Goal: Task Accomplishment & Management: Manage account settings

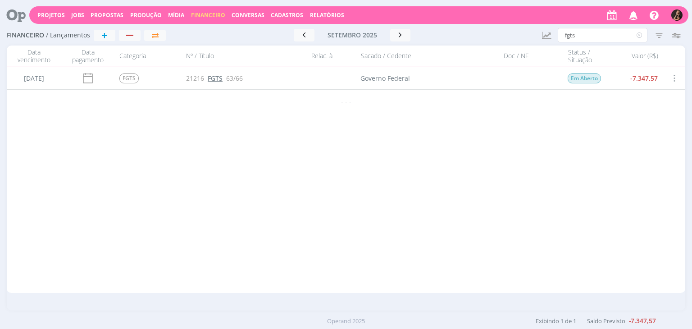
type input "fgts"
click at [216, 79] on span "FGTS" at bounding box center [215, 78] width 15 height 9
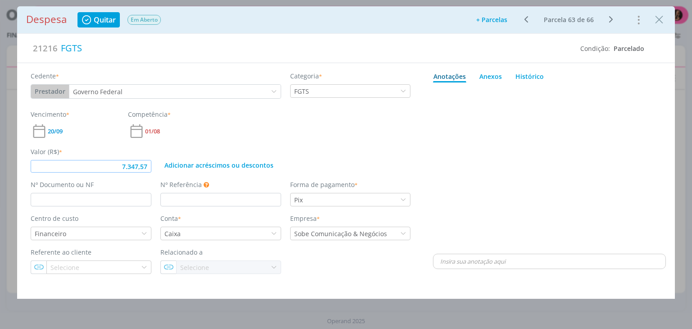
click at [146, 164] on input "7.347,57" at bounding box center [91, 166] width 121 height 13
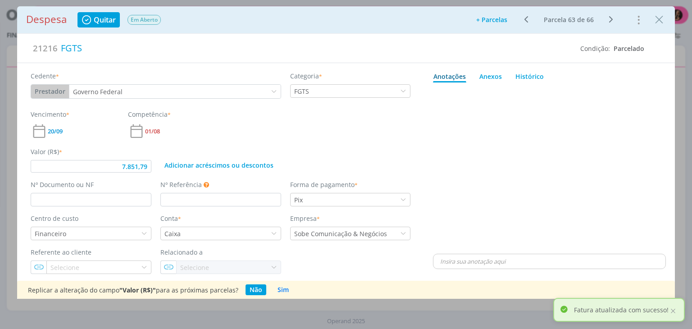
click at [109, 21] on span "Quitar" at bounding box center [105, 19] width 22 height 7
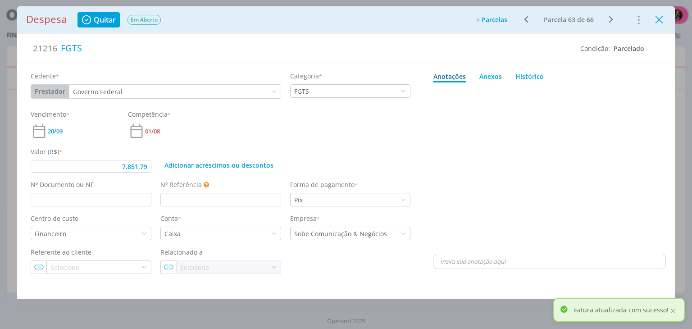
type input "7.851,79"
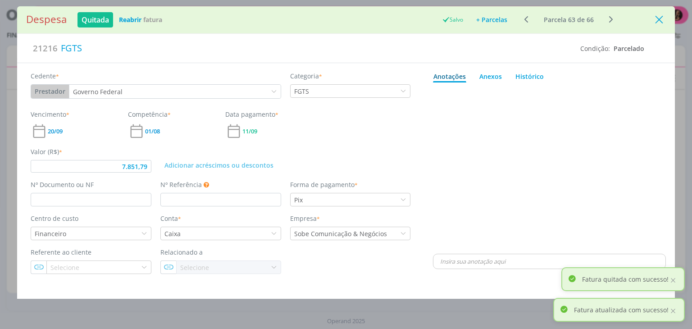
click at [654, 22] on icon "Close" at bounding box center [659, 20] width 14 height 14
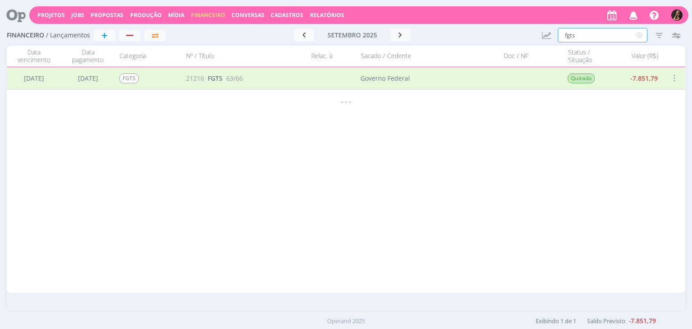
drag, startPoint x: 592, startPoint y: 37, endPoint x: 455, endPoint y: 36, distance: 137.4
click at [459, 37] on div "Financeiro / Lançamentos + Ir para mês atual setembro 2025 < 2025 > Janeiro Fev…" at bounding box center [346, 35] width 678 height 21
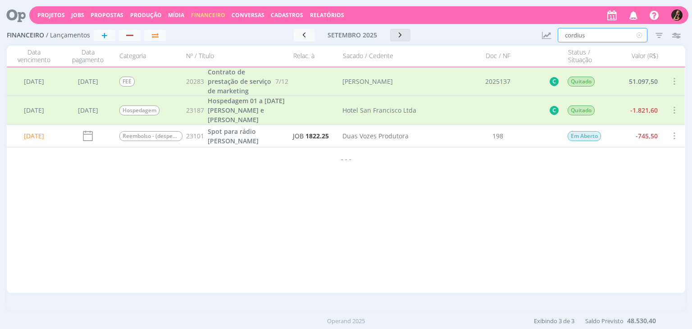
type input "cordius"
click at [393, 40] on button "button" at bounding box center [400, 35] width 21 height 13
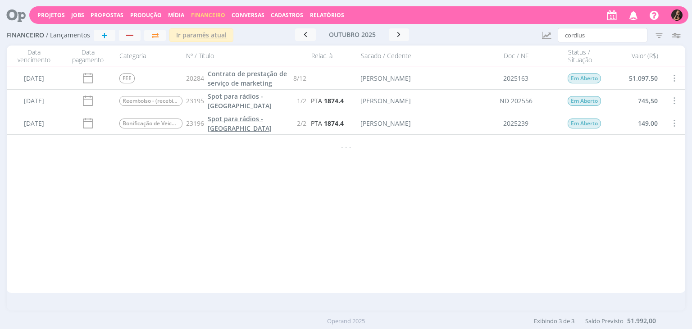
click at [241, 123] on span "Spot para rádios - Soja" at bounding box center [240, 123] width 64 height 18
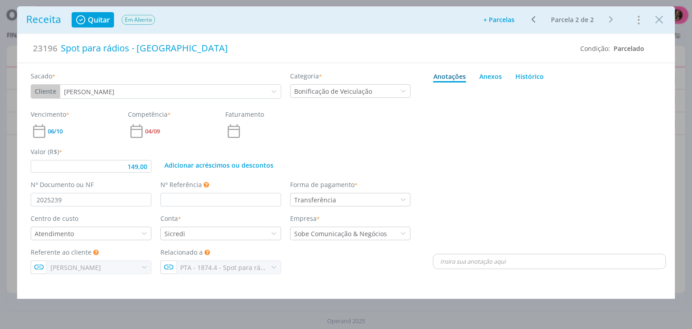
type input "149,00"
click at [135, 196] on input "2025239" at bounding box center [91, 200] width 121 height 14
type input "2025241"
type input "149,00"
click at [657, 20] on icon "Close" at bounding box center [659, 20] width 14 height 14
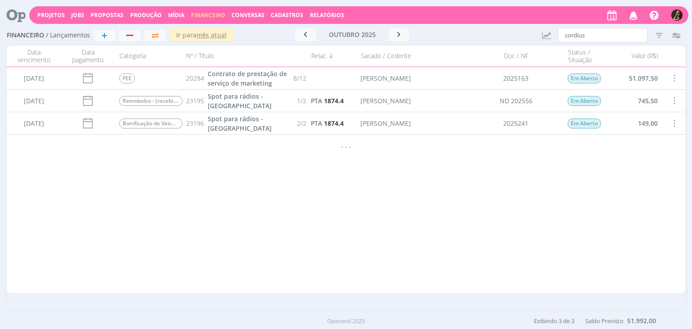
click at [101, 11] on span "Propostas" at bounding box center [107, 15] width 33 height 8
click at [97, 29] on link "Propostas Comerciais" at bounding box center [110, 30] width 76 height 14
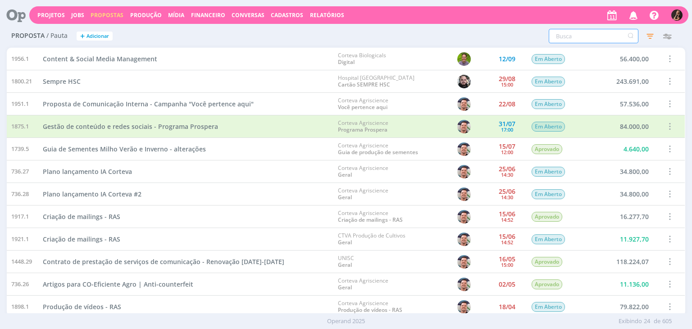
drag, startPoint x: 591, startPoint y: 33, endPoint x: 589, endPoint y: 26, distance: 7.6
click at [592, 33] on input "text" at bounding box center [594, 36] width 90 height 14
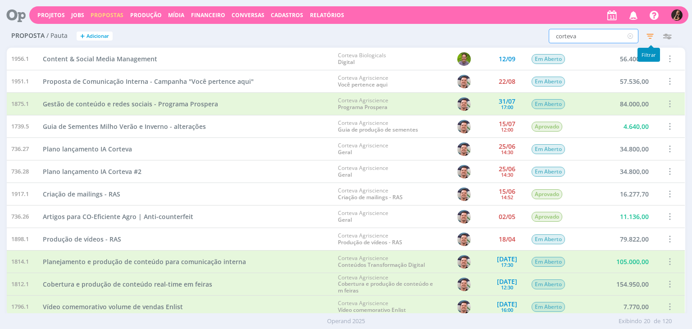
type input "corteva"
click at [647, 34] on icon "button" at bounding box center [650, 36] width 16 height 16
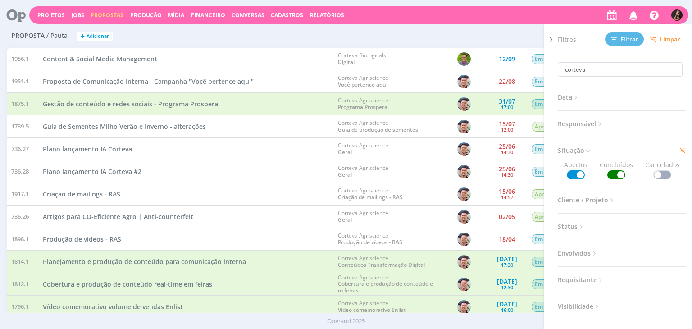
drag, startPoint x: 603, startPoint y: 170, endPoint x: 619, endPoint y: 171, distance: 15.8
click at [604, 171] on span "Concluídos" at bounding box center [616, 169] width 33 height 19
click at [619, 172] on span at bounding box center [616, 174] width 18 height 9
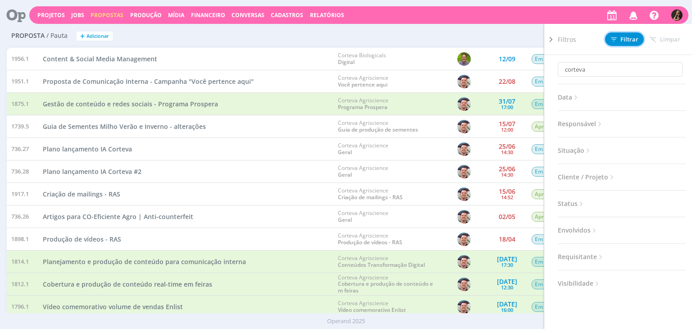
drag, startPoint x: 623, startPoint y: 38, endPoint x: 512, endPoint y: 38, distance: 111.3
click at [620, 38] on span "Filtrar" at bounding box center [624, 39] width 27 height 6
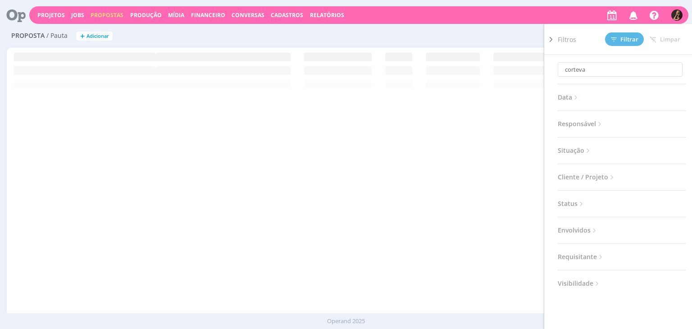
click at [460, 34] on div "corteva Filtros Filtrar Limpar corteva Data Personalizado a Responsável Situaçã…" at bounding box center [459, 36] width 452 height 14
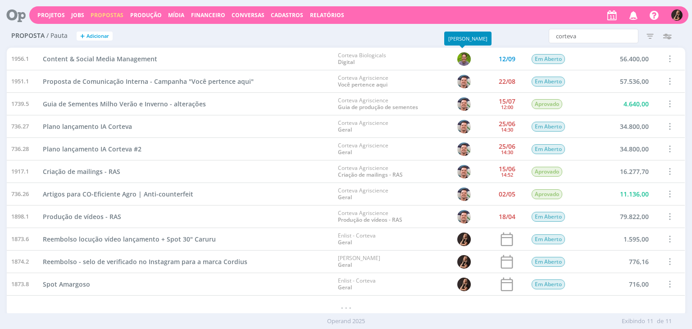
scroll to position [3, 0]
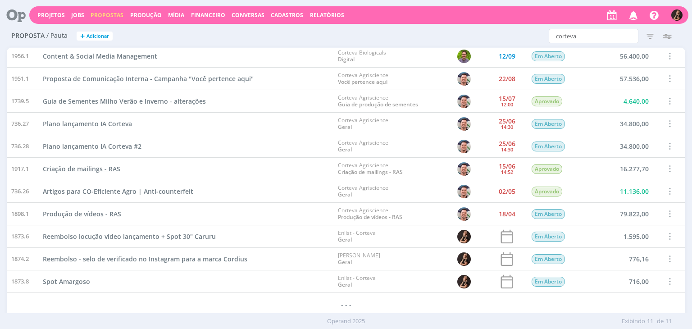
click at [97, 169] on span "Criação de mailings - RAS" at bounding box center [81, 168] width 77 height 9
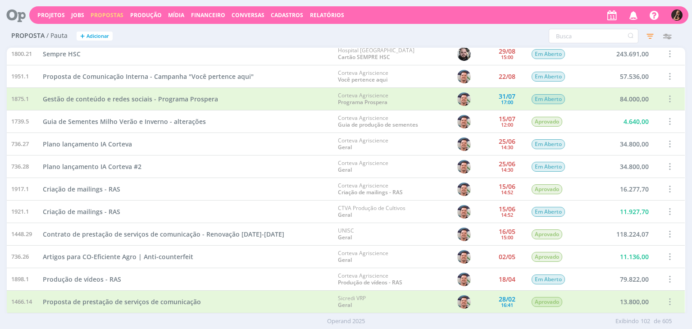
scroll to position [135, 0]
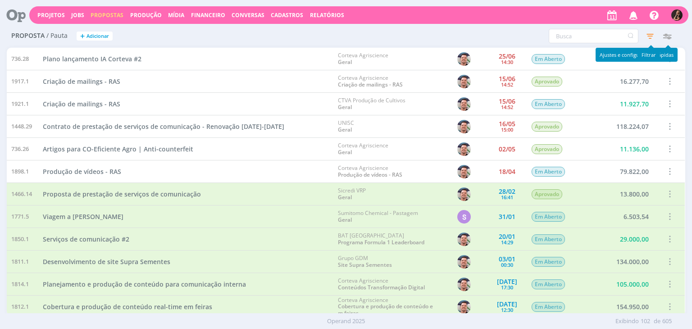
drag, startPoint x: 654, startPoint y: 36, endPoint x: 643, endPoint y: 37, distance: 10.4
click at [653, 36] on icon "button" at bounding box center [650, 36] width 16 height 16
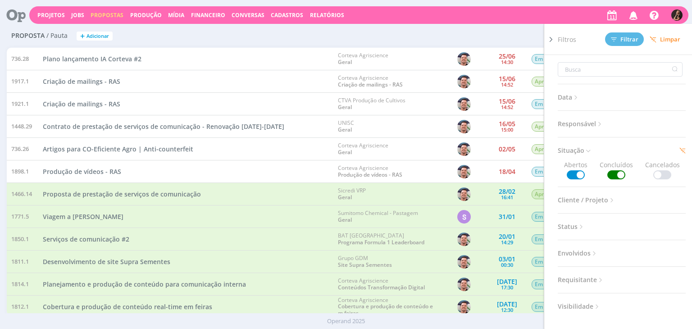
click at [622, 174] on span at bounding box center [616, 174] width 18 height 9
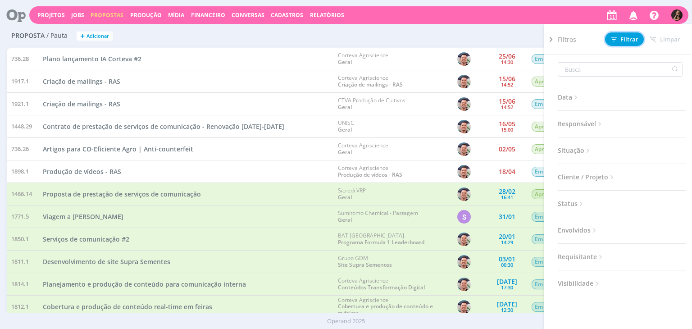
click at [623, 42] on span "Filtrar" at bounding box center [624, 39] width 27 height 6
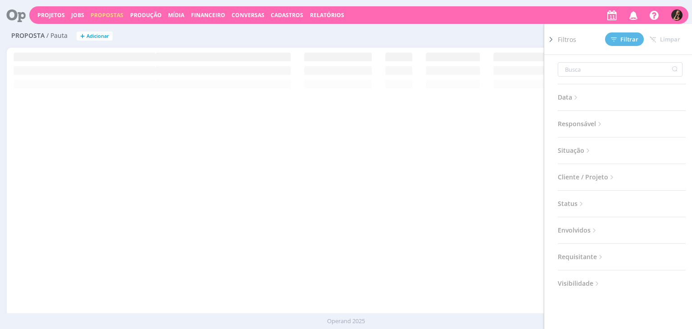
scroll to position [0, 0]
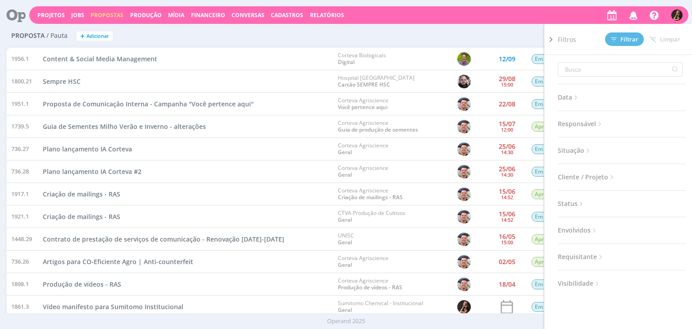
click at [369, 32] on div "Filtros Filtrar Limpar Data Personalizado a Responsável Situação Abertos Conclu…" at bounding box center [459, 36] width 452 height 14
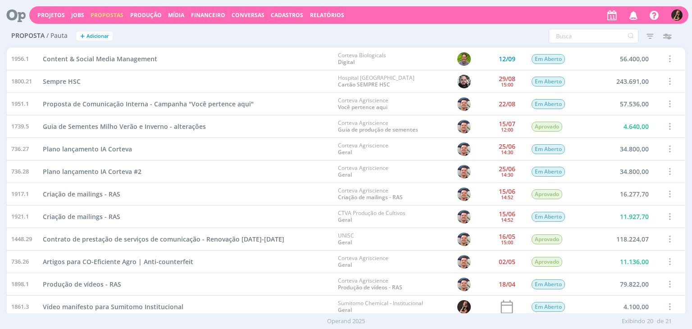
click at [665, 126] on span at bounding box center [669, 126] width 10 height 12
click at [629, 93] on div "Concluir" at bounding box center [644, 95] width 89 height 13
click at [665, 216] on span at bounding box center [669, 216] width 10 height 12
click at [622, 182] on div "Concluir" at bounding box center [644, 185] width 89 height 13
click at [668, 260] on span at bounding box center [669, 261] width 10 height 12
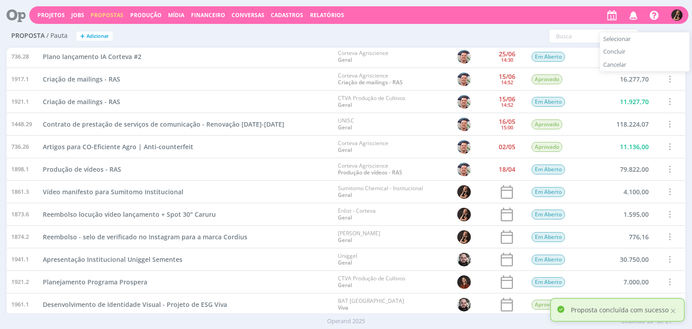
scroll to position [180, 0]
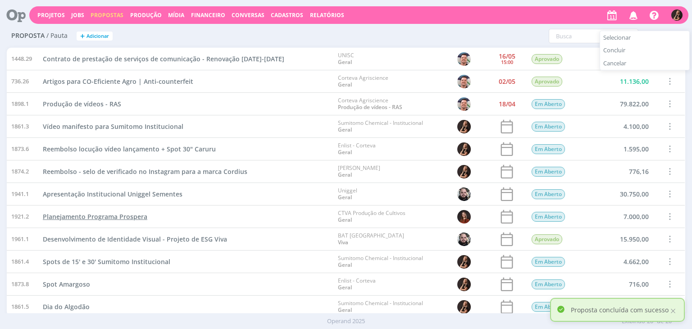
click at [110, 216] on span "Planejamento Programa Prospera" at bounding box center [95, 216] width 105 height 9
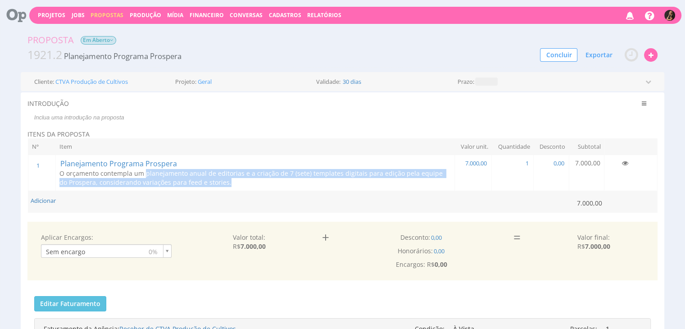
drag, startPoint x: 223, startPoint y: 182, endPoint x: 144, endPoint y: 173, distance: 79.3
click at [144, 173] on p "O orçamento contempla um planejamento anual de editorias e a criação de 7 (sete…" at bounding box center [254, 178] width 391 height 18
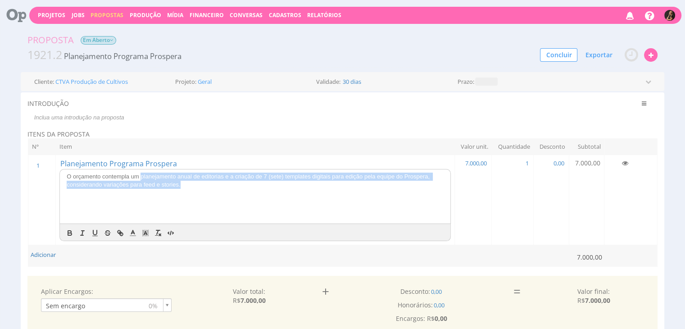
drag, startPoint x: 200, startPoint y: 187, endPoint x: 141, endPoint y: 176, distance: 60.0
click at [141, 176] on p "O orçamento contempla um planejamento anual de editorias e a criação de 7 (sete…" at bounding box center [255, 181] width 377 height 17
copy p "planejamento anual de editorias e a criação de 7 (sete) templates digitais para…"
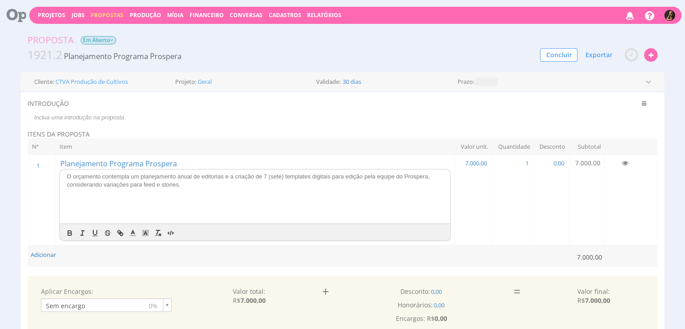
drag, startPoint x: 238, startPoint y: 114, endPoint x: 234, endPoint y: 107, distance: 8.3
click at [238, 114] on p at bounding box center [340, 118] width 623 height 8
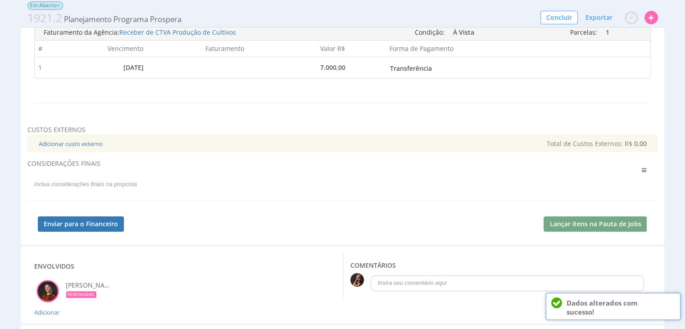
scroll to position [318, 0]
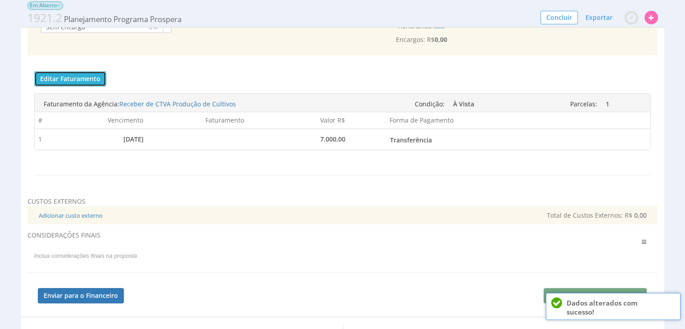
click at [87, 81] on button "Editar Faturamento" at bounding box center [70, 78] width 72 height 15
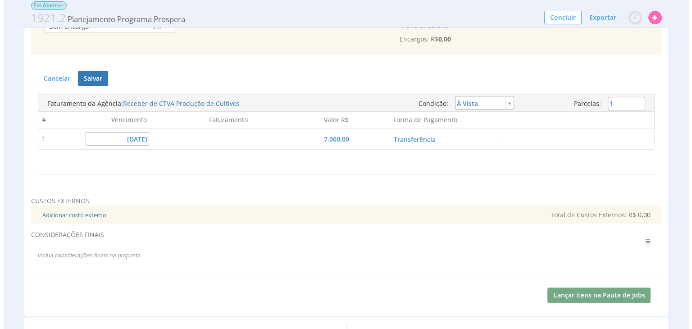
scroll to position [216, 0]
click at [119, 140] on input "05/11/2025" at bounding box center [114, 139] width 64 height 14
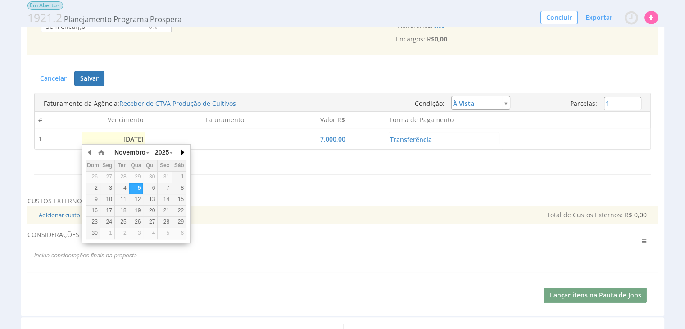
click at [182, 153] on button "button" at bounding box center [181, 153] width 9 height 14
click at [89, 152] on button "button" at bounding box center [90, 153] width 9 height 14
click at [89, 151] on button "button" at bounding box center [90, 153] width 9 height 14
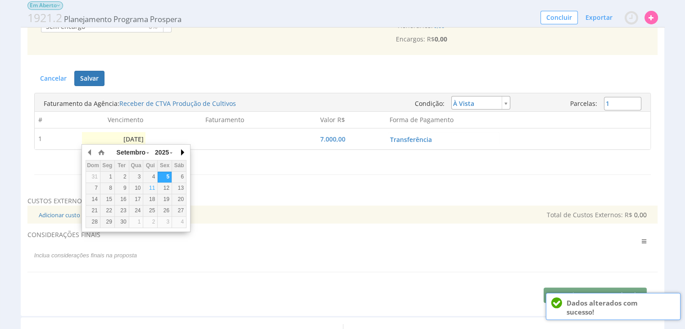
click at [182, 150] on button "button" at bounding box center [181, 153] width 9 height 14
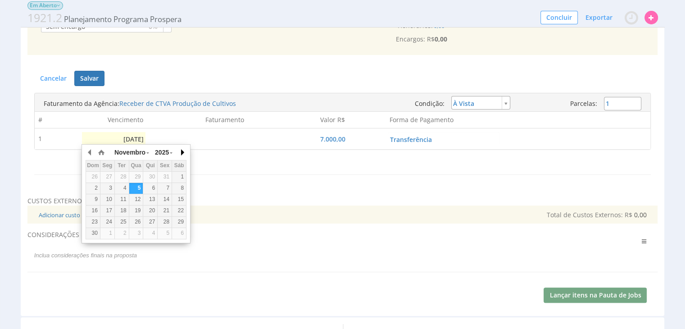
click at [182, 150] on button "button" at bounding box center [181, 153] width 9 height 14
click at [182, 151] on button "button" at bounding box center [181, 153] width 9 height 14
click at [148, 186] on div "11" at bounding box center [150, 188] width 14 height 8
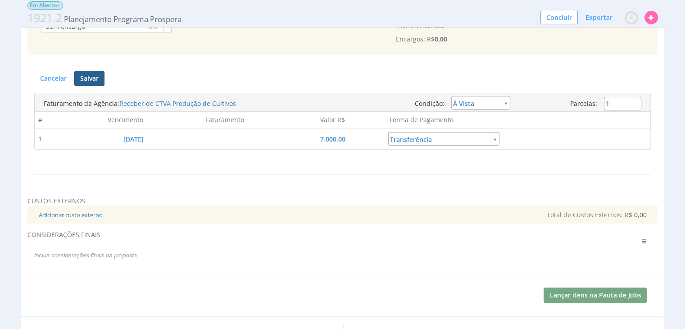
click at [83, 79] on button "Salvar" at bounding box center [89, 78] width 30 height 15
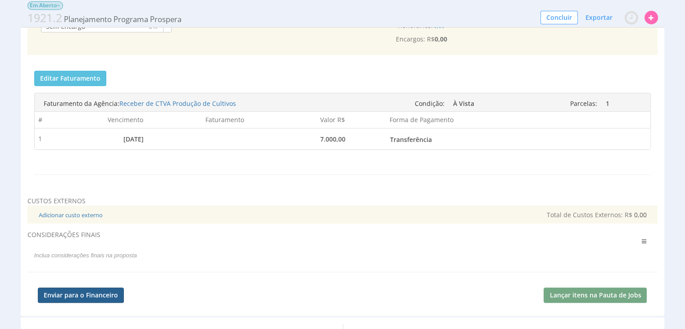
click at [101, 292] on button "Enviar para o Financeiro" at bounding box center [81, 294] width 86 height 15
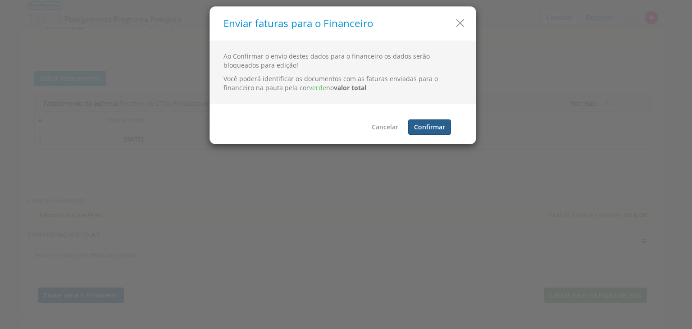
drag, startPoint x: 435, startPoint y: 110, endPoint x: 427, endPoint y: 122, distance: 14.5
click at [434, 114] on div "Cancelar Confirmar" at bounding box center [343, 124] width 266 height 40
click at [426, 123] on button "Confirmar" at bounding box center [429, 126] width 43 height 15
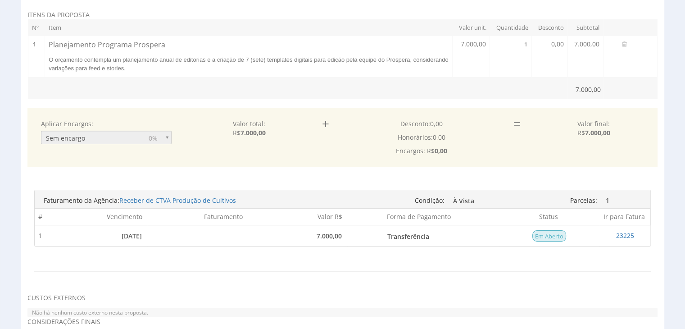
scroll to position [0, 0]
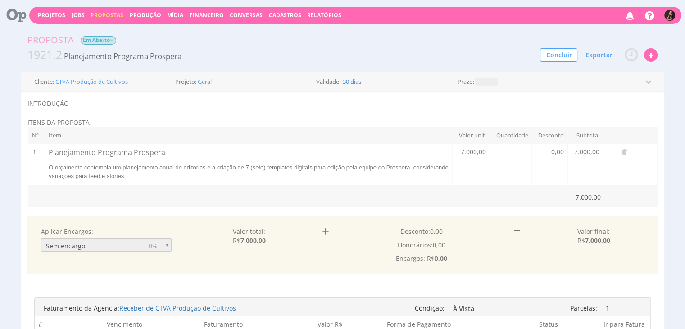
click at [104, 13] on span "Propostas" at bounding box center [107, 15] width 33 height 8
click at [103, 27] on link "Propostas Comerciais" at bounding box center [110, 29] width 76 height 13
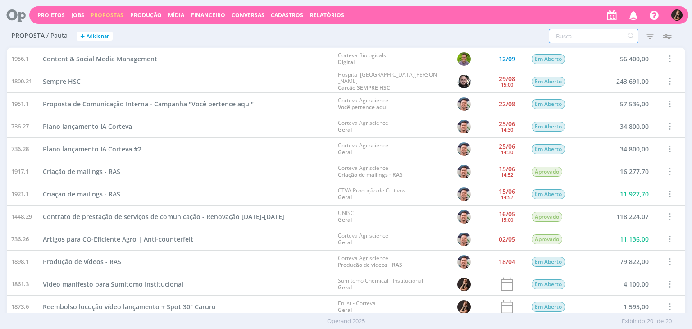
click at [561, 36] on input "text" at bounding box center [594, 36] width 90 height 14
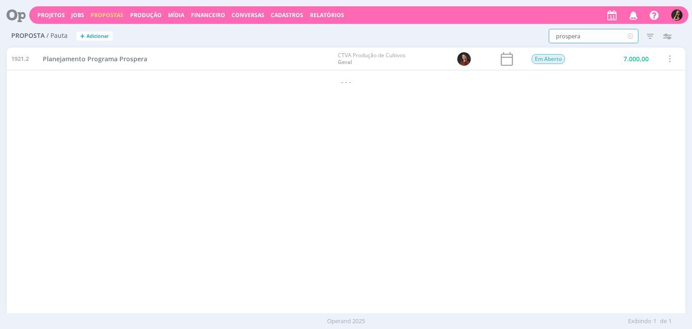
type input "prospera"
click at [669, 59] on span at bounding box center [669, 59] width 10 height 12
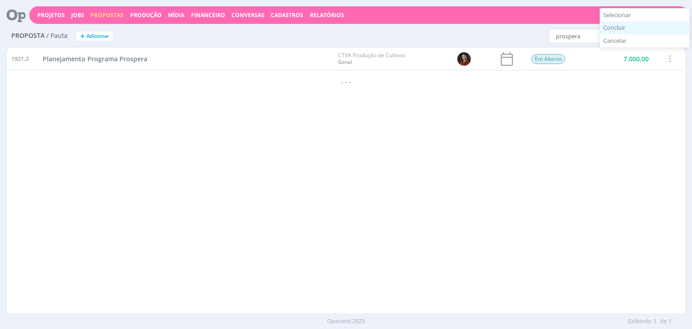
click at [616, 25] on div "Concluir" at bounding box center [644, 28] width 89 height 13
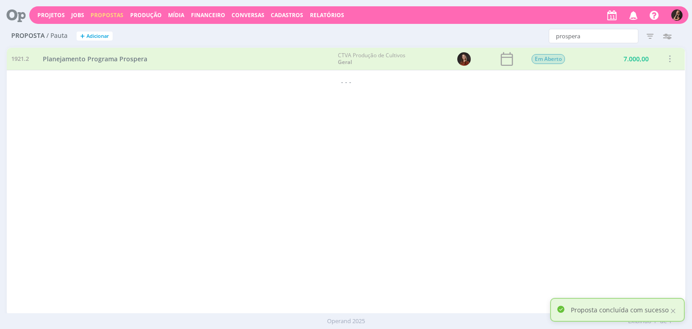
click at [108, 11] on span "Propostas" at bounding box center [107, 15] width 33 height 8
click at [103, 26] on link "Propostas Comerciais" at bounding box center [110, 30] width 76 height 14
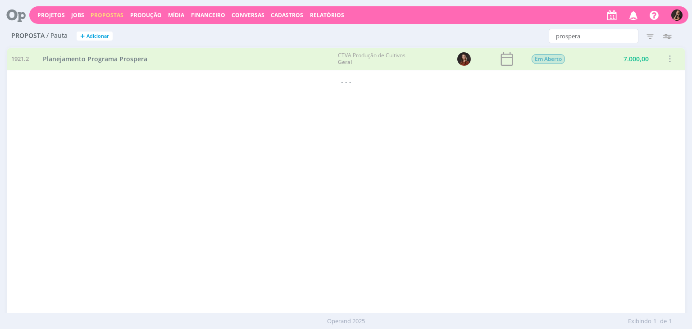
click at [198, 15] on span "Financeiro" at bounding box center [208, 15] width 34 height 8
click at [185, 32] on link "Lançamentos" at bounding box center [209, 30] width 76 height 14
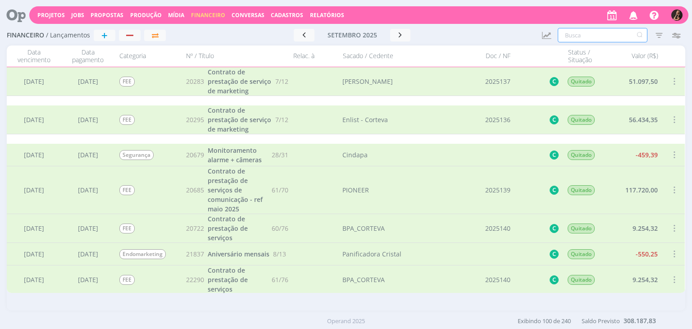
click at [612, 36] on input "text" at bounding box center [603, 35] width 90 height 14
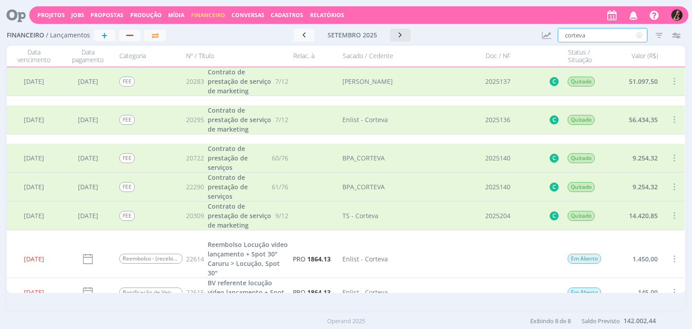
type input "corteva"
click at [402, 36] on icon "button" at bounding box center [400, 35] width 9 height 9
click at [402, 35] on icon "button" at bounding box center [399, 34] width 9 height 9
click at [402, 35] on icon "button" at bounding box center [401, 34] width 9 height 9
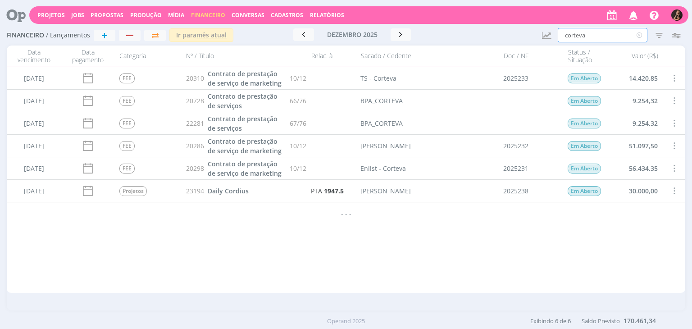
click at [616, 32] on input "corteva" at bounding box center [603, 35] width 90 height 14
click at [657, 32] on icon "button" at bounding box center [659, 35] width 16 height 16
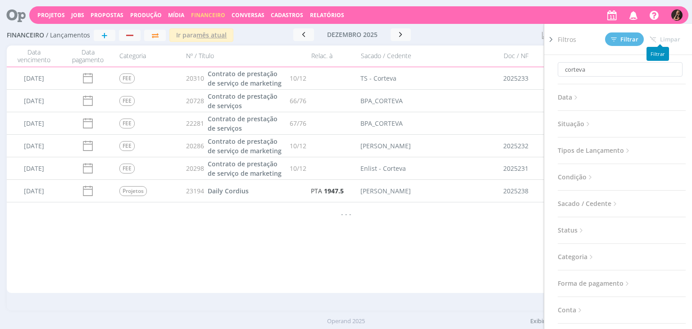
drag, startPoint x: 436, startPoint y: 235, endPoint x: 439, endPoint y: 215, distance: 20.1
click at [436, 232] on div "03/09/2025 01/09/2025 FEE 20283 Contrato de prestação de serviço de marketing 7…" at bounding box center [346, 180] width 678 height 226
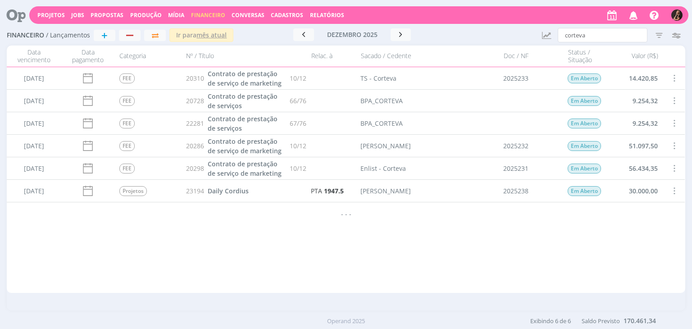
click at [109, 11] on span "Propostas" at bounding box center [107, 15] width 33 height 8
click at [99, 28] on link "Propostas Comerciais" at bounding box center [110, 30] width 76 height 14
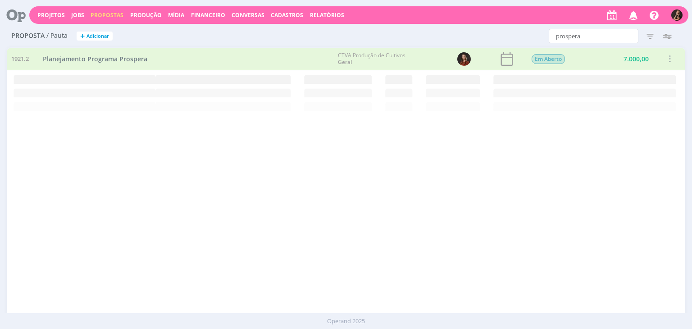
click at [193, 14] on span "Financeiro" at bounding box center [208, 15] width 34 height 8
click at [191, 32] on link "Lançamentos" at bounding box center [209, 30] width 76 height 14
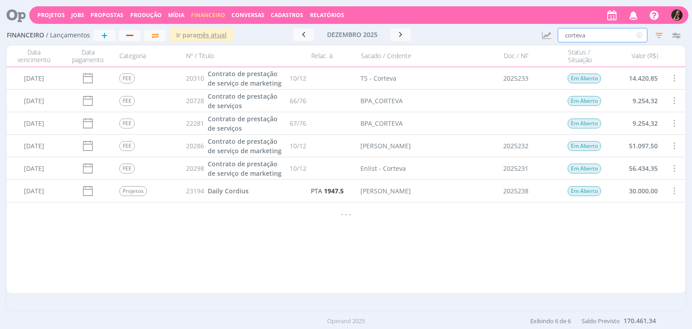
drag, startPoint x: 597, startPoint y: 37, endPoint x: 445, endPoint y: 29, distance: 152.0
click at [447, 29] on div "Financeiro / Lançamentos + Ir para mês atual dezembro 2025 < 2025 > Janeiro Fev…" at bounding box center [346, 35] width 678 height 21
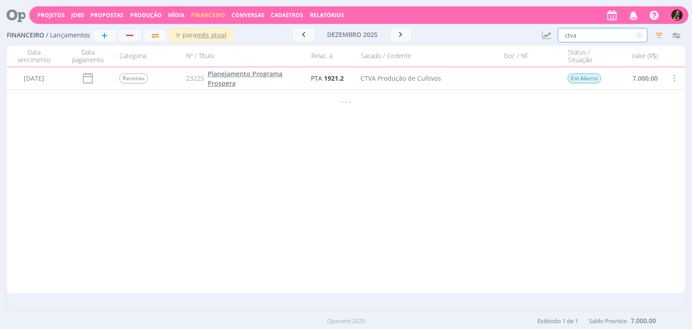
type input "ctva"
click at [255, 74] on span "Planejamento Programa Prospera" at bounding box center [245, 78] width 75 height 18
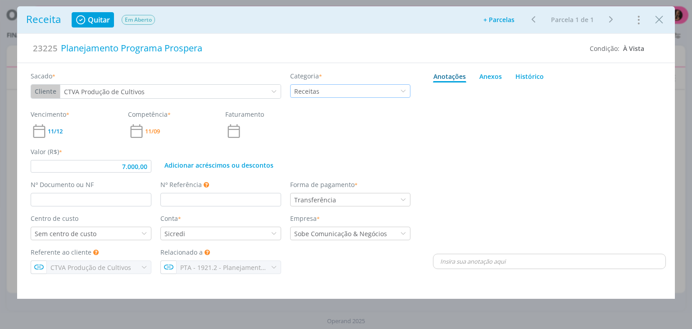
click at [331, 87] on div "Receitas" at bounding box center [350, 91] width 121 height 14
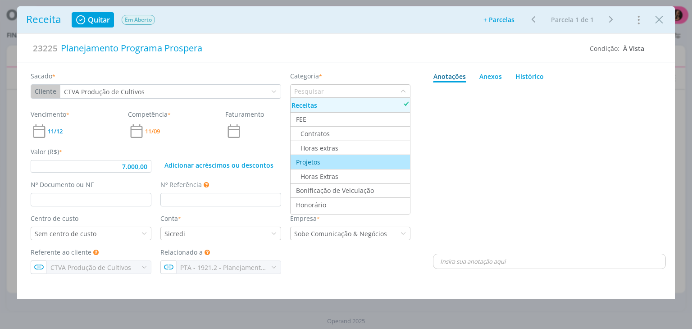
click at [330, 159] on div "Projetos" at bounding box center [350, 161] width 118 height 9
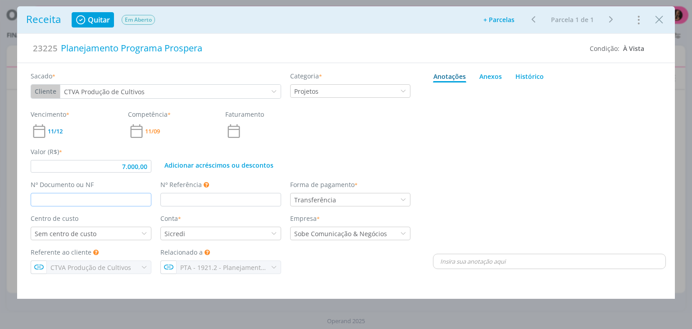
click at [127, 196] on input "dialog" at bounding box center [91, 200] width 121 height 14
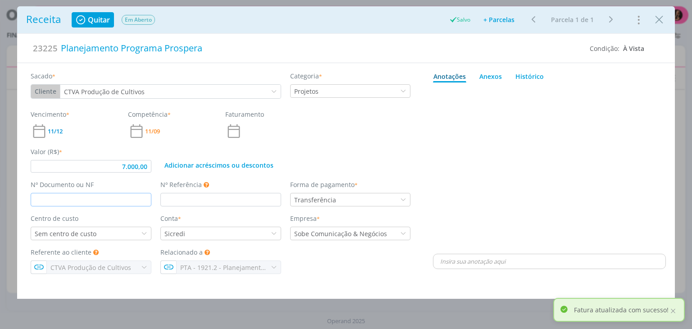
type input "7.000,00"
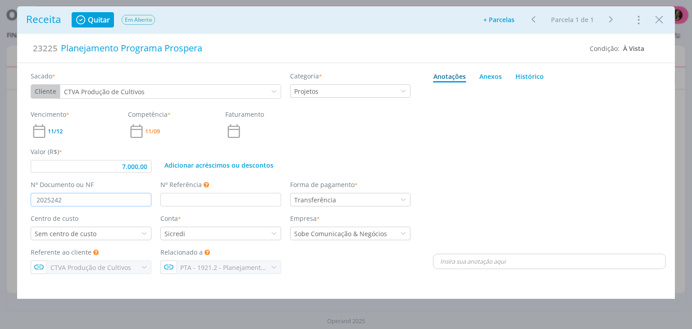
type input "2025242"
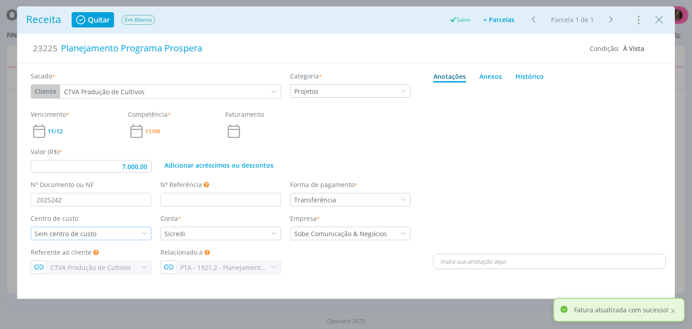
click at [101, 232] on div "Sem centro de custo" at bounding box center [91, 234] width 121 height 14
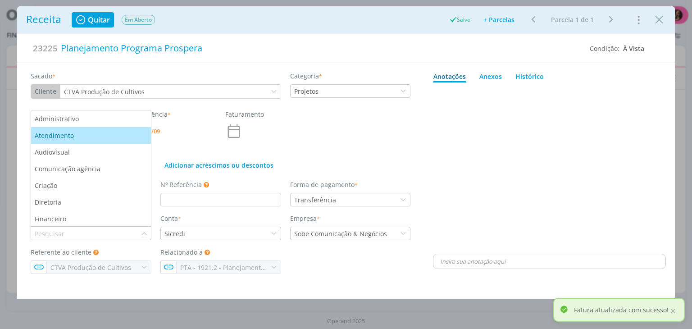
click at [91, 139] on div "Atendimento" at bounding box center [91, 135] width 113 height 9
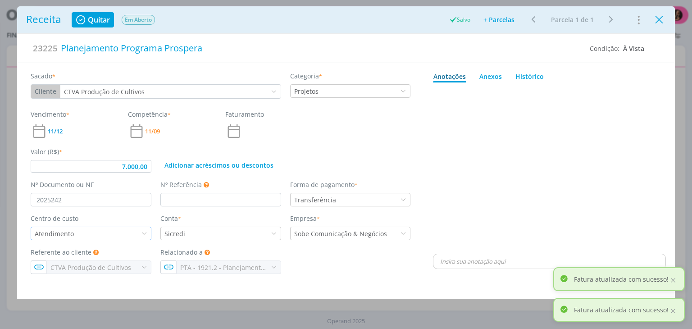
type input "7.000,00"
click at [661, 20] on icon "Close" at bounding box center [659, 20] width 14 height 14
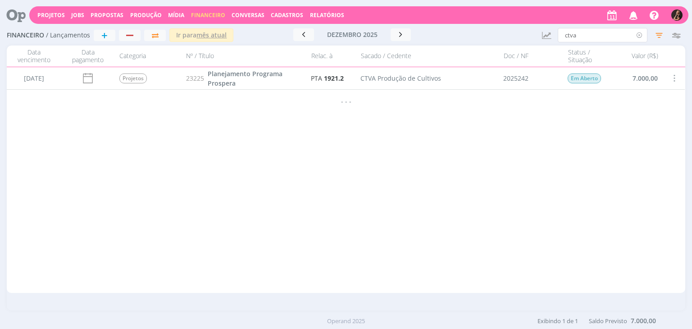
click at [641, 35] on icon at bounding box center [639, 35] width 11 height 14
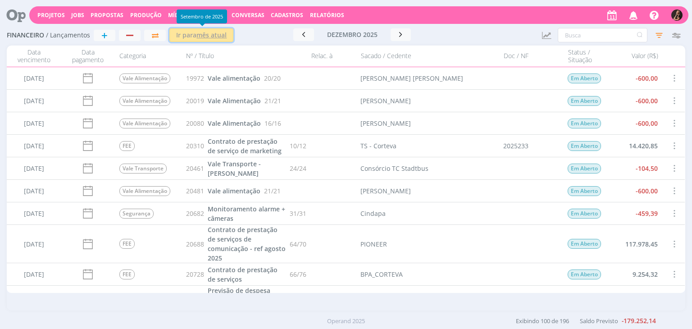
click at [198, 40] on button "Ir para mês atual" at bounding box center [201, 35] width 64 height 14
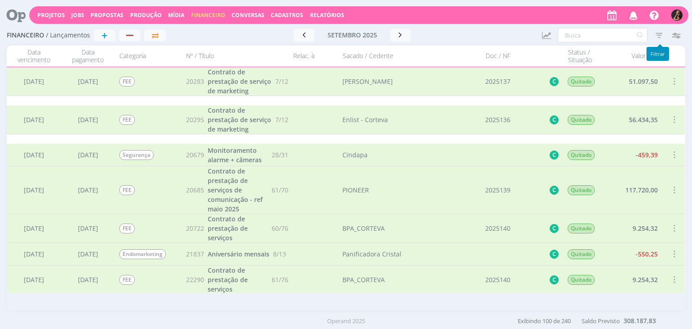
click at [662, 36] on icon "button" at bounding box center [659, 35] width 16 height 16
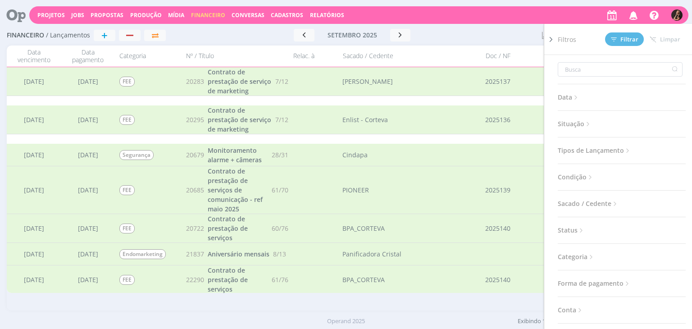
click at [574, 122] on span "Situação" at bounding box center [575, 124] width 34 height 12
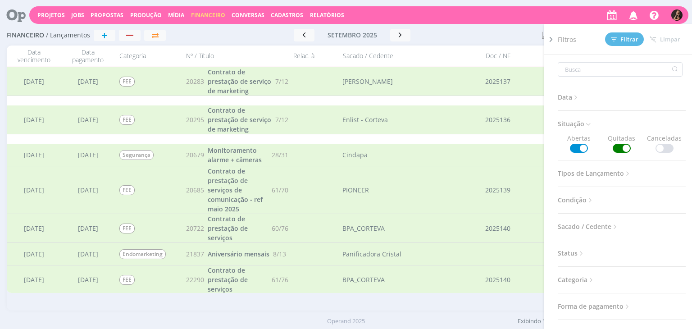
click at [625, 148] on span at bounding box center [622, 148] width 18 height 9
click at [621, 32] on button "Filtrar" at bounding box center [624, 39] width 39 height 14
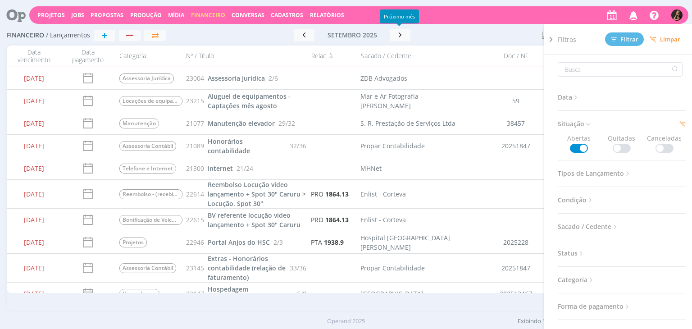
click at [462, 30] on div at bounding box center [488, 35] width 91 height 13
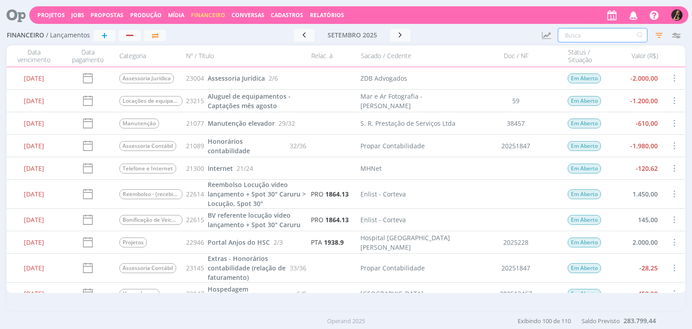
click at [600, 32] on input "text" at bounding box center [603, 35] width 90 height 14
type input "c"
type input "ca"
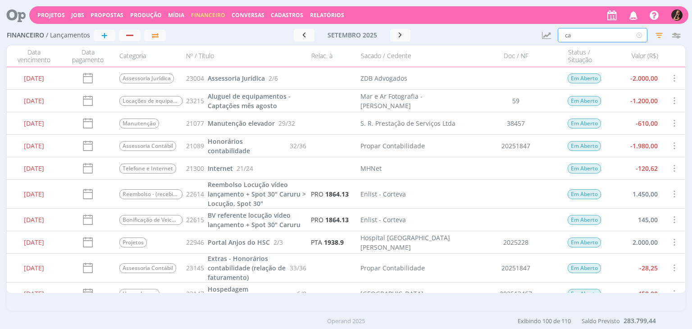
type input "cam"
type input "cami"
type input "camil"
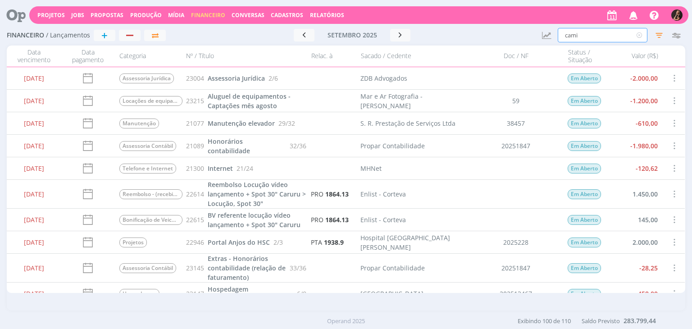
type input "camil"
type input "camilo"
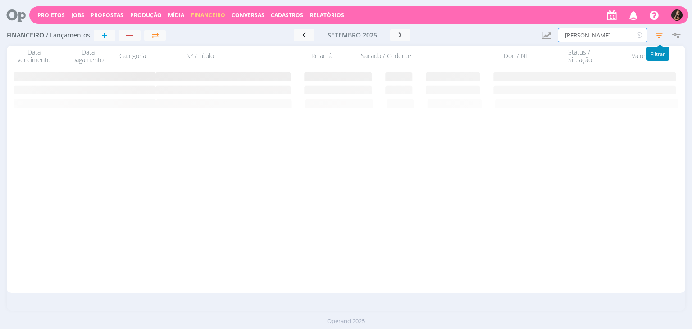
type input "camilo"
click at [655, 32] on icon "button" at bounding box center [659, 35] width 16 height 16
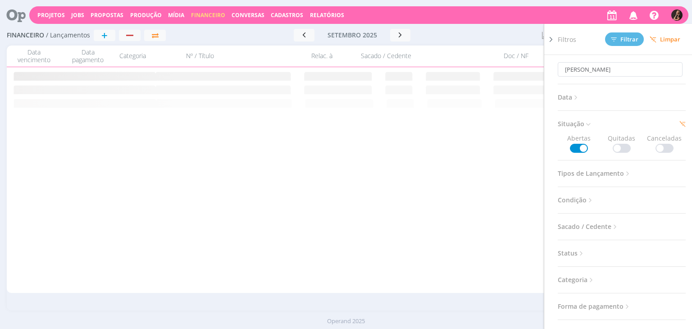
click at [613, 146] on span at bounding box center [622, 148] width 18 height 9
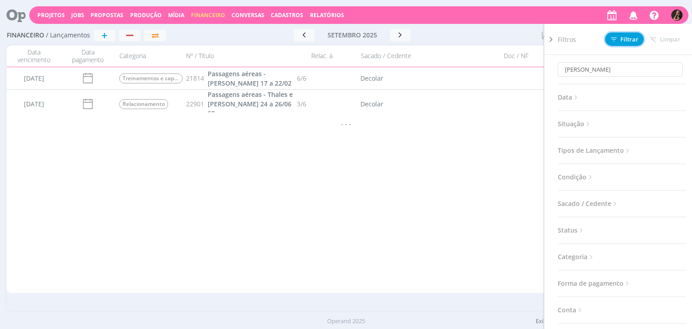
click at [624, 39] on span "Filtrar" at bounding box center [624, 39] width 27 height 6
click at [474, 32] on div at bounding box center [488, 35] width 91 height 13
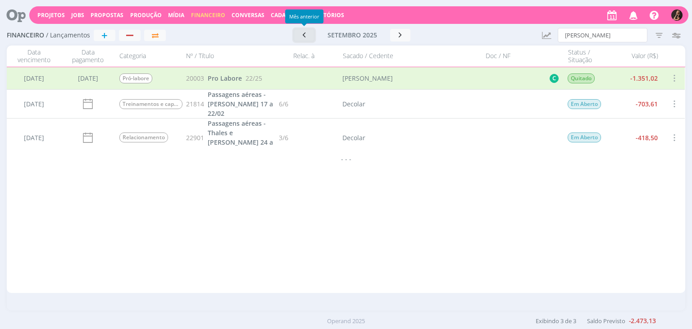
click at [303, 36] on icon "button" at bounding box center [304, 35] width 9 height 9
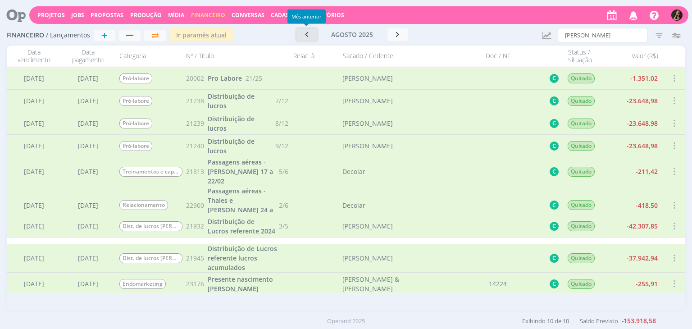
click at [311, 36] on button "button" at bounding box center [306, 34] width 21 height 13
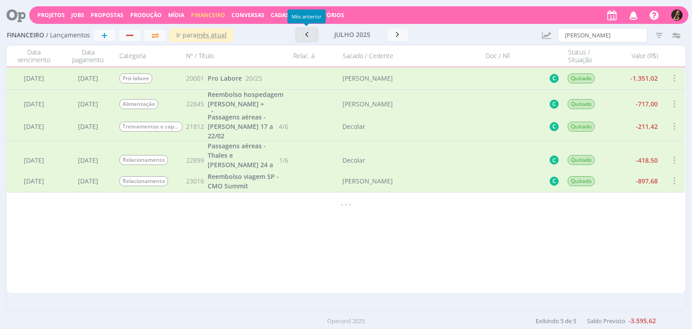
click at [306, 35] on icon "button" at bounding box center [306, 34] width 9 height 9
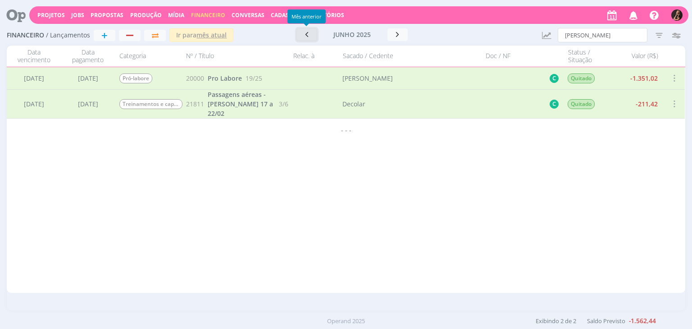
click at [304, 36] on icon "button" at bounding box center [306, 34] width 9 height 9
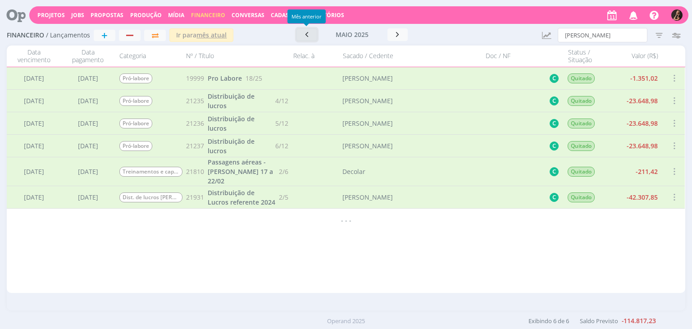
click at [302, 37] on icon "button" at bounding box center [306, 34] width 9 height 9
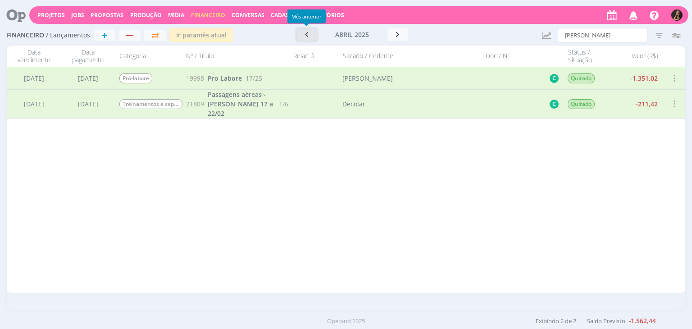
click at [304, 34] on icon "button" at bounding box center [306, 34] width 9 height 9
click at [304, 35] on icon "button" at bounding box center [306, 34] width 9 height 9
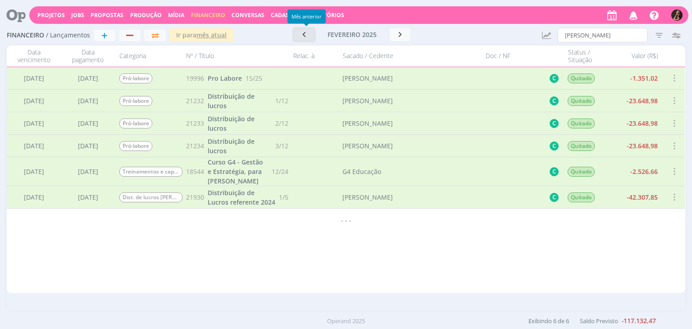
click at [304, 35] on icon "button" at bounding box center [304, 34] width 9 height 9
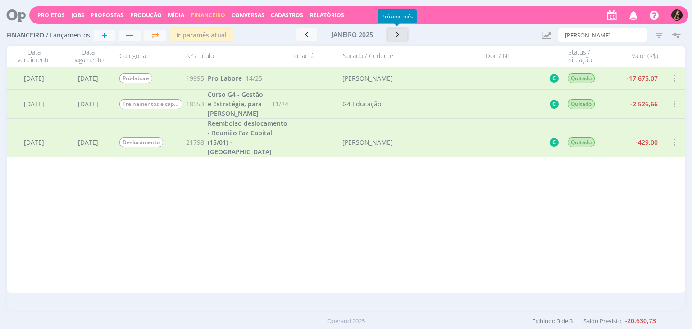
click at [389, 33] on button "button" at bounding box center [397, 34] width 21 height 13
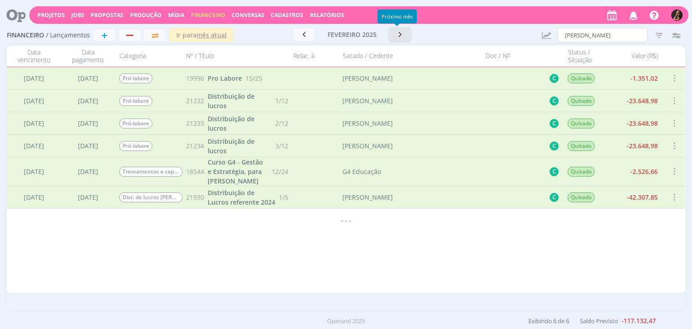
click at [399, 35] on icon "button" at bounding box center [400, 34] width 9 height 9
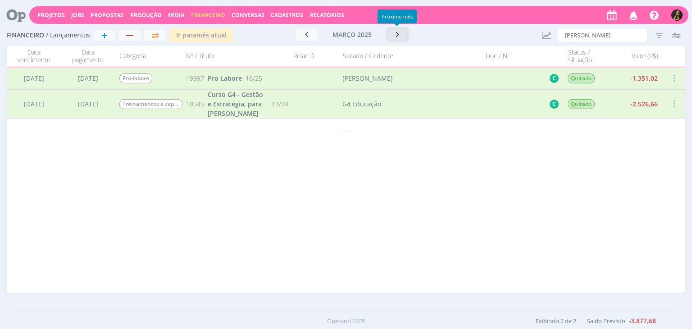
click at [399, 35] on icon "button" at bounding box center [397, 34] width 9 height 9
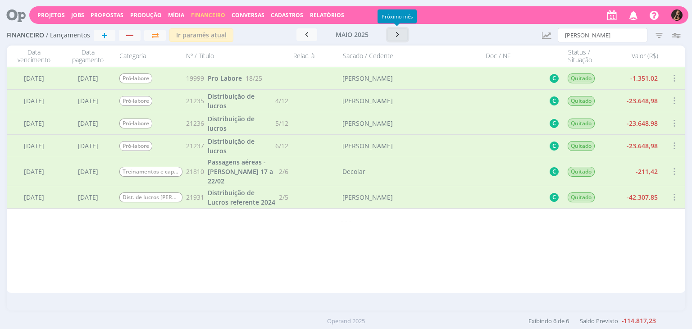
click at [399, 35] on icon "button" at bounding box center [397, 34] width 9 height 9
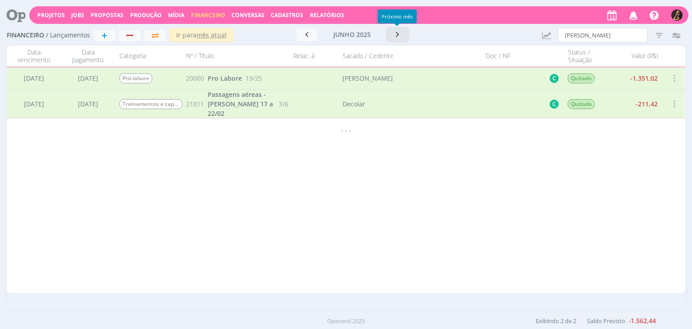
click at [399, 35] on icon "button" at bounding box center [397, 34] width 9 height 9
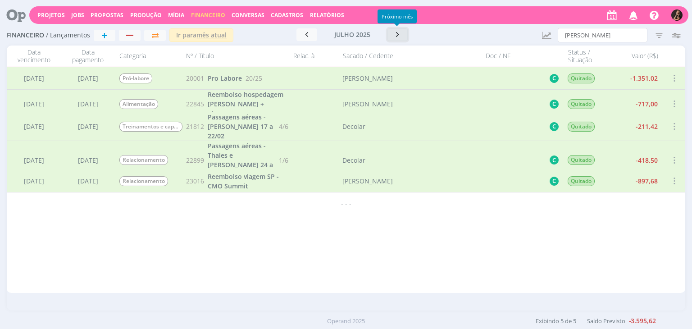
click at [399, 35] on icon "button" at bounding box center [397, 34] width 9 height 9
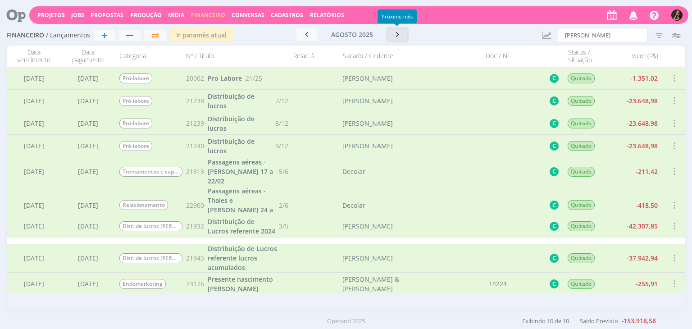
drag, startPoint x: 399, startPoint y: 35, endPoint x: 446, endPoint y: 36, distance: 46.9
click at [422, 36] on div "agosto 2025 < 2025 > Janeiro Fevereiro Março Abril Maio Junho Julho Agosto Sete…" at bounding box center [351, 34] width 173 height 13
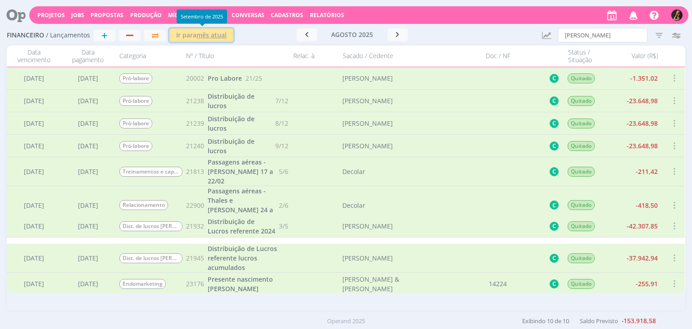
click at [209, 36] on u "mês atual" at bounding box center [211, 35] width 30 height 9
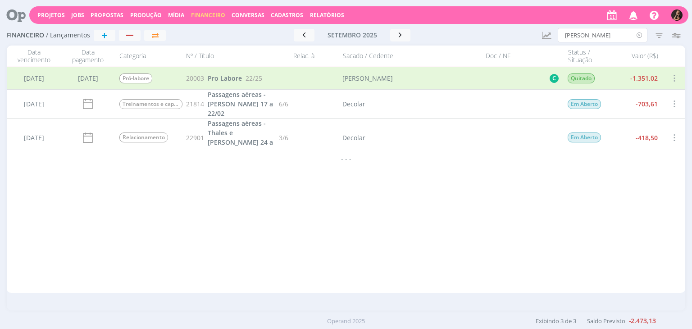
click at [639, 35] on icon at bounding box center [639, 35] width 11 height 14
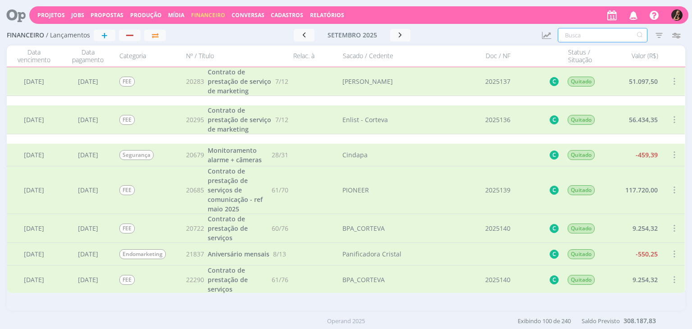
click at [596, 28] on input "text" at bounding box center [603, 35] width 90 height 14
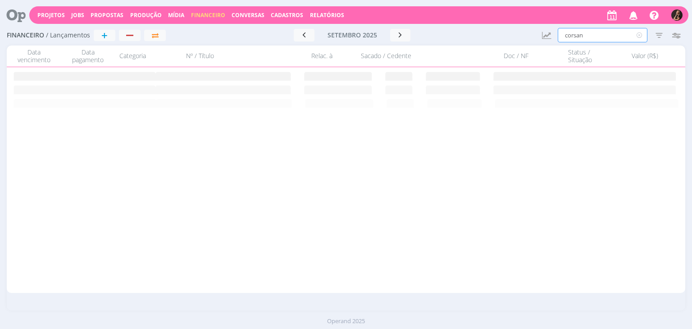
type input "corsan"
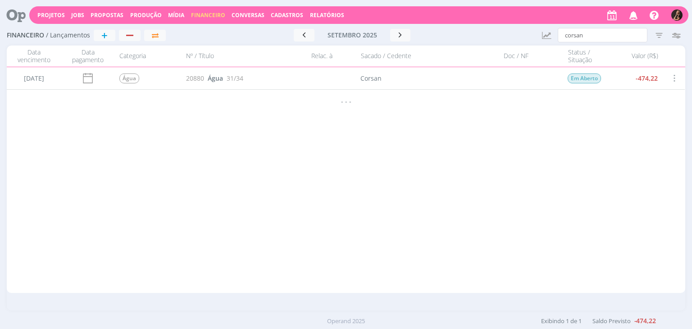
click at [672, 78] on span at bounding box center [674, 78] width 10 height 12
click at [652, 100] on div "Cancelar" at bounding box center [644, 98] width 89 height 13
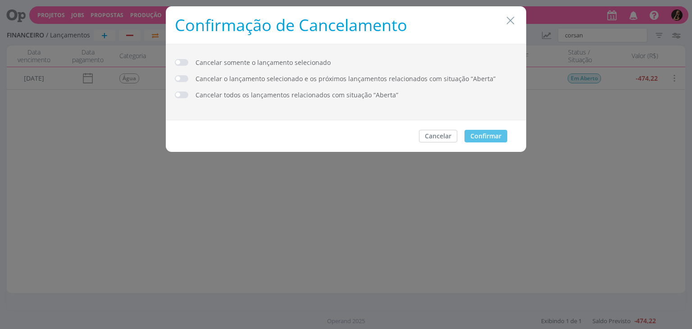
click at [180, 59] on span "dialog" at bounding box center [182, 62] width 14 height 7
click at [484, 134] on button "Confirmar" at bounding box center [485, 136] width 43 height 13
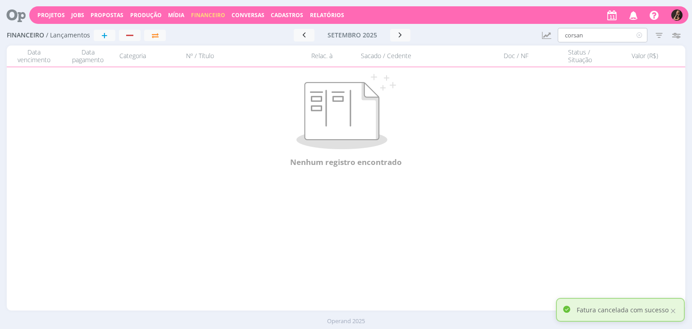
drag, startPoint x: 637, startPoint y: 36, endPoint x: 627, endPoint y: 34, distance: 9.8
click at [637, 35] on icon at bounding box center [639, 35] width 11 height 14
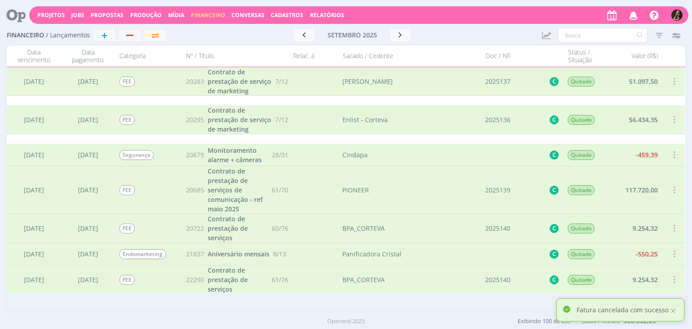
click at [191, 17] on span "Financeiro" at bounding box center [208, 15] width 34 height 8
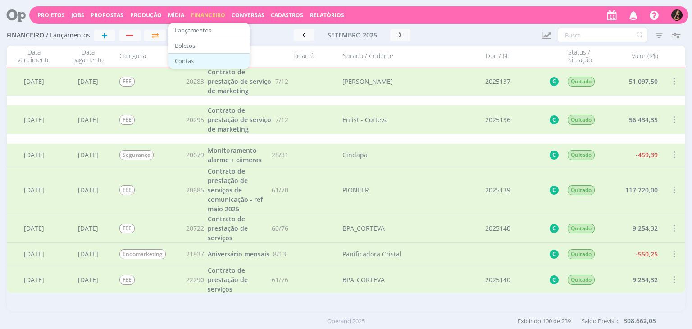
click at [203, 59] on link "Contas" at bounding box center [209, 61] width 76 height 14
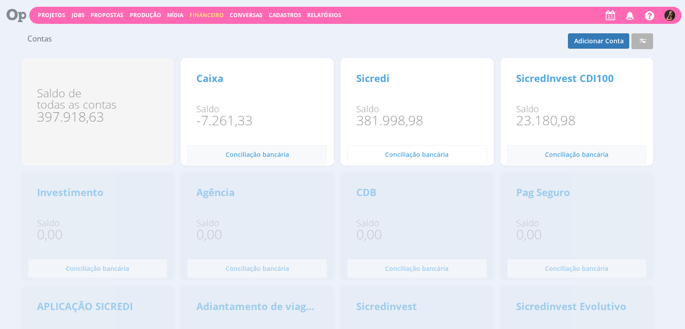
click at [396, 160] on button "Conciliação bancária 0" at bounding box center [417, 154] width 140 height 19
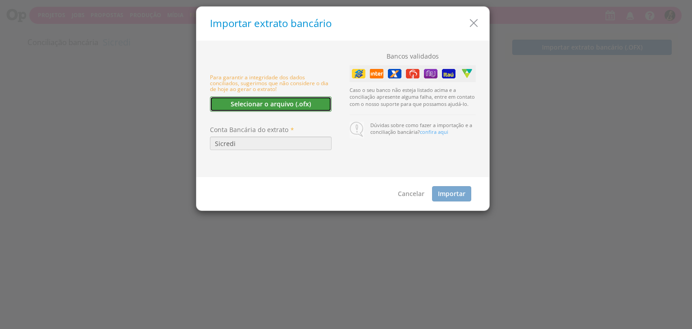
click at [268, 107] on button "Selecionar o arquivo (.ofx)" at bounding box center [271, 103] width 122 height 15
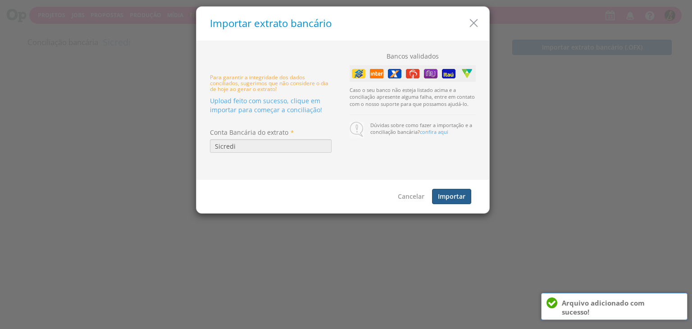
click at [461, 191] on button "Importar" at bounding box center [451, 196] width 39 height 15
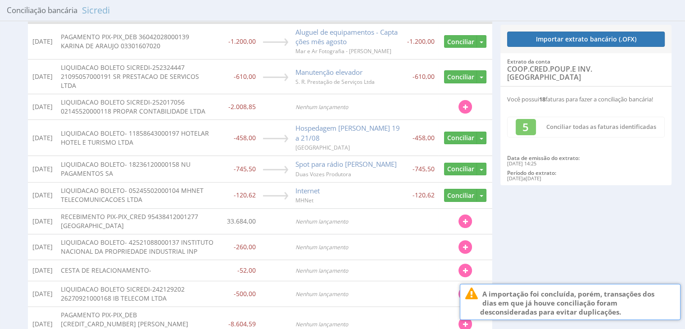
scroll to position [27, 0]
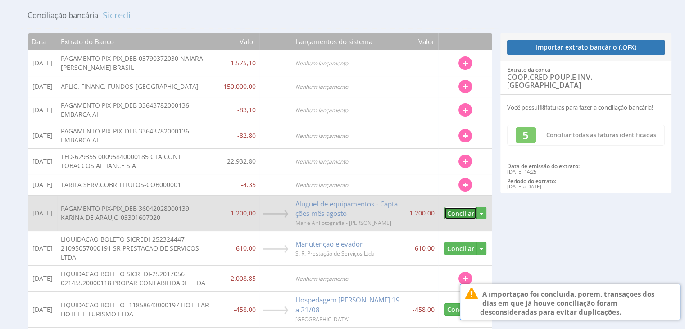
click at [455, 208] on button "Conciliar" at bounding box center [460, 213] width 33 height 13
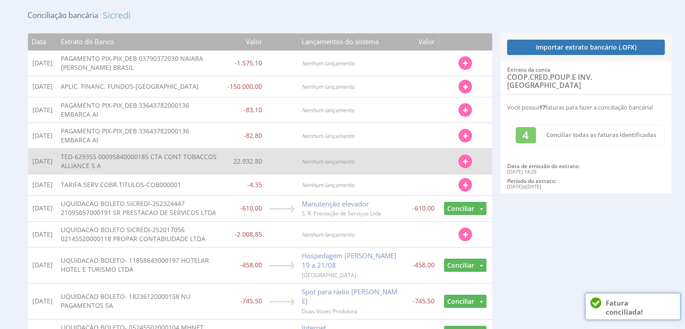
click at [465, 159] on icon "button" at bounding box center [465, 162] width 5 height 6
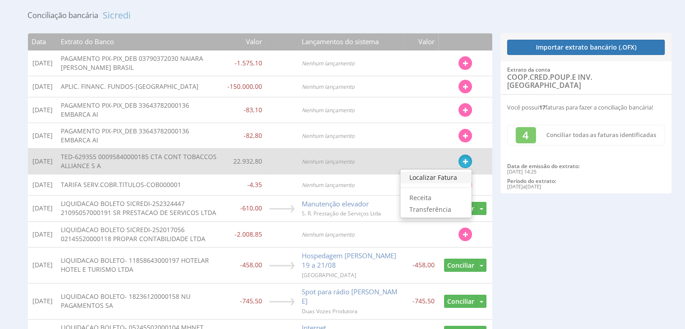
click at [447, 174] on link "Localizar Fatura" at bounding box center [435, 178] width 71 height 12
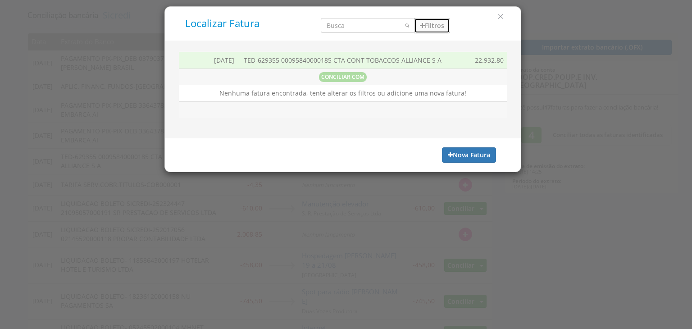
click at [427, 26] on button "Filtros" at bounding box center [432, 25] width 36 height 15
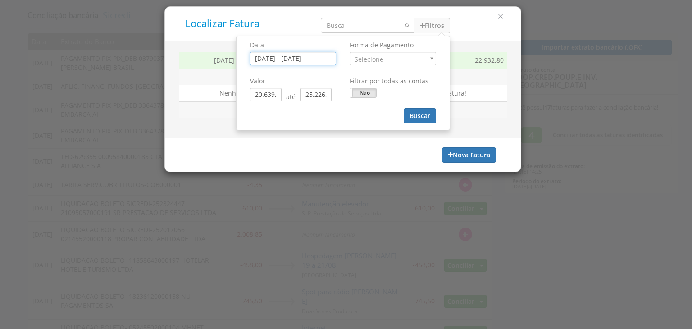
click at [291, 59] on input "[DATE] - [DATE]" at bounding box center [293, 59] width 86 height 14
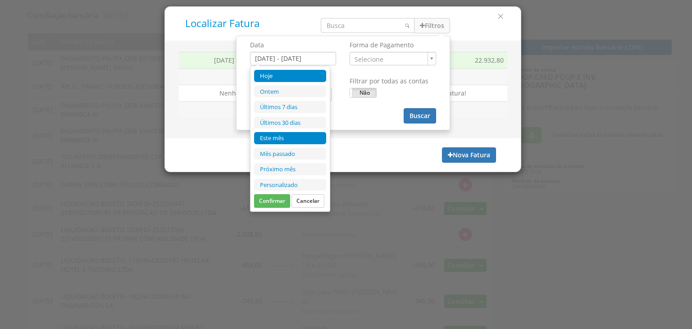
click at [284, 135] on li "Este mês" at bounding box center [290, 138] width 72 height 12
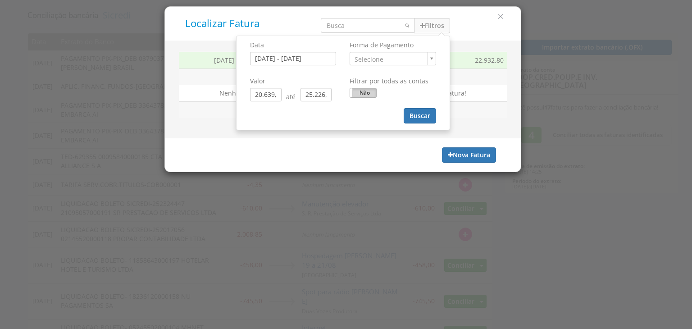
click at [366, 92] on label "Não" at bounding box center [363, 92] width 26 height 9
click at [411, 118] on button "Buscar" at bounding box center [420, 115] width 32 height 15
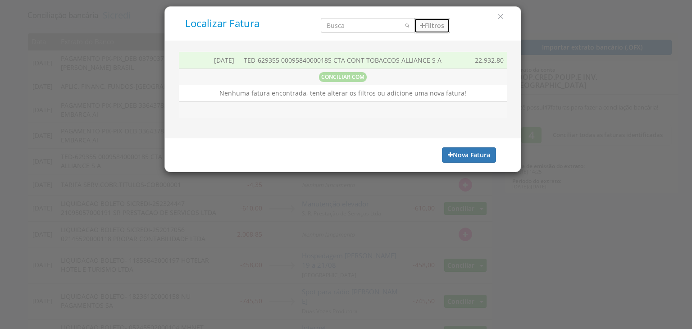
click at [425, 26] on button "Filtros" at bounding box center [432, 25] width 36 height 15
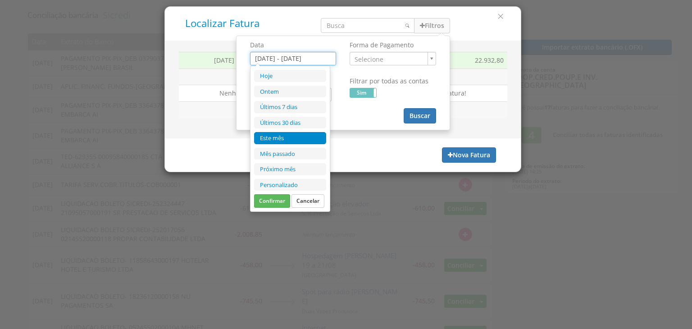
click at [283, 56] on input "[DATE] - [DATE]" at bounding box center [293, 59] width 86 height 14
click at [298, 163] on li "Próximo mês" at bounding box center [290, 169] width 72 height 12
type input "01/10/2025 - 31/10/2025"
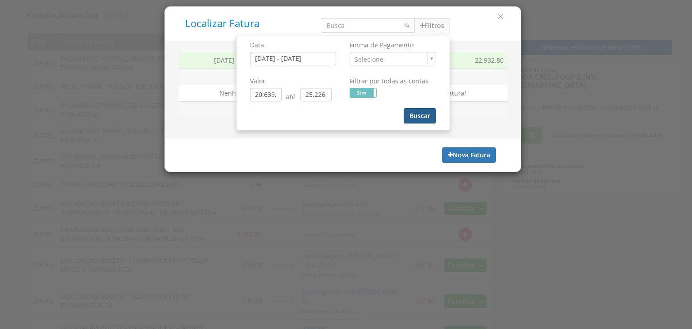
click at [409, 114] on button "Buscar" at bounding box center [420, 115] width 32 height 15
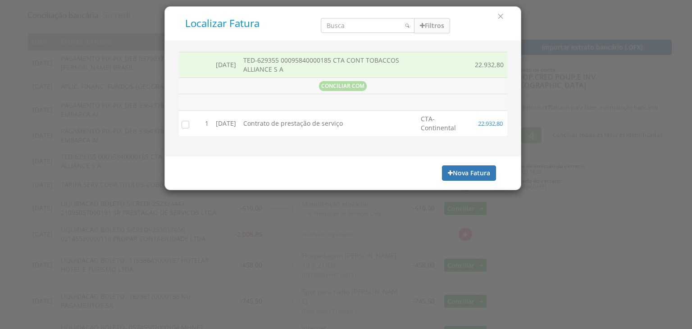
drag, startPoint x: 182, startPoint y: 126, endPoint x: 195, endPoint y: 127, distance: 12.7
click at [182, 125] on input "checkbox" at bounding box center [183, 124] width 9 height 9
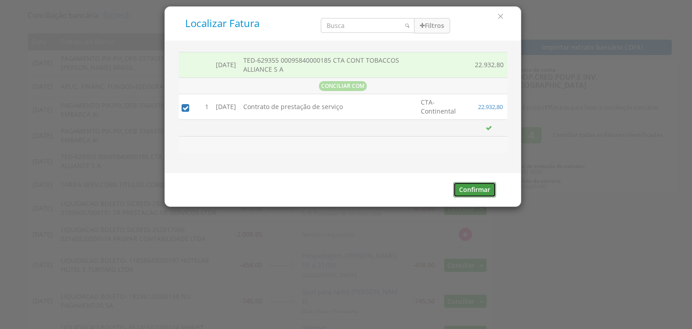
click at [464, 191] on button "Confirmar" at bounding box center [474, 189] width 43 height 15
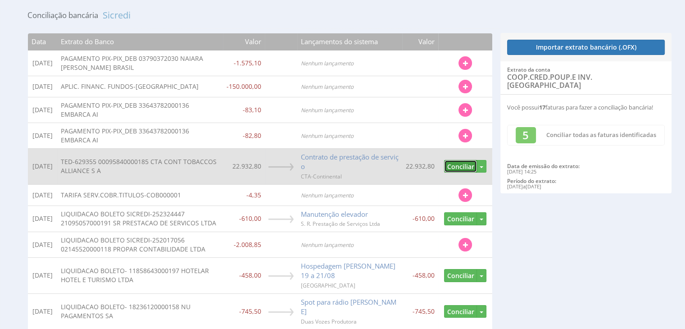
click at [452, 164] on button "Conciliar" at bounding box center [460, 166] width 33 height 13
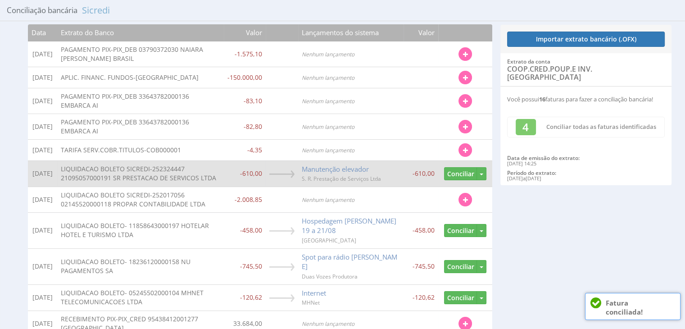
scroll to position [117, 0]
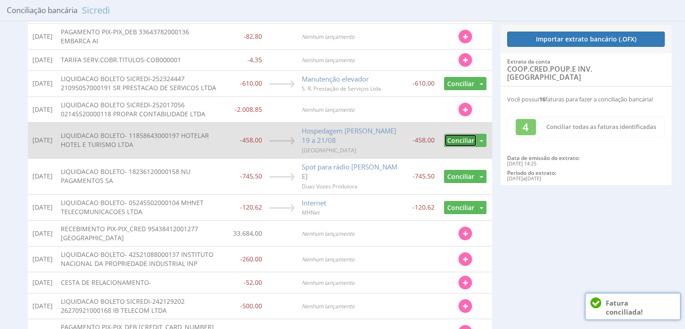
click at [454, 147] on button "Conciliar" at bounding box center [460, 140] width 33 height 13
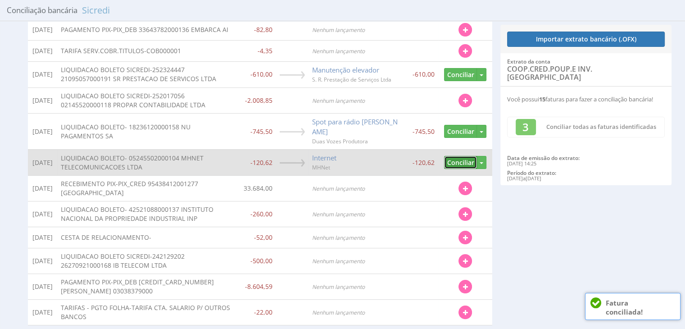
click at [451, 169] on button "Conciliar" at bounding box center [460, 162] width 33 height 13
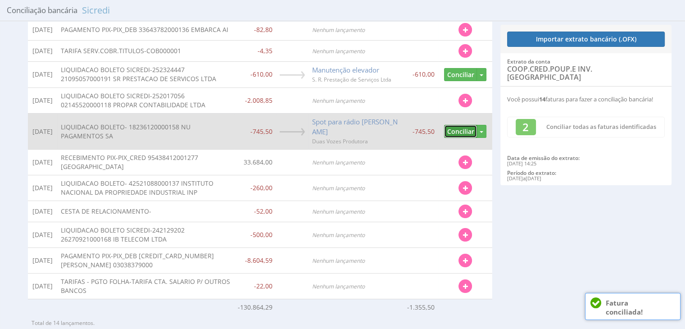
click at [455, 138] on button "Conciliar" at bounding box center [460, 131] width 33 height 13
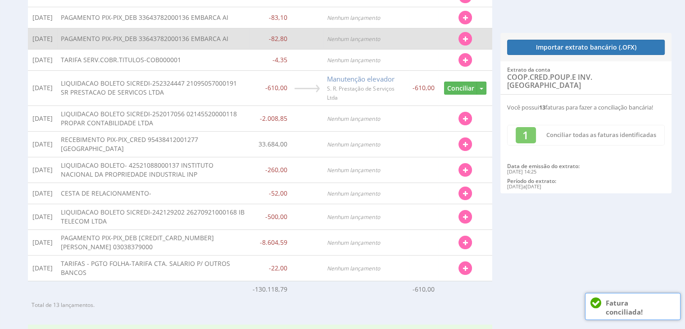
scroll to position [2, 0]
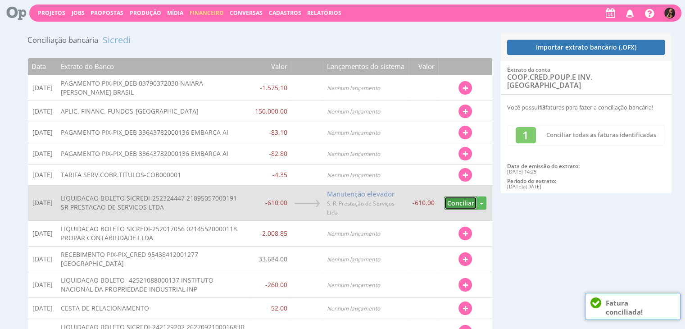
click at [463, 200] on button "Conciliar" at bounding box center [460, 202] width 33 height 13
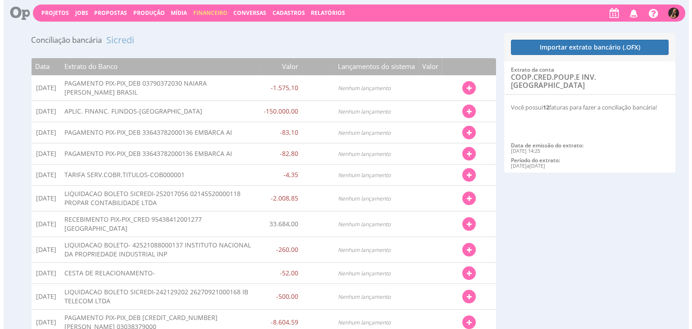
scroll to position [0, 0]
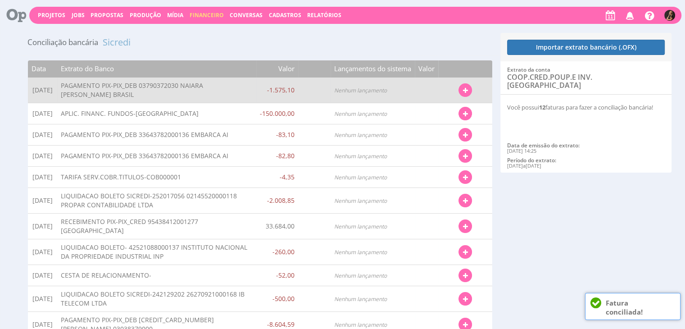
click at [463, 86] on button "button" at bounding box center [466, 90] width 14 height 14
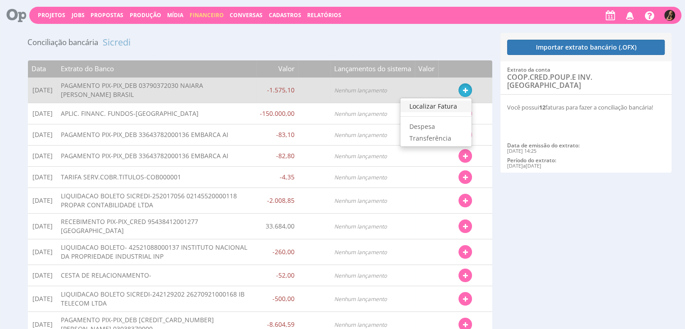
click at [423, 110] on link "Localizar Fatura" at bounding box center [435, 106] width 71 height 12
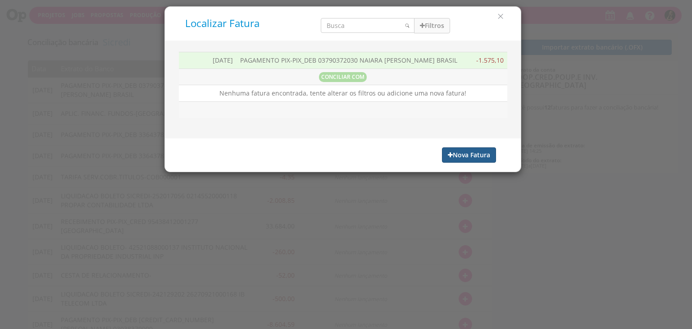
click at [466, 156] on button "Nova Fatura" at bounding box center [469, 154] width 54 height 15
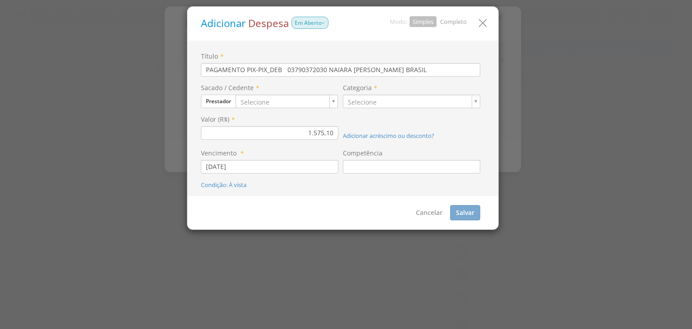
click at [462, 23] on link "Completo" at bounding box center [453, 22] width 27 height 8
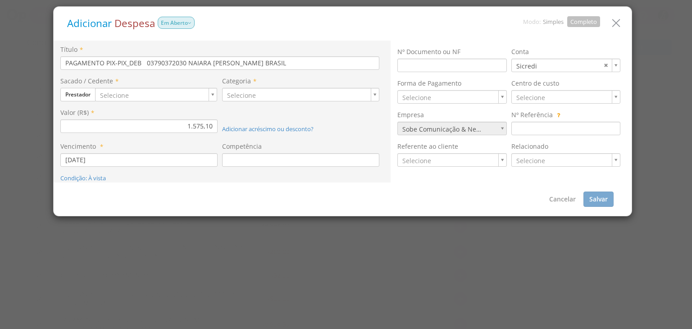
drag, startPoint x: 315, startPoint y: 47, endPoint x: 312, endPoint y: 53, distance: 6.5
click at [315, 49] on div "Título * PAGAMENTO PIX-PIX_DEB 03790372030 NAIARA BEATRIZ SILVEIRA BRASIL" at bounding box center [219, 57] width 319 height 25
drag, startPoint x: 307, startPoint y: 59, endPoint x: 0, endPoint y: 64, distance: 307.3
click at [0, 66] on div "Adicionar Despesa Em [GEOGRAPHIC_DATA] Modo: Simples Completo Título * PAGAMENT…" at bounding box center [346, 164] width 692 height 329
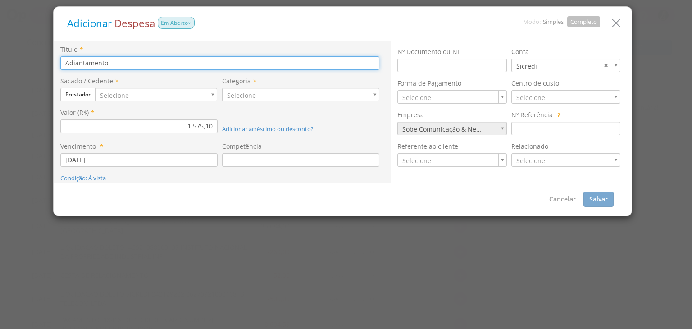
type input "Adiantamento"
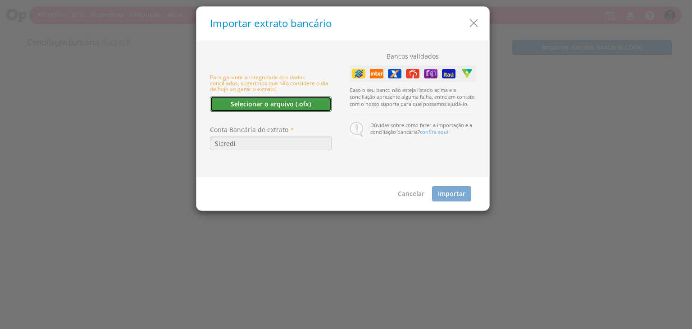
click at [310, 103] on button "Selecionar o arquivo (.ofx)" at bounding box center [271, 103] width 122 height 15
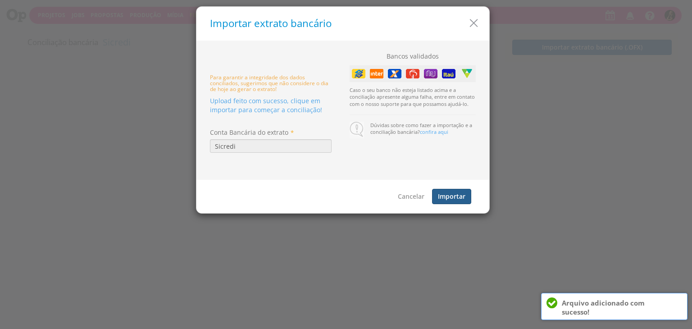
click at [460, 200] on button "Importar" at bounding box center [451, 196] width 39 height 15
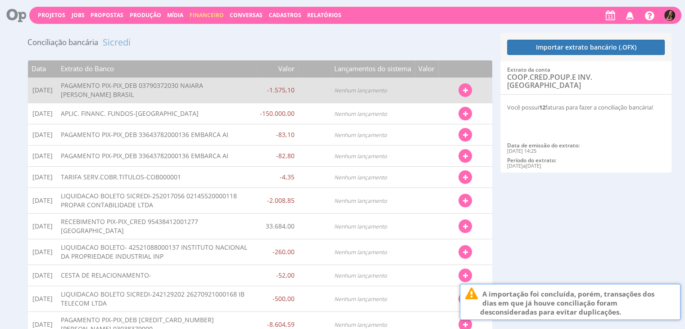
click at [462, 94] on button "button" at bounding box center [466, 90] width 14 height 14
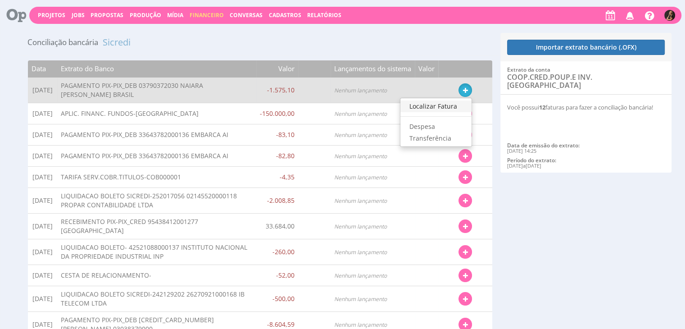
click at [434, 109] on link "Localizar Fatura" at bounding box center [435, 106] width 71 height 12
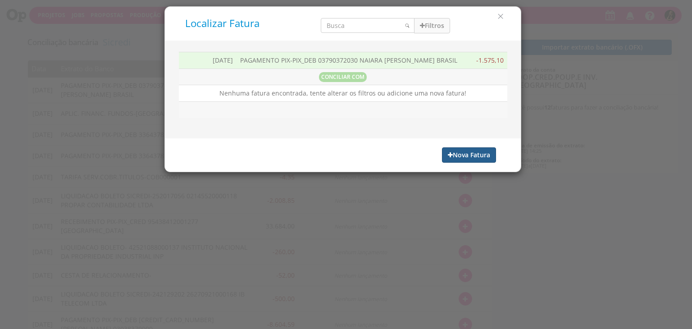
click at [471, 163] on button "Nova Fatura" at bounding box center [469, 154] width 54 height 15
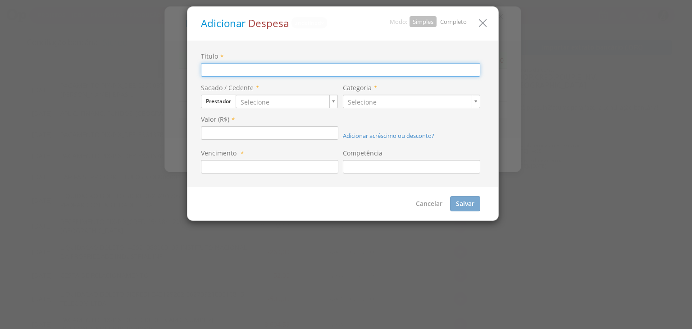
type input "PAGAMENTO PIX-PIX_DEB 03790372030 NAIARA [PERSON_NAME] BRASIL"
type input "1.575,10"
type input "[DATE]"
type input "5"
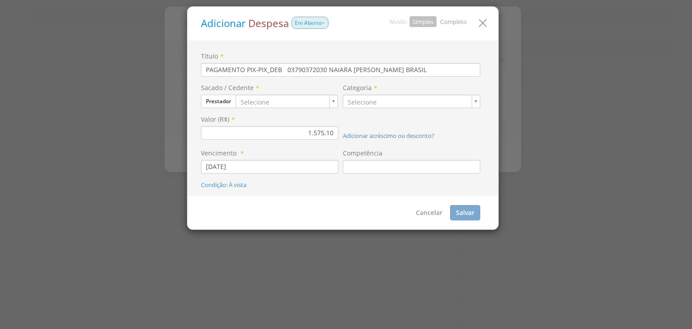
click at [453, 21] on link "Completo" at bounding box center [453, 22] width 27 height 8
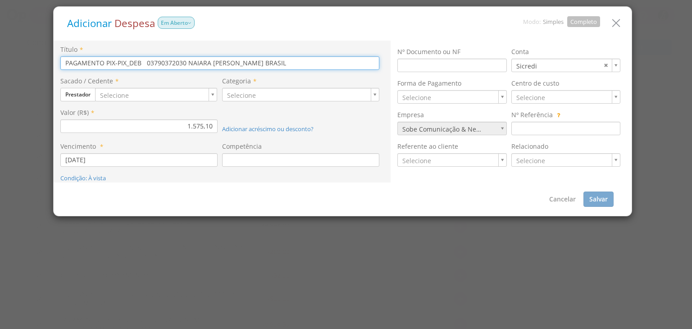
drag, startPoint x: 314, startPoint y: 65, endPoint x: 0, endPoint y: 86, distance: 314.2
click at [0, 87] on div "Adicionar Despesa Em [GEOGRAPHIC_DATA] Modo: Simples Completo Título * PAGAMENT…" at bounding box center [346, 164] width 692 height 329
type input "Adiantamento de 50% 13º"
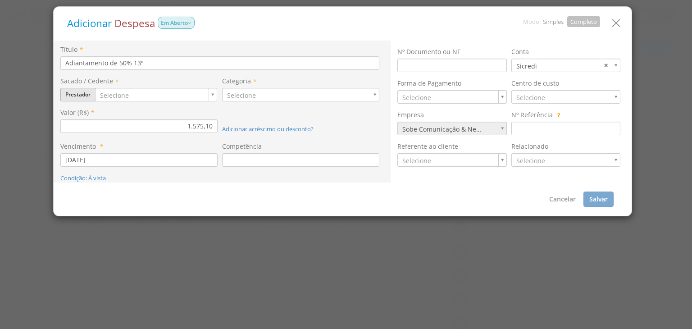
click at [86, 99] on button "Prestador" at bounding box center [77, 95] width 35 height 14
drag, startPoint x: 90, startPoint y: 157, endPoint x: 95, endPoint y: 150, distance: 8.1
click at [91, 157] on link "Colaborador" at bounding box center [96, 158] width 71 height 12
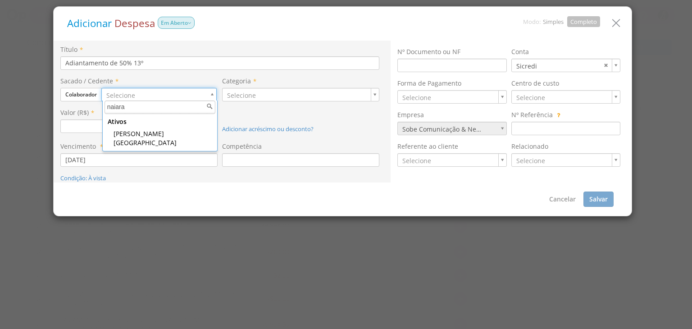
type input "naiara"
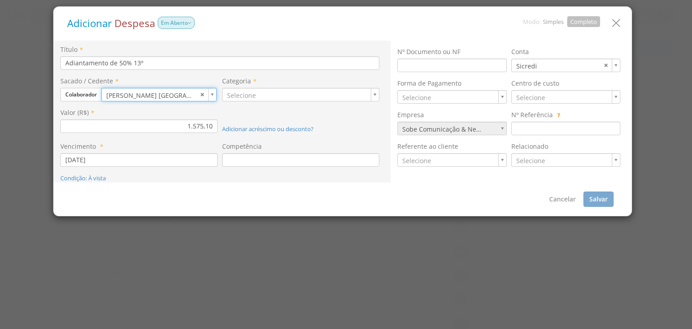
type input "1262"
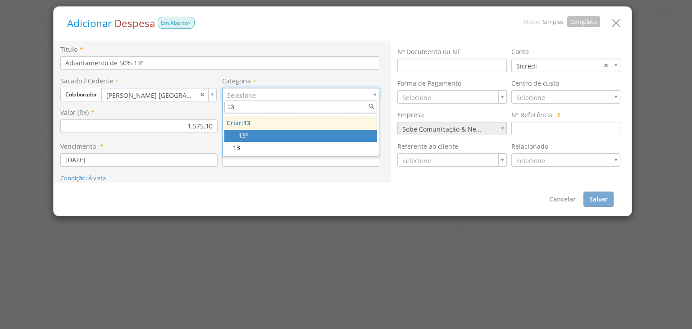
type input "13"
type input "129"
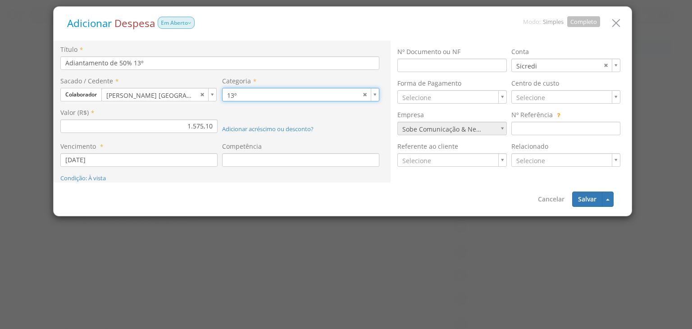
click at [255, 168] on div "Competência" at bounding box center [303, 158] width 162 height 32
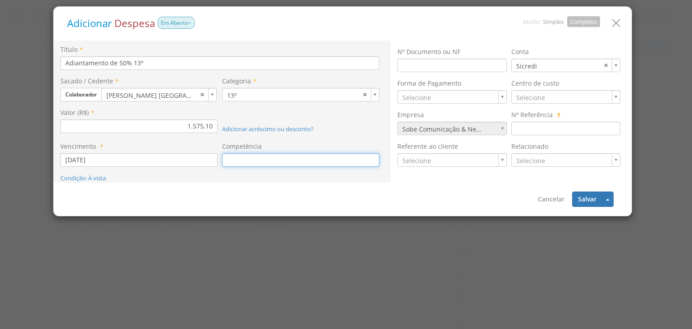
click at [263, 160] on input at bounding box center [300, 160] width 157 height 14
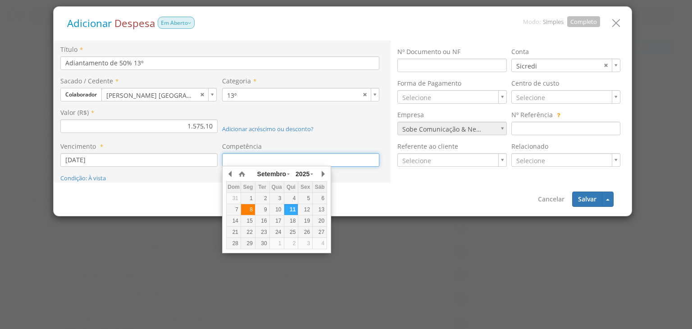
click at [243, 209] on div "8" at bounding box center [248, 210] width 14 height 8
type input "[DATE]"
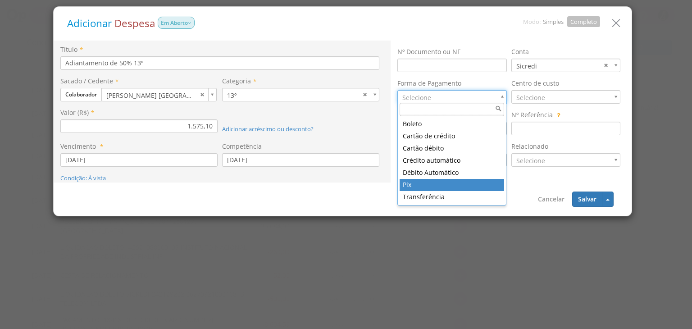
type input "11"
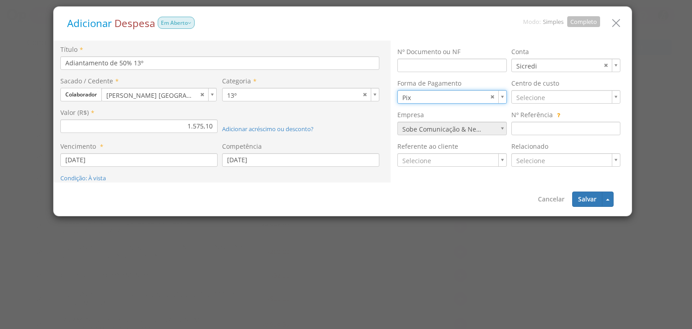
drag, startPoint x: 528, startPoint y: 91, endPoint x: 514, endPoint y: 94, distance: 14.3
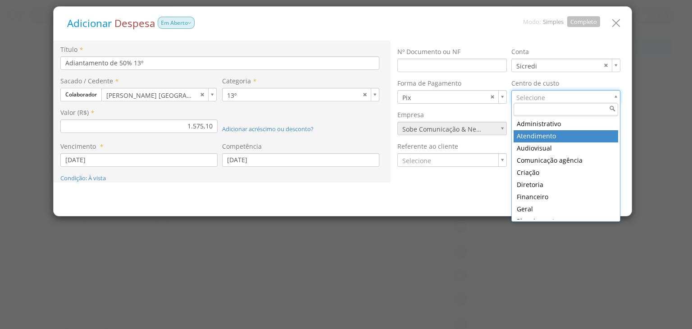
type input "7"
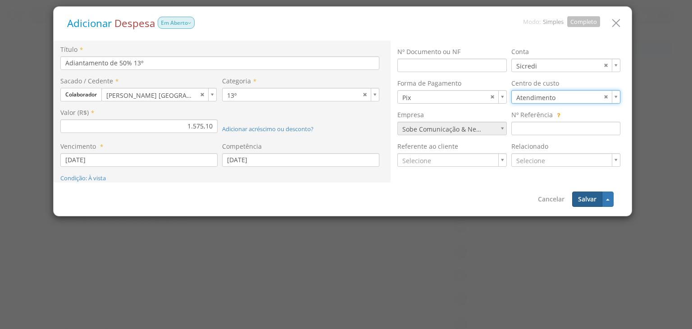
click at [578, 197] on button "Salvar" at bounding box center [587, 198] width 30 height 15
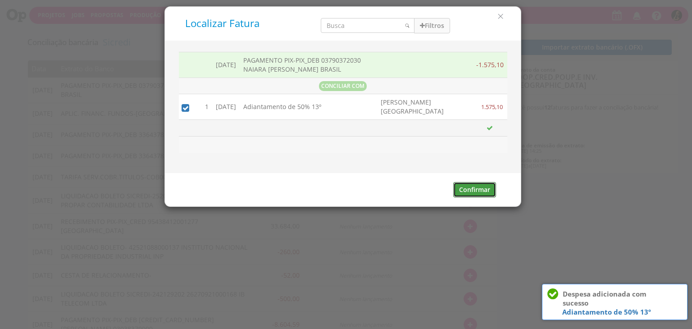
drag, startPoint x: 463, startPoint y: 190, endPoint x: 425, endPoint y: 147, distance: 57.1
click at [463, 190] on button "Confirmar" at bounding box center [474, 189] width 43 height 15
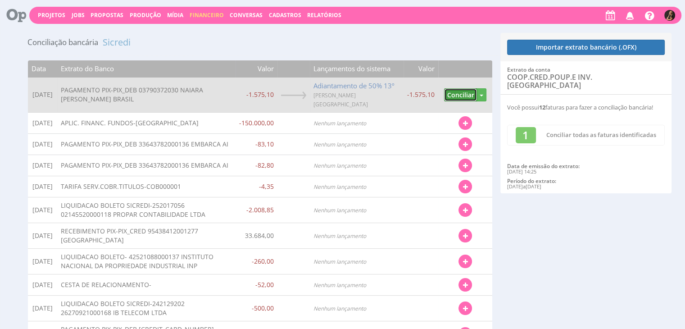
click at [460, 96] on button "Conciliar" at bounding box center [460, 94] width 33 height 13
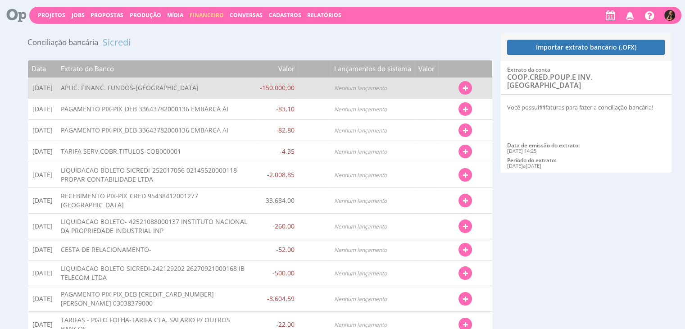
click at [467, 87] on icon "button" at bounding box center [465, 88] width 5 height 6
click at [441, 131] on link "Transferência" at bounding box center [435, 136] width 71 height 12
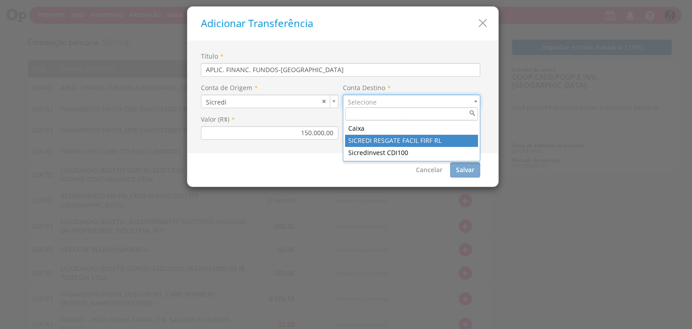
type input "13"
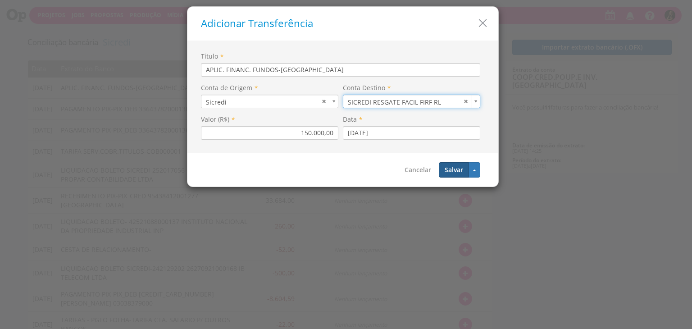
click at [457, 169] on button "Salvar" at bounding box center [454, 169] width 30 height 15
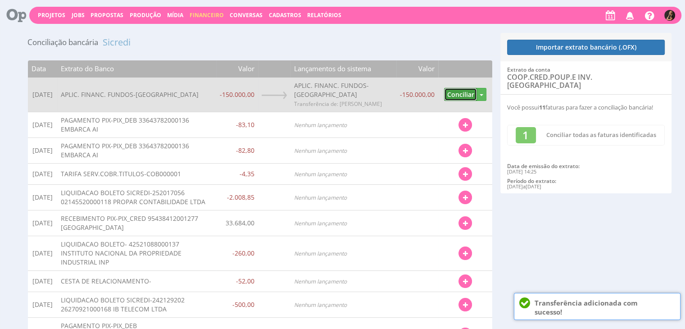
click at [456, 96] on button "Conciliar" at bounding box center [460, 94] width 33 height 13
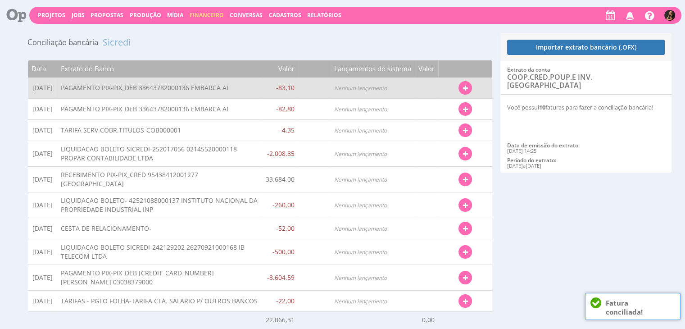
click at [466, 86] on icon "button" at bounding box center [465, 88] width 5 height 6
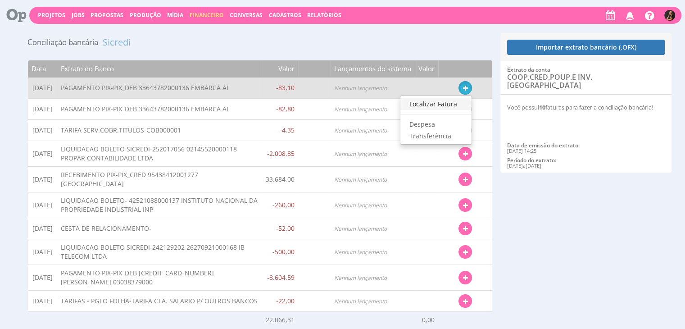
click at [440, 98] on link "Localizar Fatura" at bounding box center [435, 104] width 71 height 12
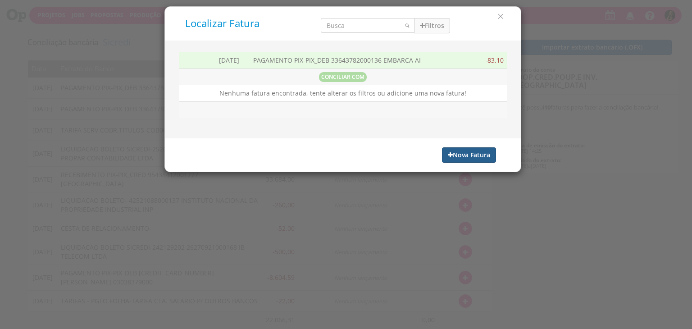
click at [460, 158] on button "Nova Fatura" at bounding box center [469, 154] width 54 height 15
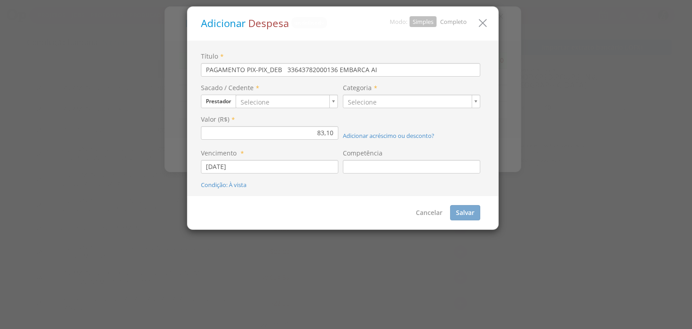
click at [448, 20] on link "Completo" at bounding box center [453, 22] width 27 height 8
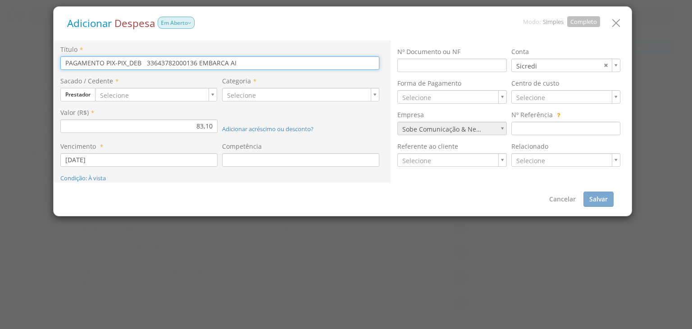
click at [225, 65] on input "PAGAMENTO PIX-PIX_DEB 33643782000136 EMBARCA AI" at bounding box center [219, 63] width 319 height 14
drag, startPoint x: 249, startPoint y: 62, endPoint x: 0, endPoint y: 62, distance: 248.7
click at [0, 64] on div "Adicionar Despesa Em [GEOGRAPHIC_DATA] Modo: Simples Completo Título * PAGAMENT…" at bounding box center [346, 164] width 692 height 329
type input "Passagem POA x SCS 09/11 - [PERSON_NAME]"
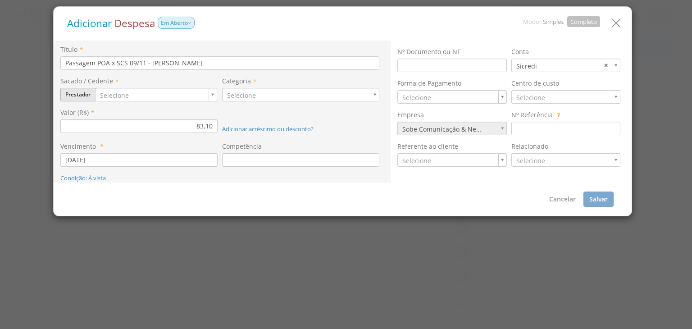
click at [66, 94] on button "Prestador" at bounding box center [77, 95] width 35 height 14
click at [95, 120] on link "Fornecedor" at bounding box center [96, 123] width 71 height 12
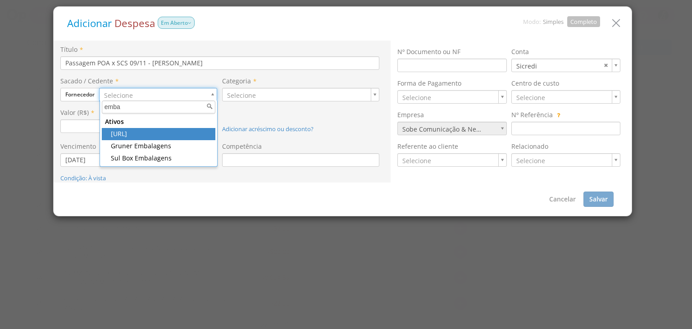
type input "emba"
type input "1372"
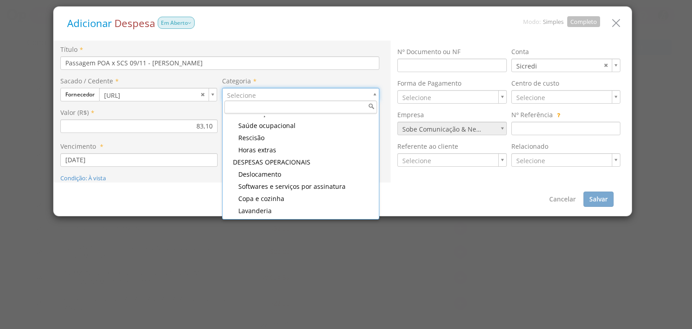
scroll to position [586, 0]
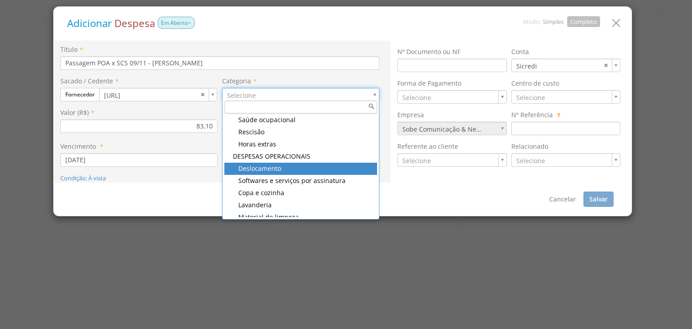
type input "139"
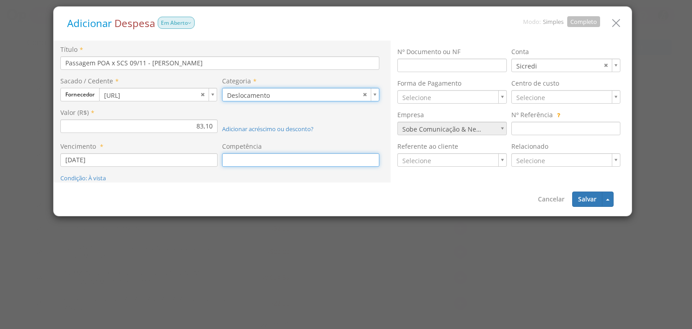
click at [265, 160] on input at bounding box center [300, 160] width 157 height 14
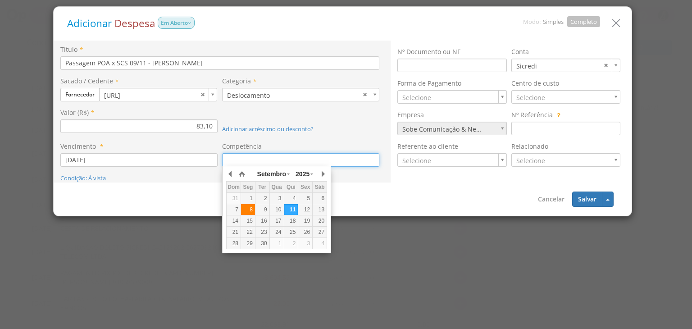
click at [247, 211] on div "8" at bounding box center [248, 210] width 14 height 8
type input "[DATE]"
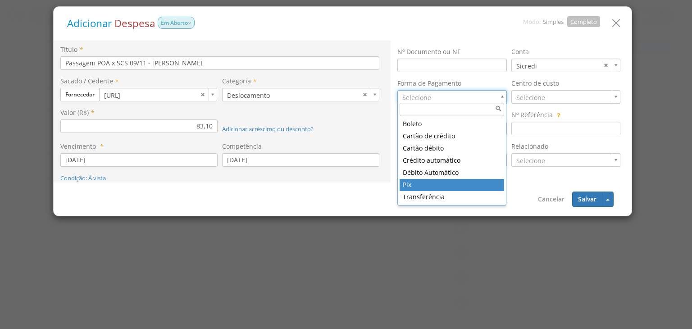
type input "11"
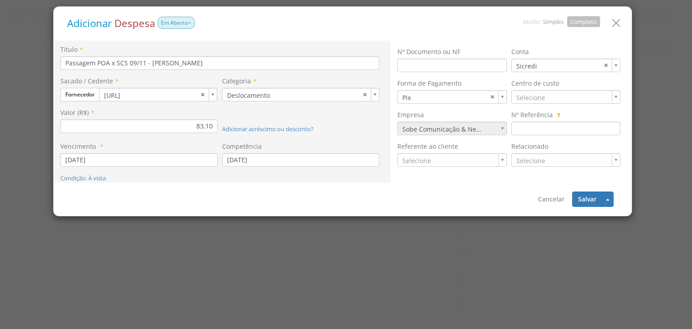
drag, startPoint x: 550, startPoint y: 105, endPoint x: 550, endPoint y: 97, distance: 8.1
click at [550, 105] on div "Centro de custo Selecione" at bounding box center [568, 95] width 114 height 32
type input "3"
click at [596, 201] on button "Salvar" at bounding box center [587, 198] width 30 height 15
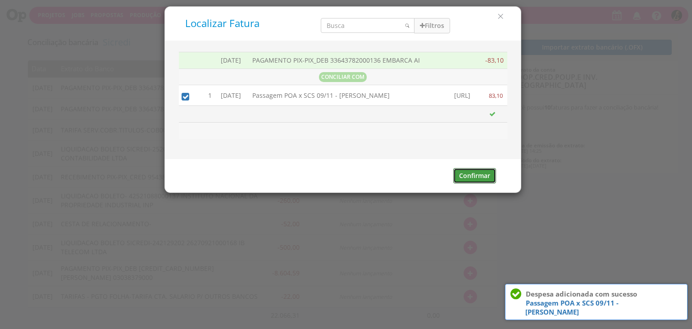
drag, startPoint x: 479, startPoint y: 173, endPoint x: 421, endPoint y: 135, distance: 69.5
click at [479, 174] on button "Confirmar" at bounding box center [474, 175] width 43 height 15
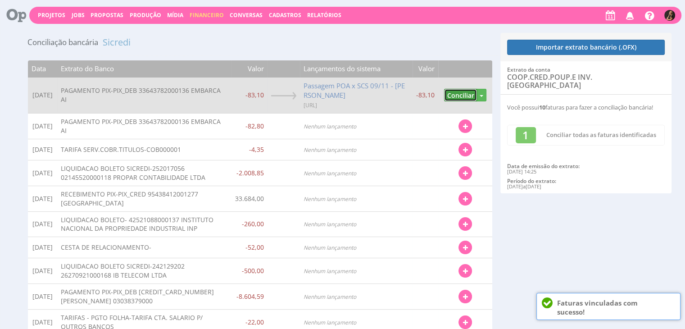
click at [464, 96] on button "Conciliar" at bounding box center [460, 95] width 33 height 13
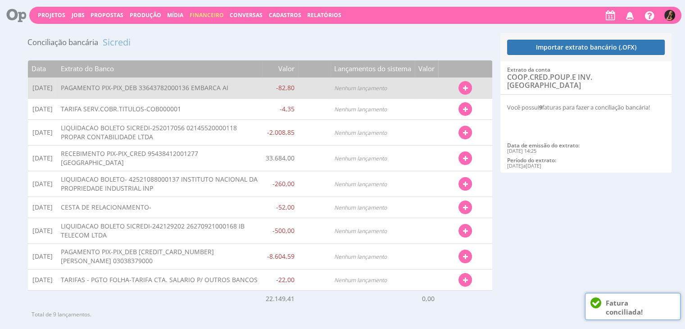
click at [469, 85] on button "button" at bounding box center [466, 88] width 14 height 14
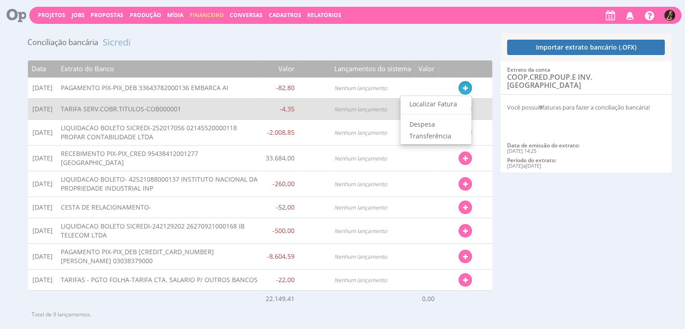
drag, startPoint x: 446, startPoint y: 100, endPoint x: 441, endPoint y: 101, distance: 6.1
click at [446, 100] on link "Localizar Fatura" at bounding box center [435, 104] width 71 height 12
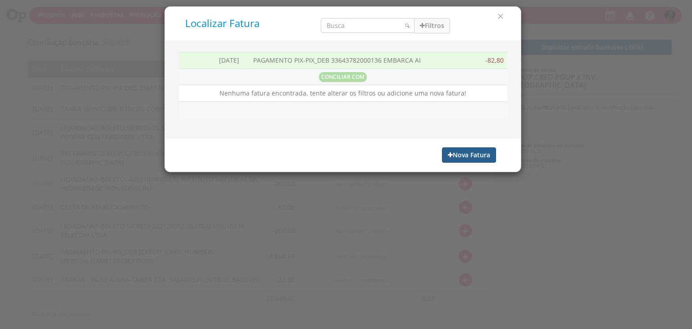
click at [465, 155] on button "Nova Fatura" at bounding box center [469, 154] width 54 height 15
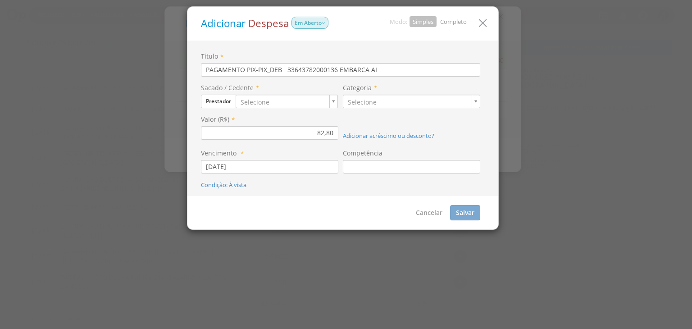
drag, startPoint x: 450, startPoint y: 22, endPoint x: 437, endPoint y: 28, distance: 14.1
click at [450, 22] on link "Completo" at bounding box center [453, 22] width 27 height 8
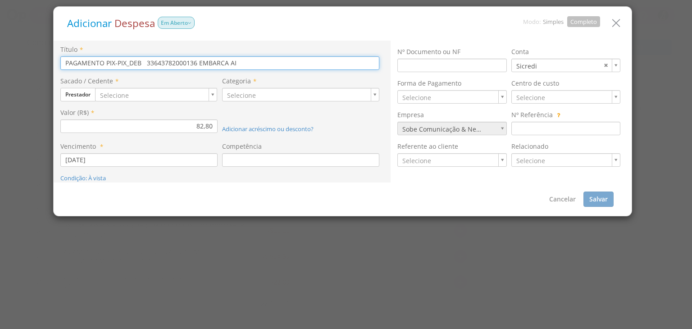
drag, startPoint x: 339, startPoint y: 62, endPoint x: 0, endPoint y: 65, distance: 338.8
click at [0, 67] on div "Adicionar Despesa Em Aberto Modo: Simples Completo Título * PAGAMENTO PIX-PIX_D…" at bounding box center [346, 164] width 692 height 329
type input "Passagem SCS x POA 11/09 - Alexandre"
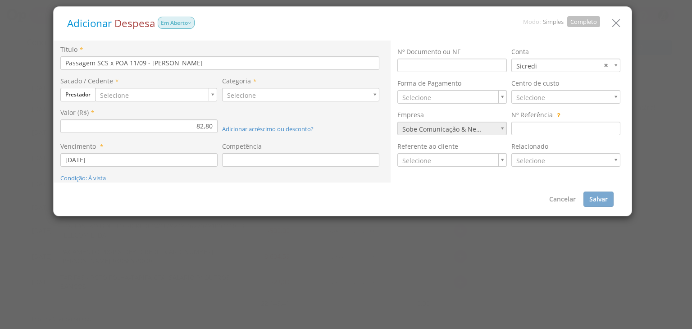
click at [59, 91] on div "Título * Passagem SCS x POA 11/09 - Alexandre Sacado / Cedente * Prestador Clie…" at bounding box center [222, 112] width 337 height 142
click at [71, 95] on button "Prestador" at bounding box center [77, 95] width 35 height 14
drag, startPoint x: 89, startPoint y: 118, endPoint x: 105, endPoint y: 100, distance: 23.6
click at [90, 117] on link "Fornecedor" at bounding box center [96, 123] width 71 height 12
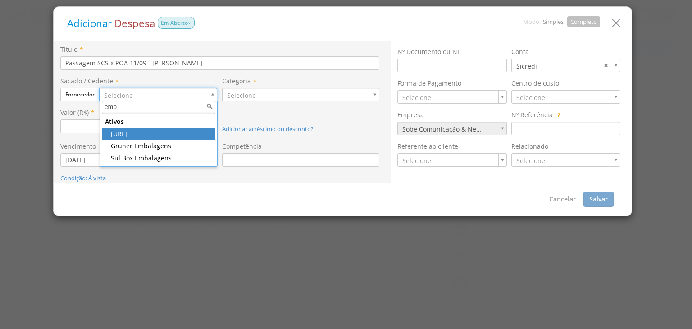
type input "emb"
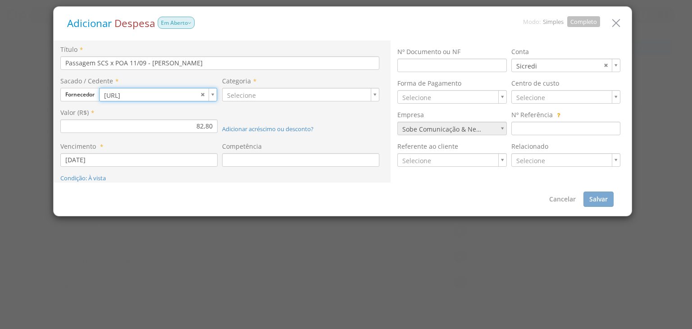
type input "1372"
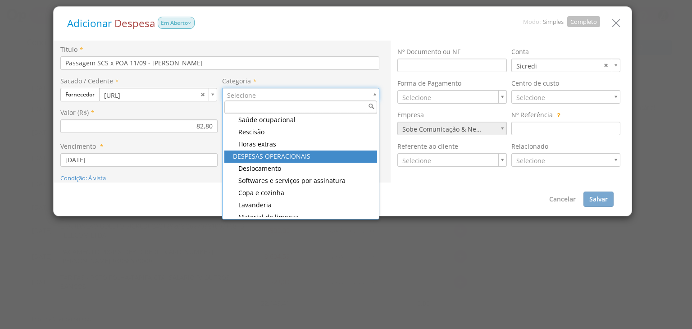
type input "138"
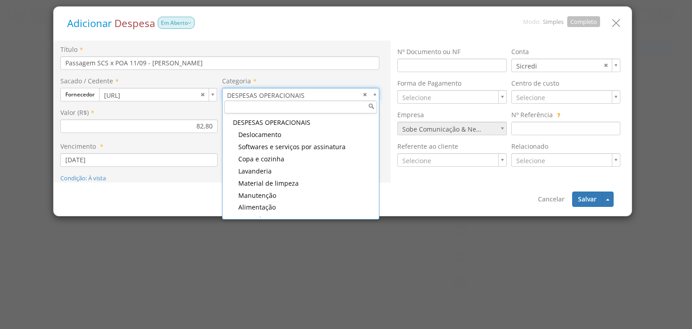
scroll to position [617, 0]
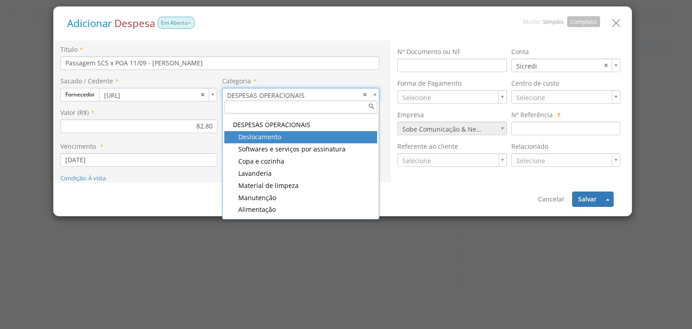
type input "139"
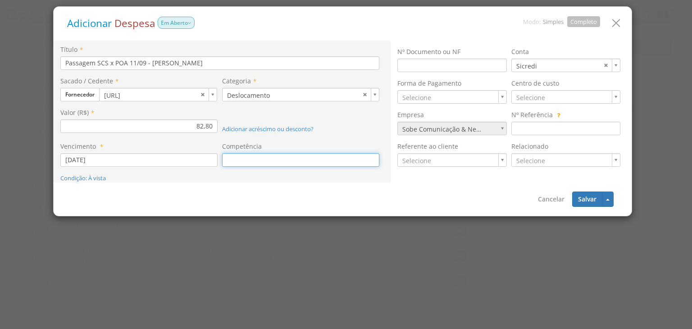
drag, startPoint x: 278, startPoint y: 161, endPoint x: 279, endPoint y: 155, distance: 6.5
click at [278, 161] on input at bounding box center [300, 160] width 157 height 14
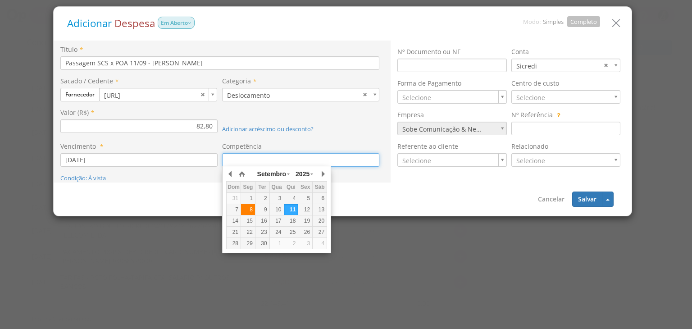
click at [252, 210] on div "8" at bounding box center [248, 210] width 14 height 8
type input "08/09/2025"
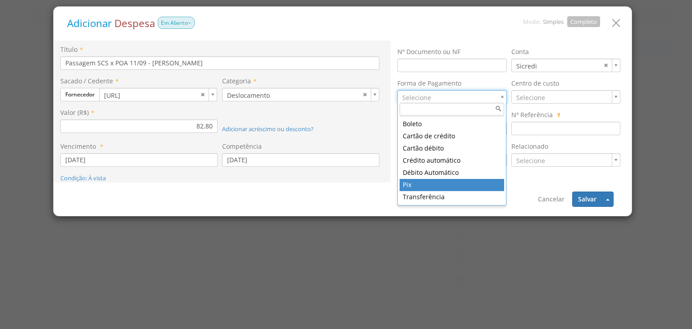
type input "11"
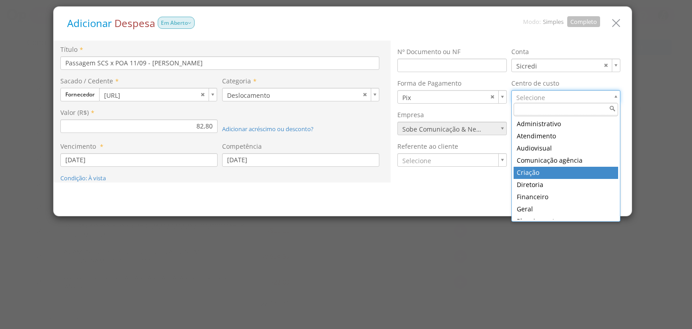
type input "3"
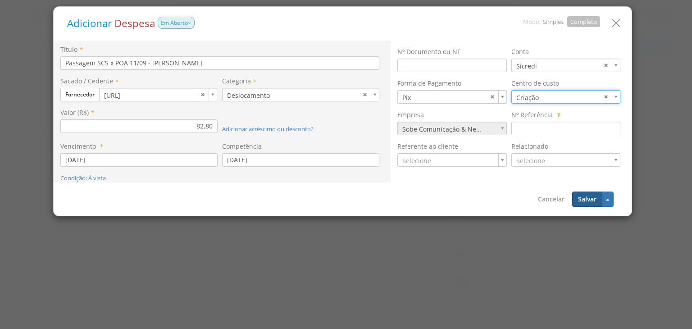
click at [582, 199] on button "Salvar" at bounding box center [587, 198] width 30 height 15
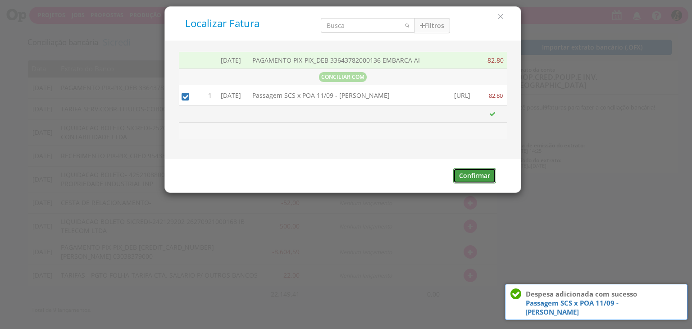
drag, startPoint x: 492, startPoint y: 174, endPoint x: 474, endPoint y: 172, distance: 18.2
click at [492, 173] on button "Confirmar" at bounding box center [474, 175] width 43 height 15
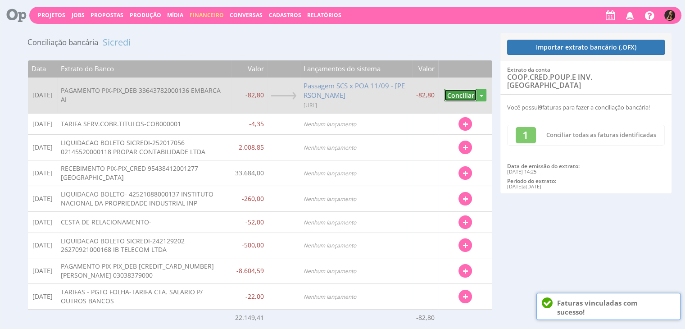
click at [454, 96] on button "Conciliar" at bounding box center [460, 95] width 33 height 13
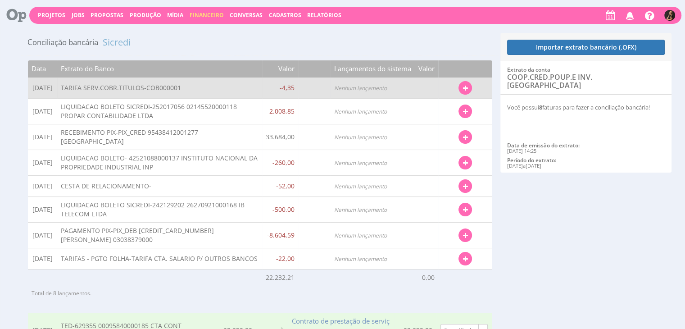
click at [465, 86] on icon "button" at bounding box center [465, 88] width 5 height 6
click at [439, 104] on link "Localizar Fatura" at bounding box center [435, 104] width 71 height 12
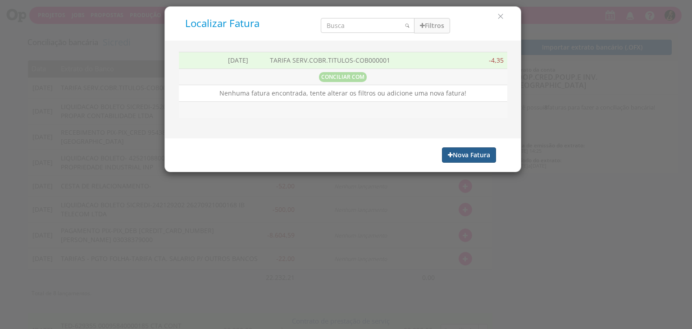
click at [462, 153] on button "Nova Fatura" at bounding box center [469, 154] width 54 height 15
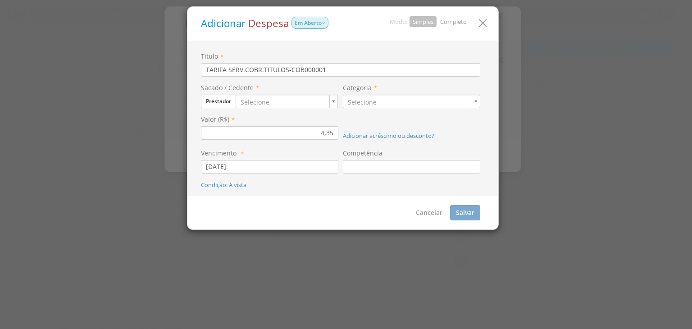
click at [460, 21] on link "Completo" at bounding box center [453, 22] width 27 height 8
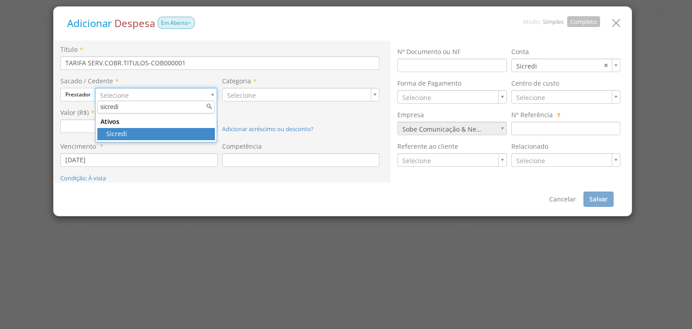
type input "sicredi"
drag, startPoint x: 164, startPoint y: 133, endPoint x: 205, endPoint y: 118, distance: 44.2
type input "360"
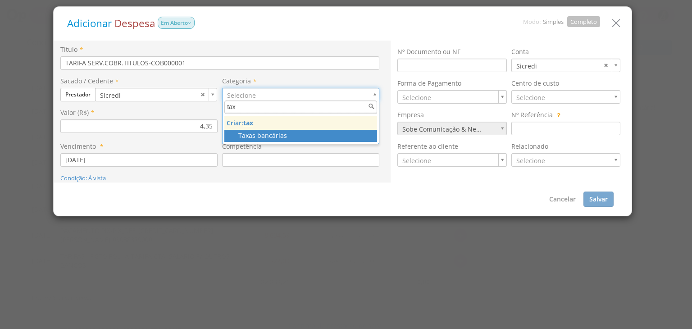
type input "tax"
type input "120"
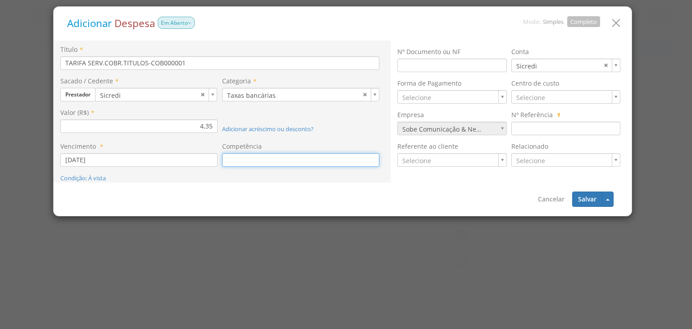
click at [281, 161] on input at bounding box center [300, 160] width 157 height 14
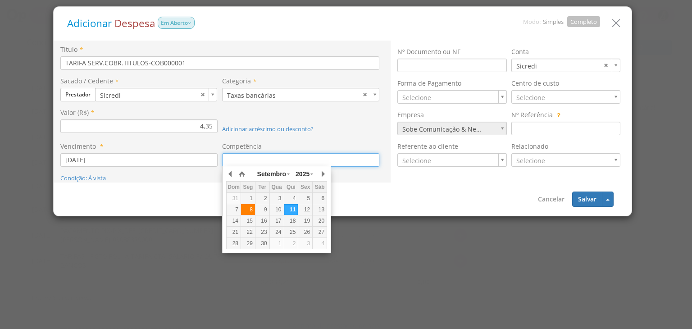
click at [246, 209] on div "8" at bounding box center [248, 210] width 14 height 8
type input "08/09/2025"
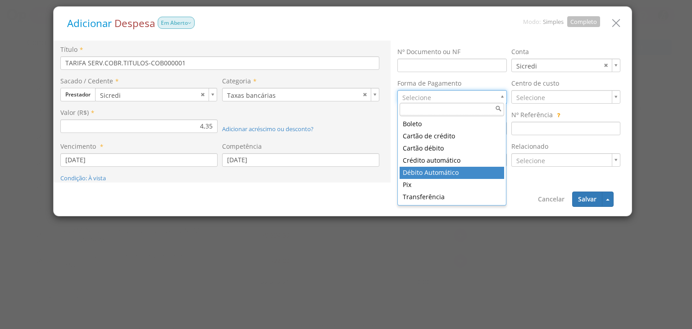
drag, startPoint x: 427, startPoint y: 176, endPoint x: 503, endPoint y: 132, distance: 87.4
type input "7"
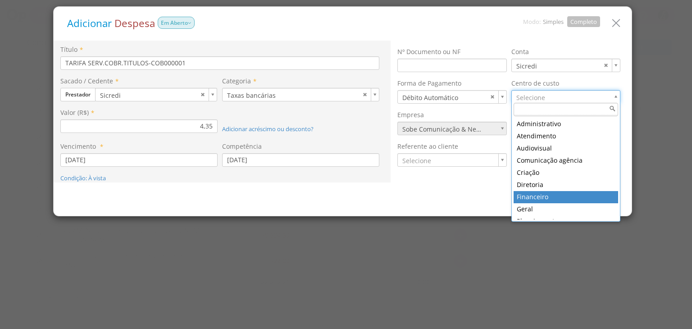
type input "17"
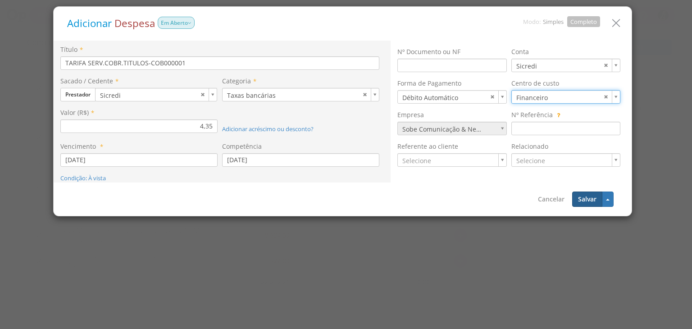
click at [584, 202] on button "Salvar" at bounding box center [587, 198] width 30 height 15
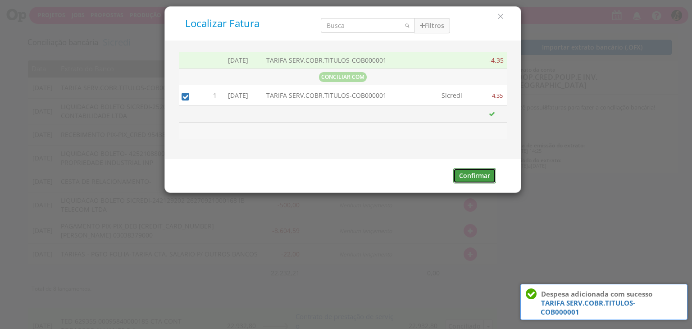
click at [480, 177] on button "Confirmar" at bounding box center [474, 175] width 43 height 15
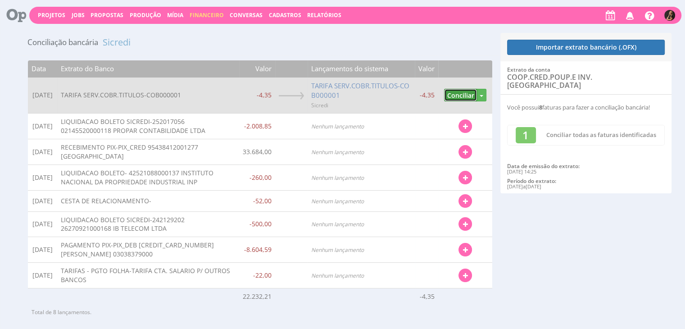
click at [457, 97] on button "Conciliar" at bounding box center [460, 95] width 33 height 13
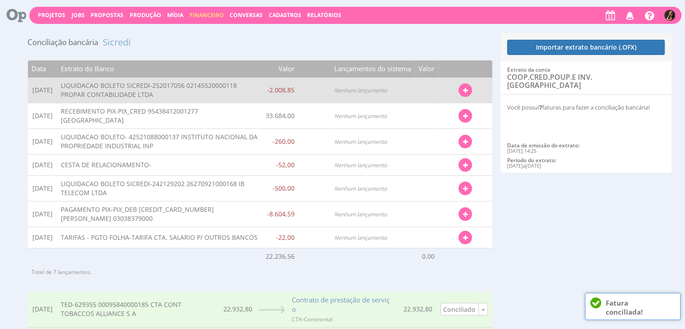
click at [464, 94] on button "button" at bounding box center [466, 90] width 14 height 14
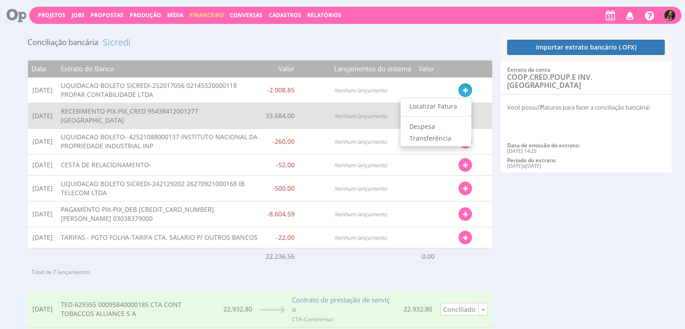
drag, startPoint x: 437, startPoint y: 110, endPoint x: 444, endPoint y: 109, distance: 7.8
click at [437, 110] on link "Localizar Fatura" at bounding box center [435, 106] width 71 height 12
type input "07/09/2025 - 11/09/2025"
type input "1.807,96"
type input "2.209,73"
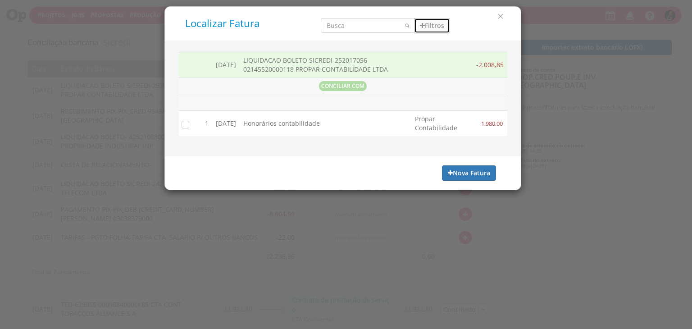
click at [440, 26] on button "Filtros" at bounding box center [432, 25] width 36 height 15
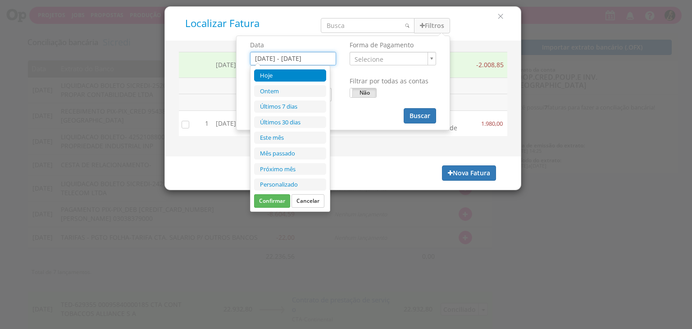
click at [317, 58] on input "07/09/2025 - 11/09/2025" at bounding box center [293, 59] width 86 height 14
click at [291, 136] on li "Este mês" at bounding box center [290, 138] width 72 height 12
type input "01/09/2025 - 30/09/2025"
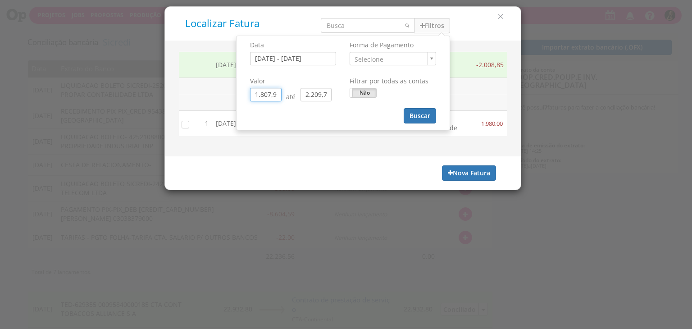
scroll to position [0, 0]
drag, startPoint x: 277, startPoint y: 92, endPoint x: 228, endPoint y: 95, distance: 49.2
click at [228, 95] on div "Localizar Fatura Filtros Data 01/09/2025 - 30/09/2025 Forma de Pagamento ." at bounding box center [342, 98] width 357 height 184
click at [267, 93] on input "0,06" at bounding box center [266, 95] width 32 height 14
type input "0,00"
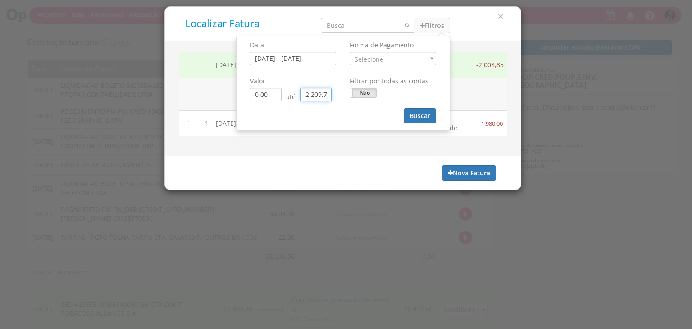
drag, startPoint x: 327, startPoint y: 92, endPoint x: 288, endPoint y: 91, distance: 38.3
click at [288, 91] on div "0,00 até 2.209,73" at bounding box center [293, 95] width 86 height 14
type input "0,03"
type input "0,00"
click at [318, 92] on input "0,03" at bounding box center [316, 95] width 32 height 14
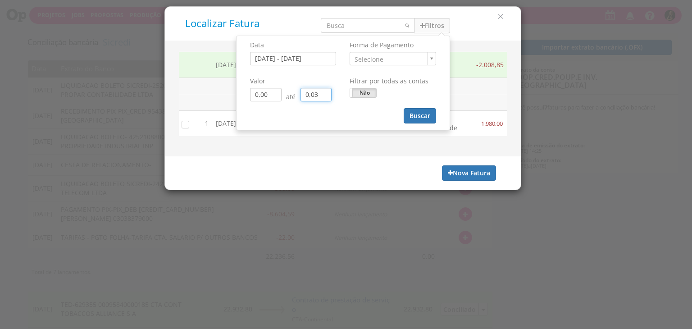
type input "0,00"
click at [348, 24] on input "search" at bounding box center [368, 25] width 94 height 15
type input "0,00"
click at [355, 27] on input "search" at bounding box center [368, 25] width 94 height 15
type input "0,00"
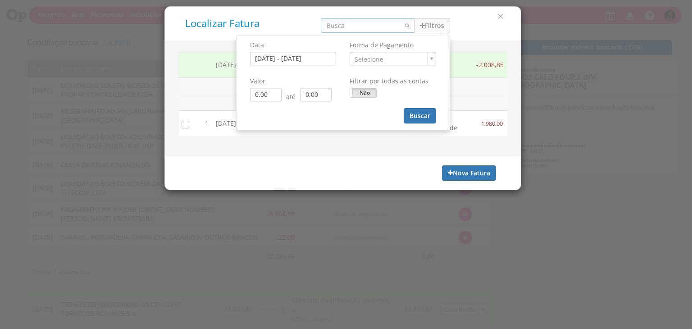
click at [357, 28] on input "search" at bounding box center [368, 25] width 94 height 15
type input "propar"
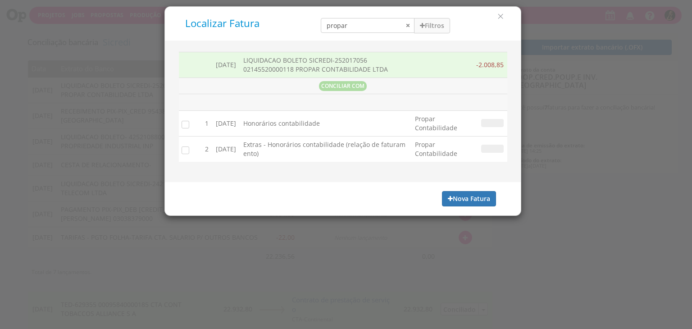
click at [424, 121] on td "Propar Contabilidade" at bounding box center [441, 124] width 61 height 26
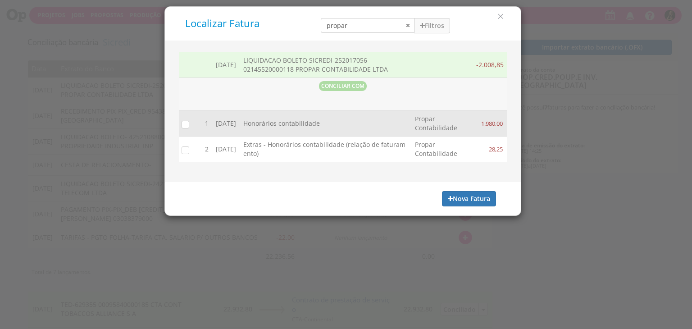
click at [183, 125] on input "checkbox" at bounding box center [183, 124] width 9 height 9
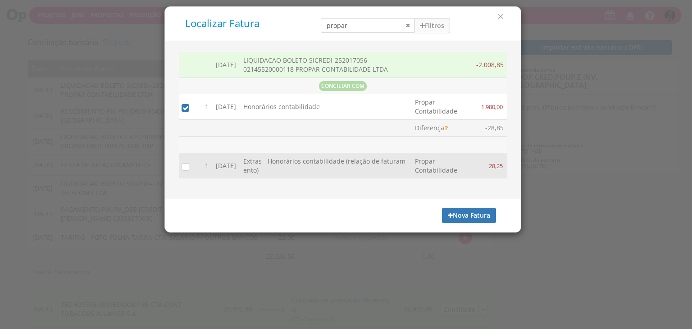
click at [185, 166] on input "checkbox" at bounding box center [183, 166] width 9 height 9
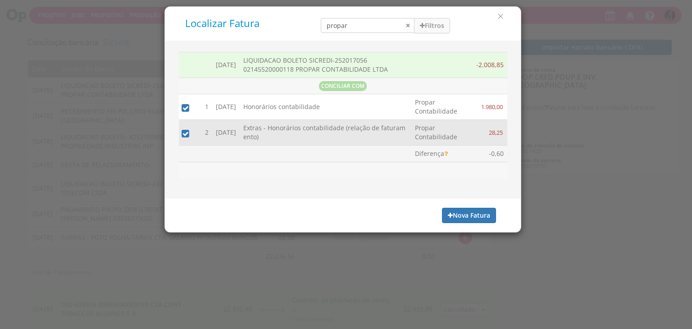
click at [185, 131] on input "checkbox" at bounding box center [183, 133] width 9 height 9
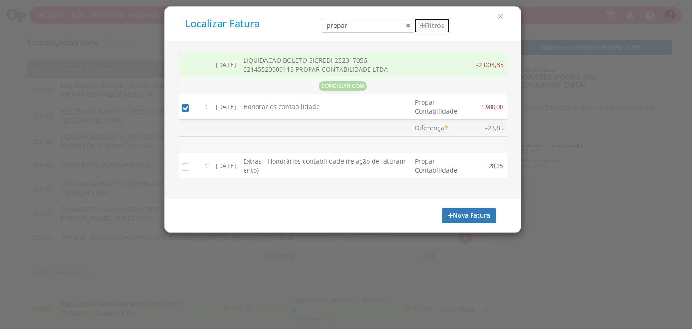
click at [423, 29] on button "Filtros" at bounding box center [432, 25] width 36 height 15
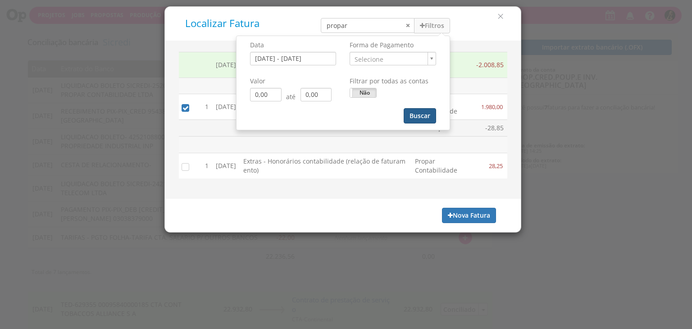
click at [421, 111] on button "Buscar" at bounding box center [420, 115] width 32 height 15
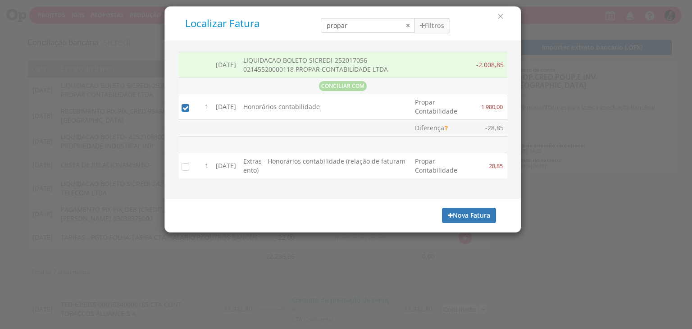
drag, startPoint x: 186, startPoint y: 169, endPoint x: 199, endPoint y: 169, distance: 13.5
click at [186, 168] on input "checkbox" at bounding box center [183, 166] width 9 height 9
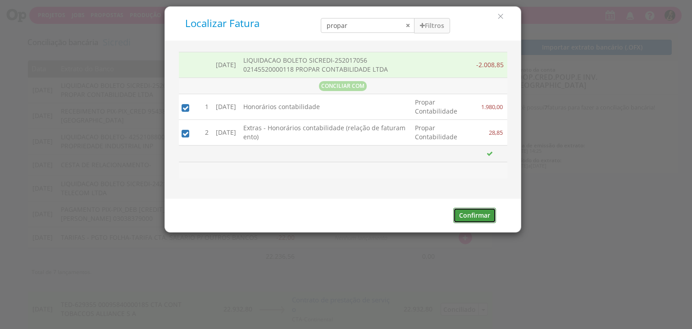
click at [469, 220] on button "Confirmar" at bounding box center [474, 215] width 43 height 15
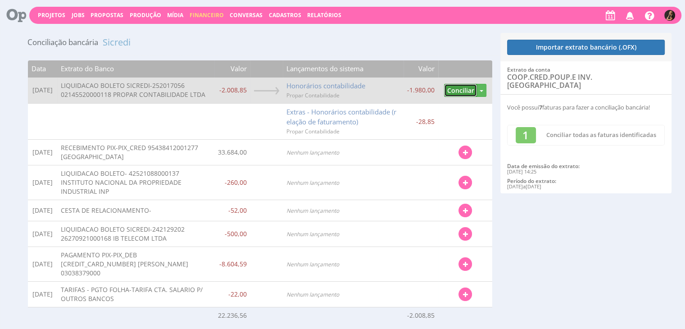
click at [466, 96] on button "Conciliar" at bounding box center [460, 90] width 33 height 13
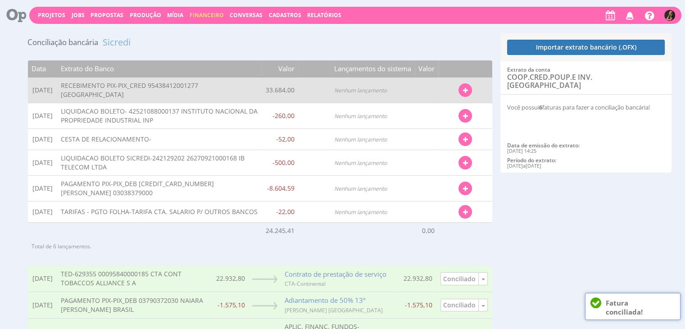
click at [465, 92] on icon "button" at bounding box center [465, 90] width 5 height 6
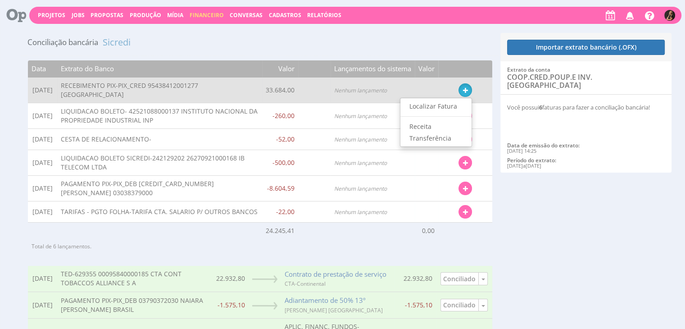
drag, startPoint x: 428, startPoint y: 103, endPoint x: 412, endPoint y: 87, distance: 22.6
click at [428, 103] on link "Localizar Fatura" at bounding box center [435, 106] width 71 height 12
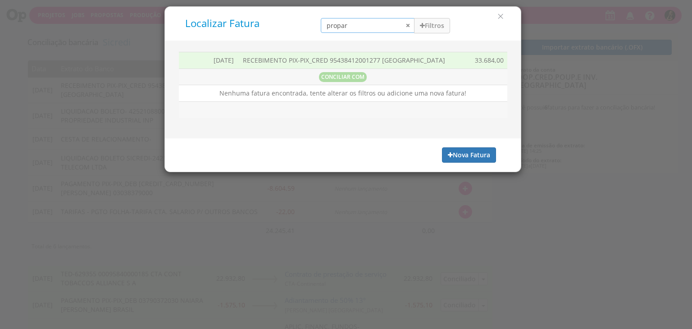
click at [409, 26] on input "propar" at bounding box center [368, 25] width 94 height 15
click at [425, 26] on button "Filtros" at bounding box center [432, 25] width 36 height 15
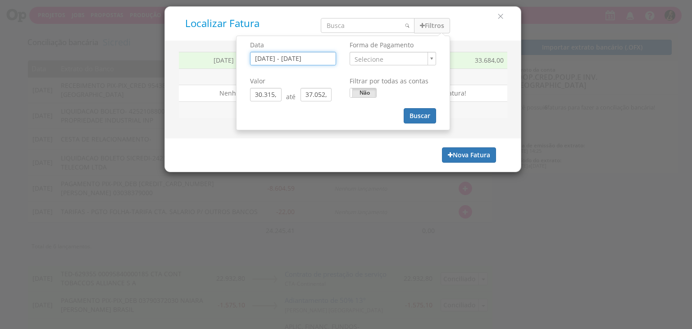
click at [315, 55] on input "08/09/2025 - 12/09/2025" at bounding box center [293, 59] width 86 height 14
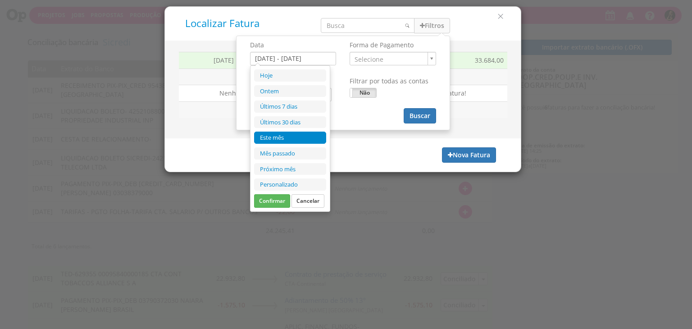
click at [290, 136] on li "Este mês" at bounding box center [290, 138] width 72 height 12
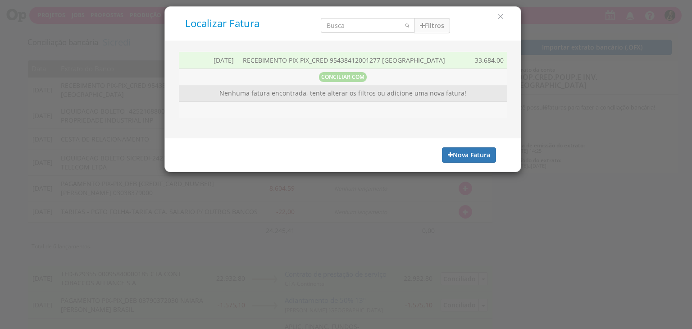
type input "01/09/2025 - 30/09/2025"
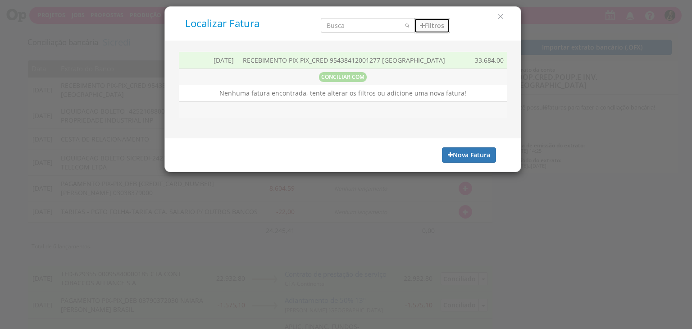
click at [436, 24] on button "Filtros" at bounding box center [432, 25] width 36 height 15
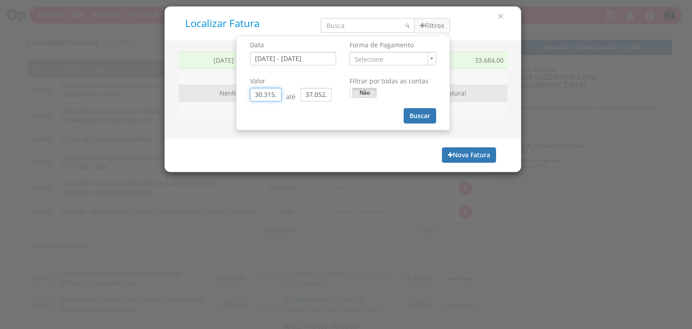
drag, startPoint x: 280, startPoint y: 94, endPoint x: 209, endPoint y: 97, distance: 71.2
click at [209, 97] on div "Localizar Fatura Filtros Data 01/09/2025 - 30/09/2025 Forma de Pagamento ." at bounding box center [342, 89] width 357 height 166
type input "0,00"
drag, startPoint x: 325, startPoint y: 95, endPoint x: 274, endPoint y: 96, distance: 50.9
click at [274, 96] on div "0,00 até 37.052,40" at bounding box center [293, 95] width 86 height 14
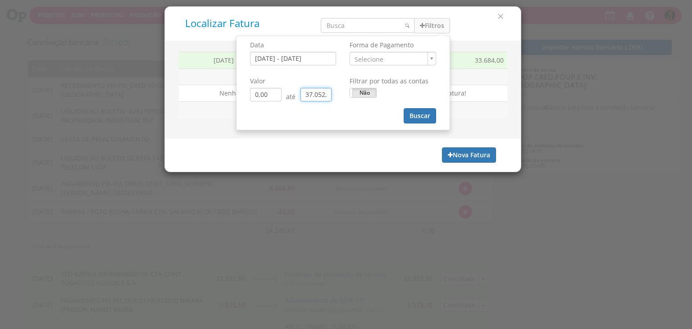
drag, startPoint x: 323, startPoint y: 93, endPoint x: 275, endPoint y: 96, distance: 48.3
click at [275, 96] on div "0,00 até 37.052,40" at bounding box center [293, 95] width 86 height 14
click at [322, 95] on input "0,40" at bounding box center [316, 95] width 32 height 14
click at [317, 62] on input "01/09/2025 - 30/09/2025" at bounding box center [293, 59] width 86 height 14
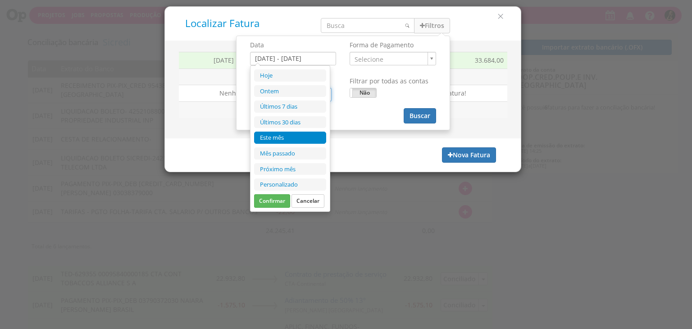
type input "0,00"
drag, startPoint x: 286, startPoint y: 135, endPoint x: 339, endPoint y: 120, distance: 55.6
click at [286, 134] on li "Este mês" at bounding box center [290, 138] width 72 height 12
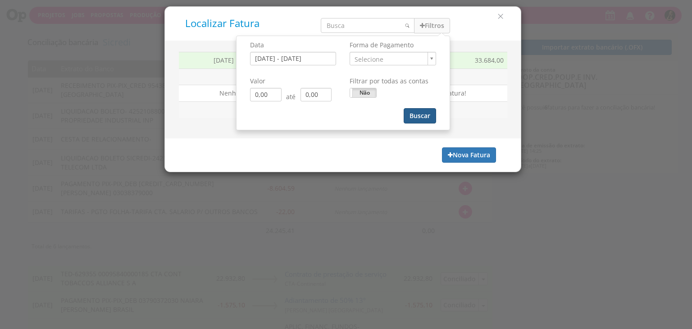
click at [420, 118] on button "Buscar" at bounding box center [420, 115] width 32 height 15
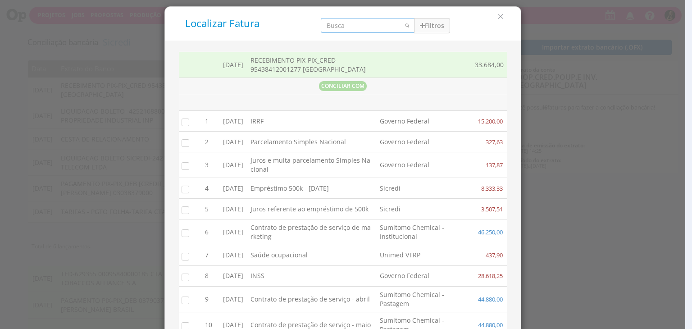
click at [353, 24] on input "search" at bounding box center [368, 25] width 94 height 15
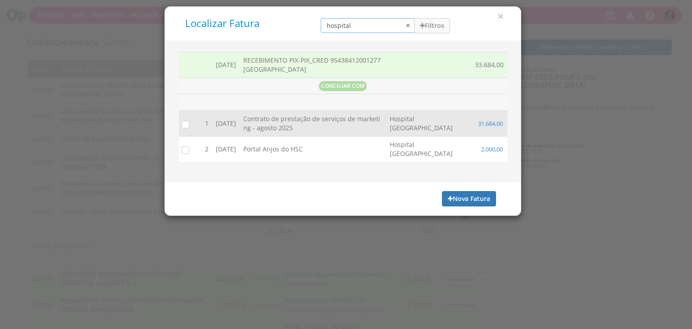
type input "hospital"
click at [184, 126] on input "checkbox" at bounding box center [183, 124] width 9 height 9
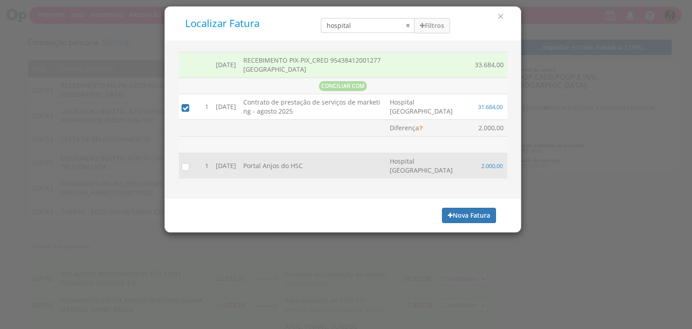
click at [184, 170] on input "checkbox" at bounding box center [183, 166] width 9 height 9
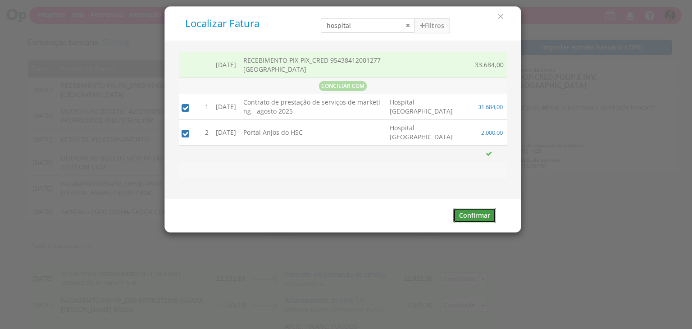
click at [479, 215] on button "Confirmar" at bounding box center [474, 215] width 43 height 15
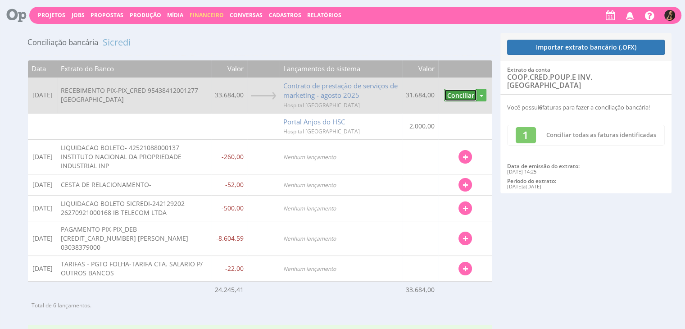
click at [465, 92] on button "Conciliar" at bounding box center [460, 95] width 33 height 13
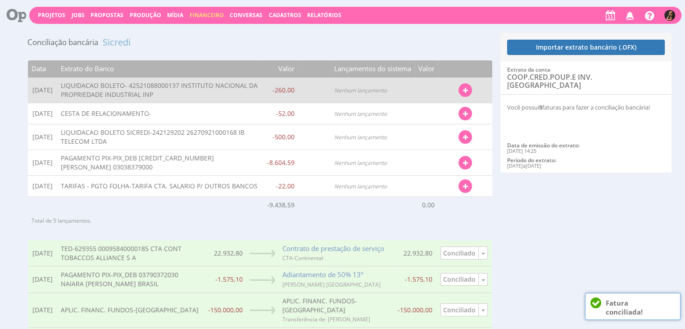
click at [463, 95] on button "button" at bounding box center [466, 90] width 14 height 14
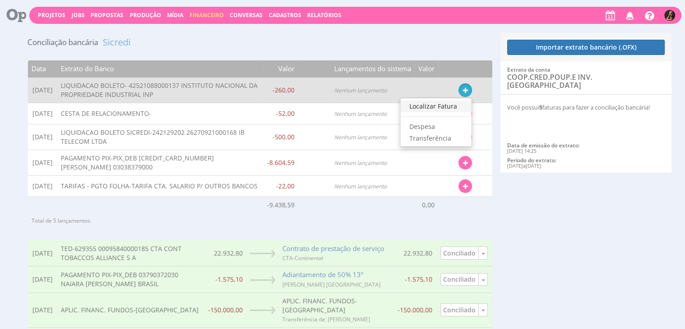
click at [435, 105] on link "Localizar Fatura" at bounding box center [435, 106] width 71 height 12
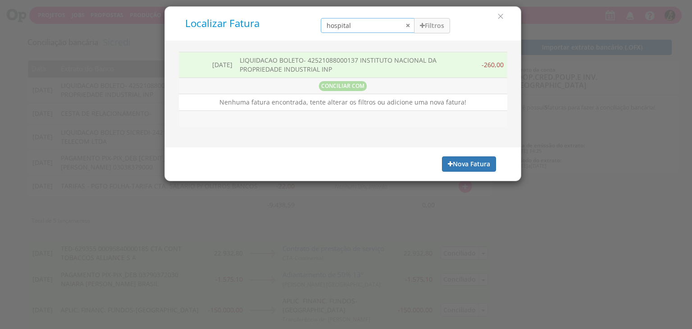
click at [409, 25] on input "hospital" at bounding box center [368, 25] width 94 height 15
drag, startPoint x: 354, startPoint y: 68, endPoint x: 370, endPoint y: 55, distance: 21.1
click at [370, 55] on td "LIQUIDACAO BOLETO- 42521088000137 INSTITUTO NACIONAL DA PROPRIEDADE INDUSTRIAL …" at bounding box center [353, 65] width 235 height 26
copy td "INSTITUTO NACIONAL DA PROPRIEDADE INDUSTRIAL INP"
click at [466, 159] on button "Nova Fatura" at bounding box center [469, 163] width 54 height 15
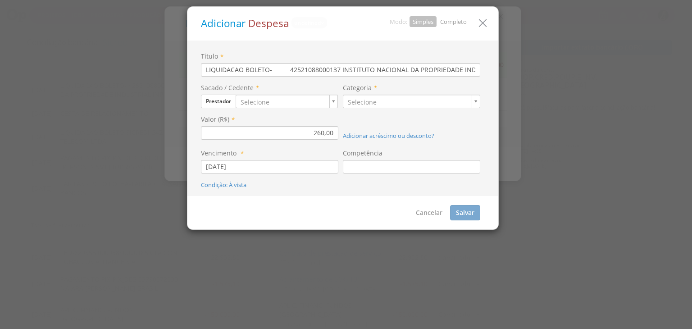
click at [445, 20] on link "Completo" at bounding box center [453, 22] width 27 height 8
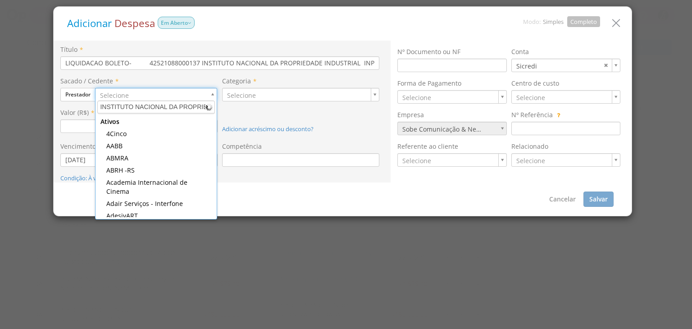
scroll to position [0, 72]
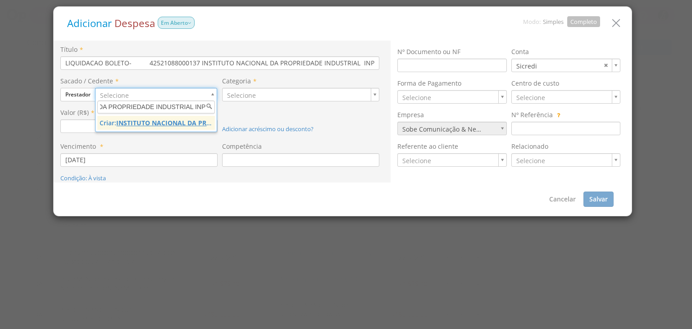
type input "INSTITUTO NACIONAL DA PROPRIEDADE INDUSTRIAL INP"
click at [170, 123] on u "INSTITUTO NACIONAL DA PROPRIEDADE INDUSTRIAL INP" at bounding box center [205, 122] width 179 height 9
type input "1416"
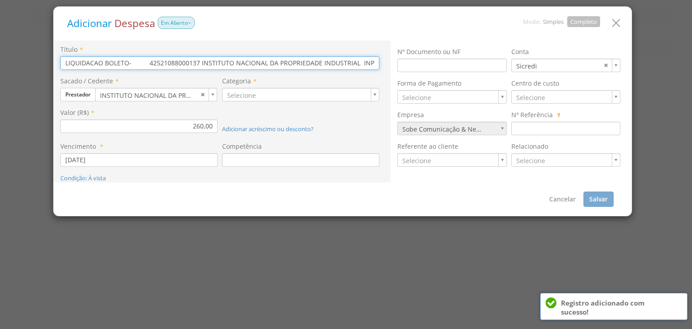
drag, startPoint x: 362, startPoint y: 60, endPoint x: 153, endPoint y: 66, distance: 208.7
click at [154, 66] on input "LIQUIDACAO BOLETO- 42521088000137 INSTITUTO NACIONAL DA PROPRIEDADE INDUSTRIAL …" at bounding box center [219, 63] width 319 height 14
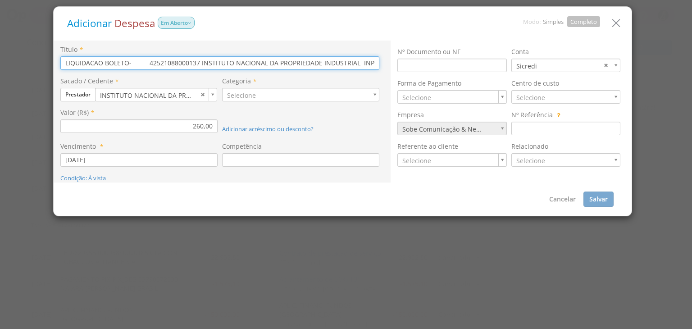
type input "LIQUIDACAO BOLETO- 42NP"
drag, startPoint x: 227, startPoint y: 62, endPoint x: 0, endPoint y: 66, distance: 226.6
click at [0, 66] on div "Adicionar Despesa Em Aberto Modo: Simples Completo Título * LIQUIDACAO BOLETO- …" at bounding box center [346, 164] width 692 height 329
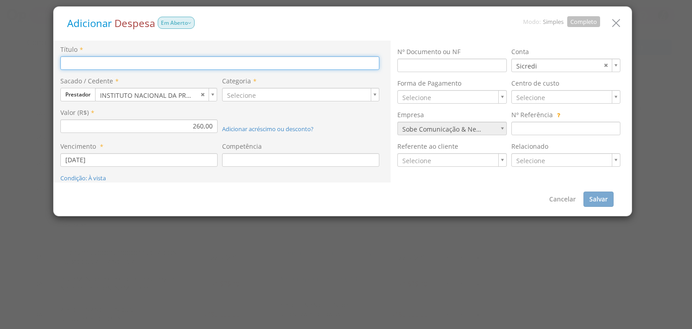
paste input "[Monitoramento de Marca] SOBE x SOBE"
click at [145, 62] on input "[Monitoramento de Marca] SOBE x SOBE" at bounding box center [219, 63] width 319 height 14
click at [66, 60] on input "[Monitoramento de Marca SOBE x SOBE" at bounding box center [219, 63] width 319 height 14
drag, startPoint x: 67, startPoint y: 61, endPoint x: 56, endPoint y: 62, distance: 10.8
click at [56, 62] on div "Título * [Monitoramento de Marca SOBE x SOBE Sacado / Cedente * Prestador Clien…" at bounding box center [222, 112] width 337 height 142
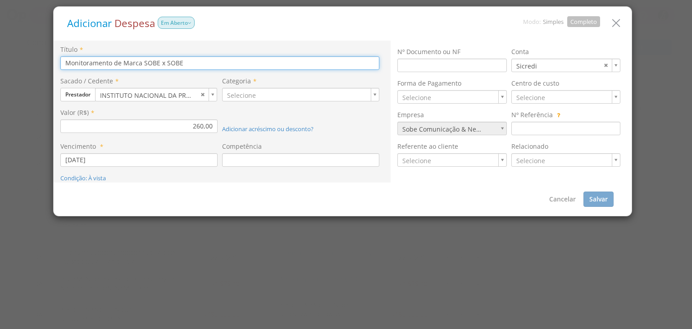
type input "Monitoramento de Marca SOBE x SOBE"
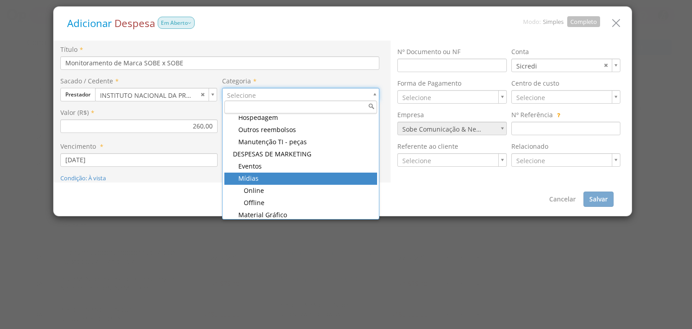
scroll to position [721, 0]
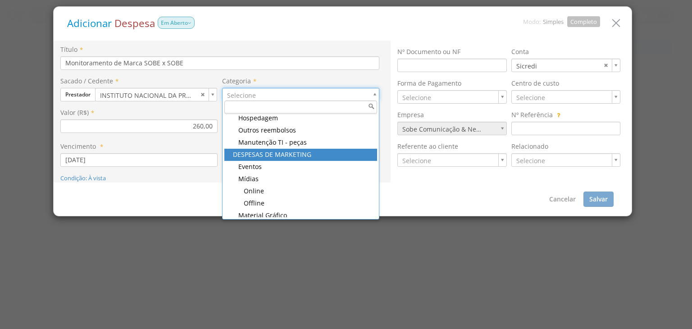
type input "146"
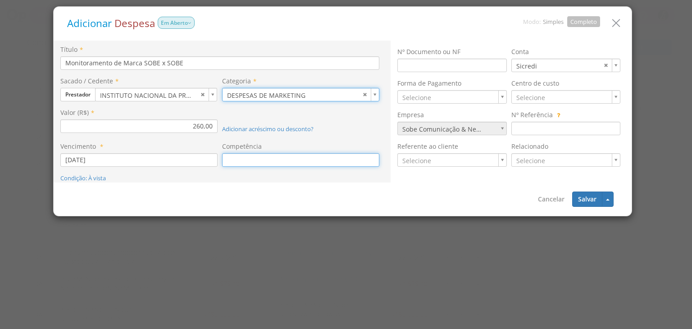
click at [264, 155] on input at bounding box center [300, 160] width 157 height 14
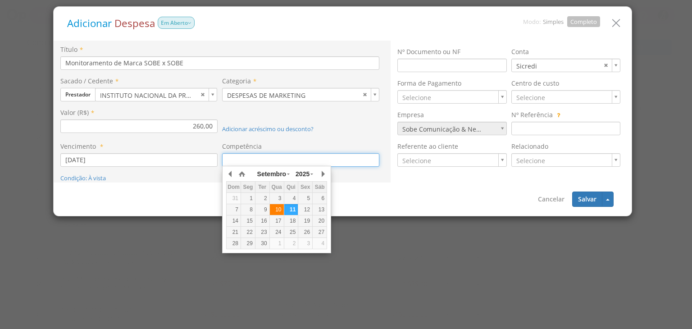
click at [281, 209] on div "10" at bounding box center [277, 210] width 14 height 8
type input "[DATE]"
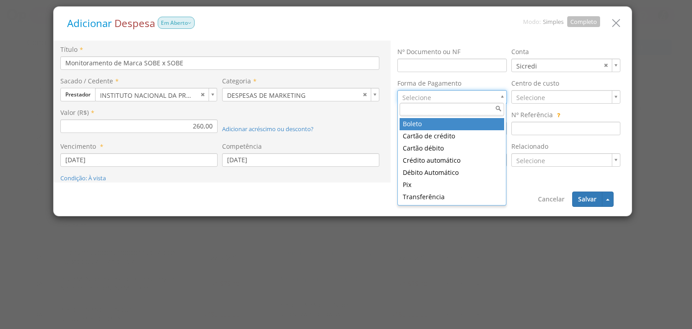
drag, startPoint x: 423, startPoint y: 124, endPoint x: 478, endPoint y: 112, distance: 56.6
type input "2"
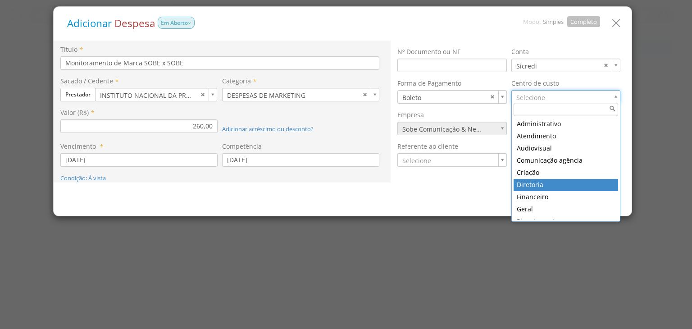
type input "4"
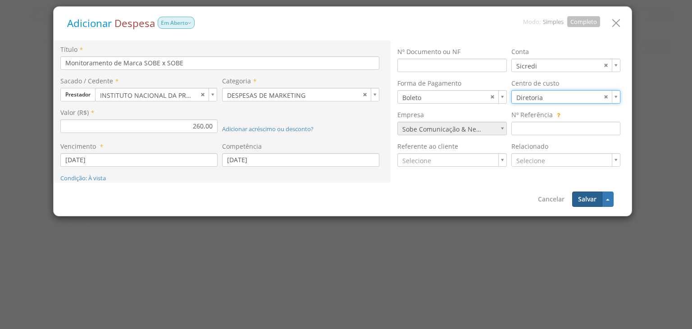
click at [580, 196] on button "Salvar" at bounding box center [587, 198] width 30 height 15
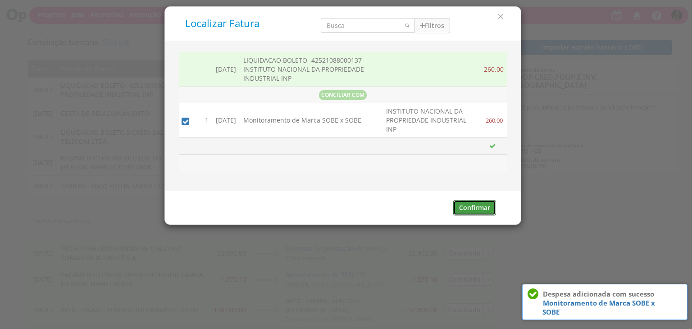
click at [475, 205] on button "Confirmar" at bounding box center [474, 207] width 43 height 15
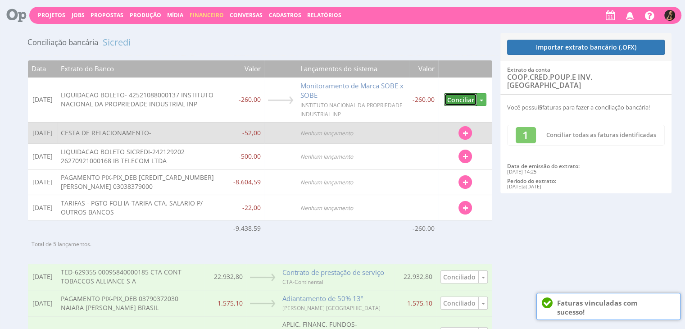
drag, startPoint x: 461, startPoint y: 99, endPoint x: 465, endPoint y: 86, distance: 13.4
click at [460, 99] on button "Conciliar" at bounding box center [460, 99] width 33 height 13
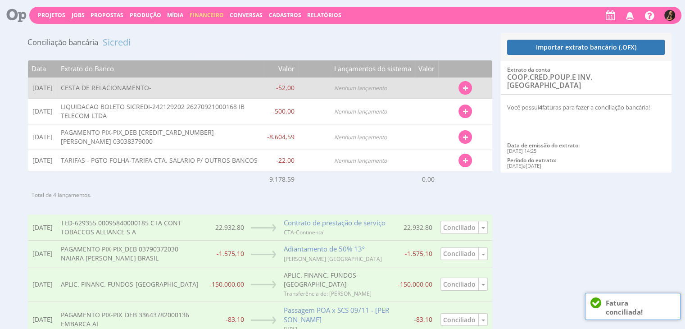
click at [464, 83] on button "button" at bounding box center [466, 88] width 14 height 14
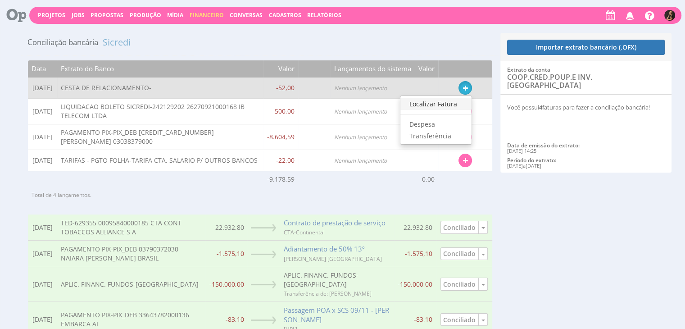
click at [446, 102] on link "Localizar Fatura" at bounding box center [435, 104] width 71 height 12
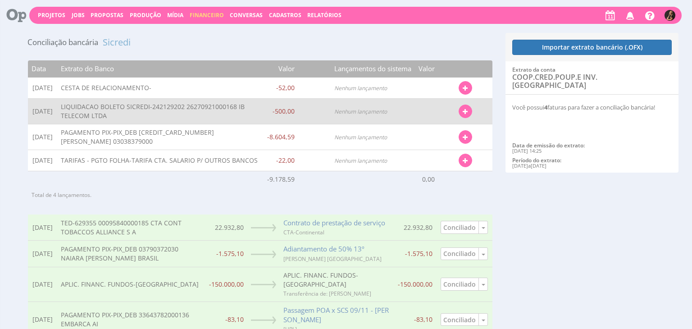
click at [0, 0] on div "10/09/2025 CESTA DE RELACIONAMENTO- -52,00 CONCILIAR COM Buscando Faturas . . .…" at bounding box center [0, 0] width 0 height 0
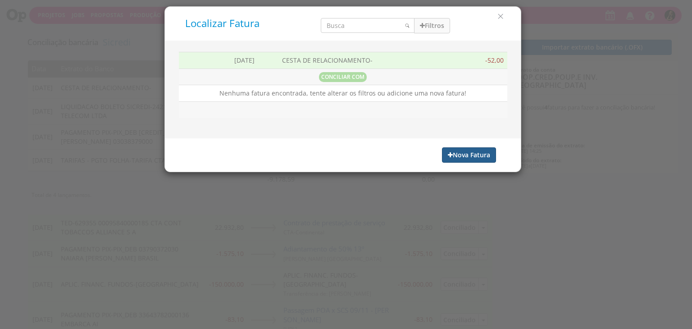
click at [456, 154] on button "Nova Fatura" at bounding box center [469, 154] width 54 height 15
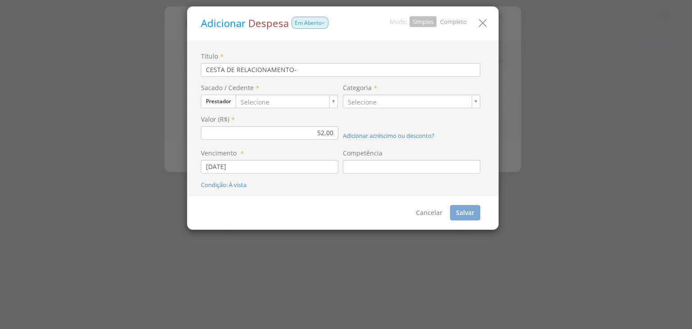
click at [450, 18] on link "Completo" at bounding box center [453, 22] width 27 height 8
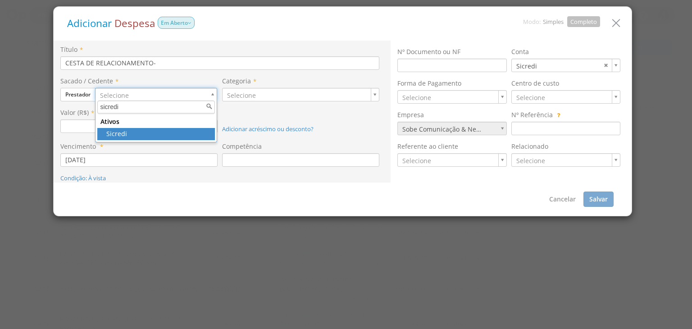
type input "sicredi"
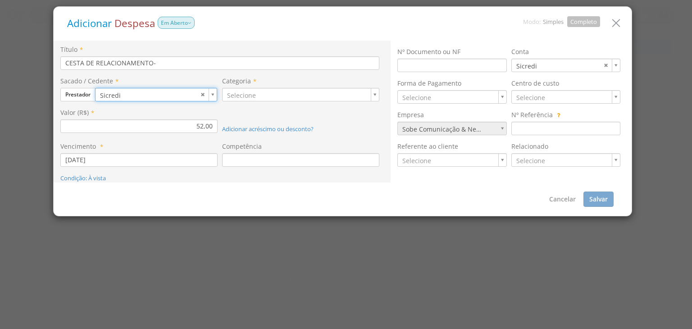
type input "360"
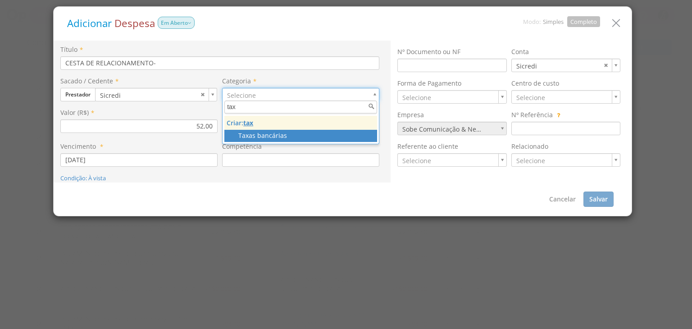
type input "tax"
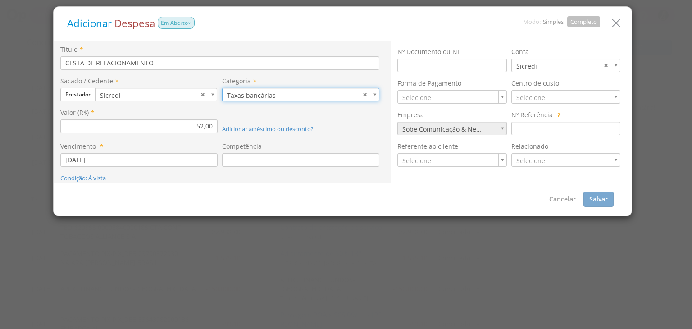
type input "120"
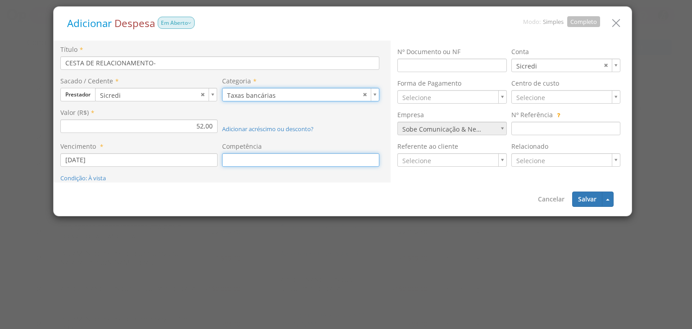
click at [275, 161] on input at bounding box center [300, 160] width 157 height 14
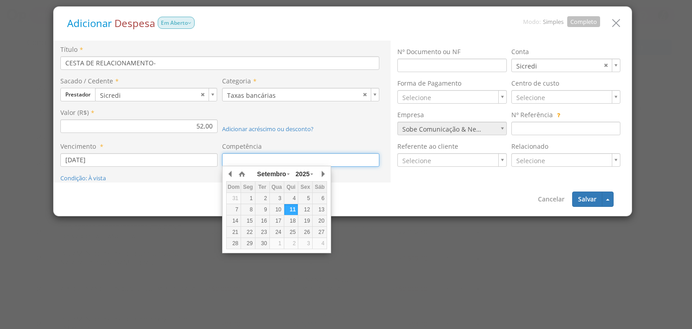
click at [278, 211] on div "10" at bounding box center [277, 210] width 14 height 8
type input "[DATE]"
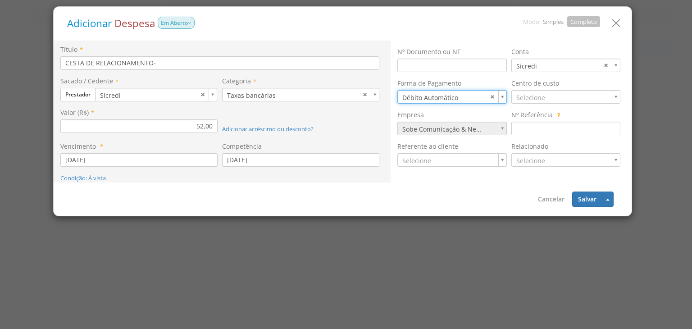
type input "7"
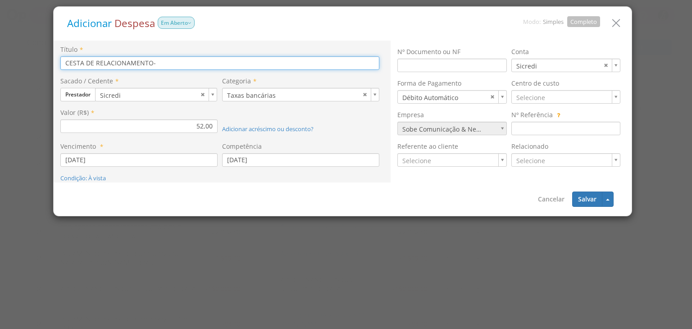
click at [302, 62] on input "CESTA DE RELACIONAMENTO-" at bounding box center [219, 63] width 319 height 14
type input "CESTA DE RELACIONAMENTO"
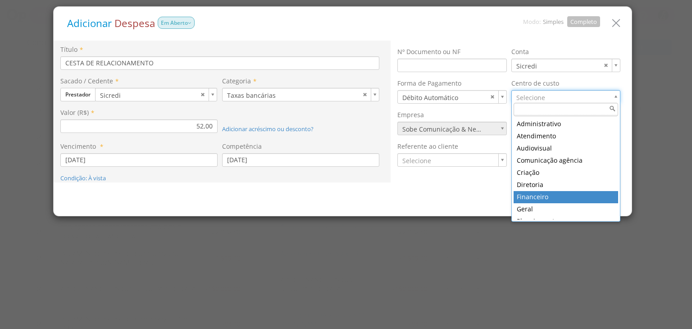
drag, startPoint x: 534, startPoint y: 195, endPoint x: 579, endPoint y: 201, distance: 45.6
type input "17"
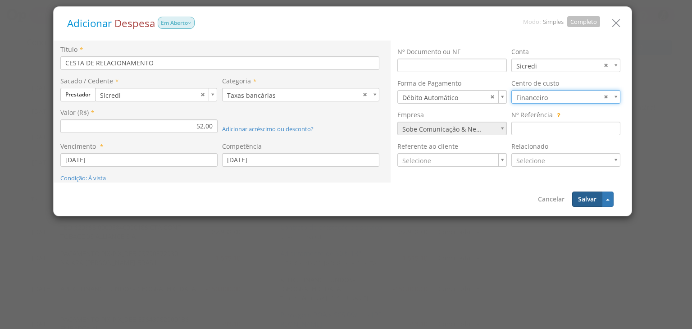
click at [595, 203] on button "Salvar" at bounding box center [587, 198] width 30 height 15
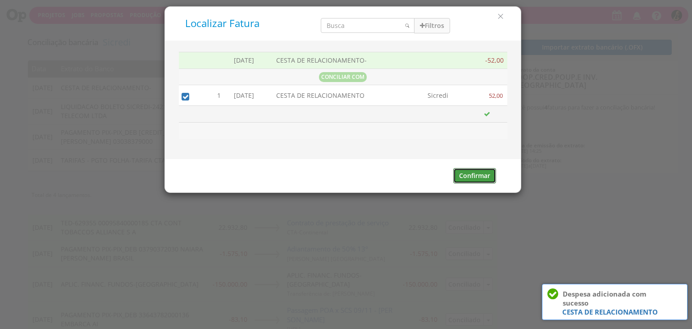
drag, startPoint x: 487, startPoint y: 178, endPoint x: 481, endPoint y: 166, distance: 13.5
click at [485, 177] on button "Confirmar" at bounding box center [474, 175] width 43 height 15
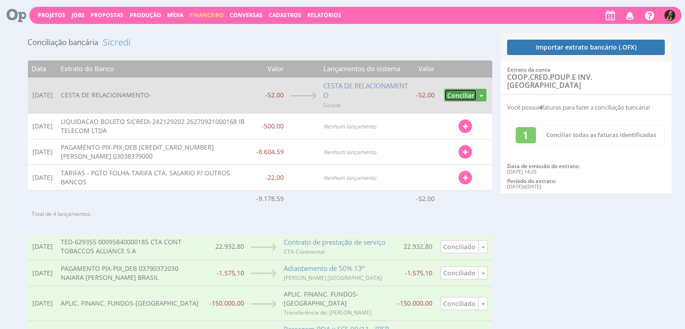
click at [453, 94] on button "Conciliar" at bounding box center [460, 95] width 33 height 13
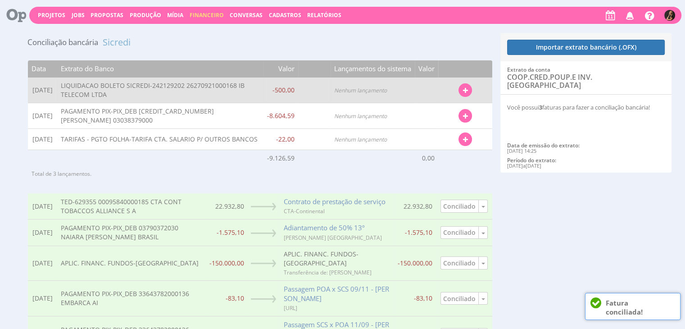
click at [460, 88] on button "button" at bounding box center [466, 90] width 14 height 14
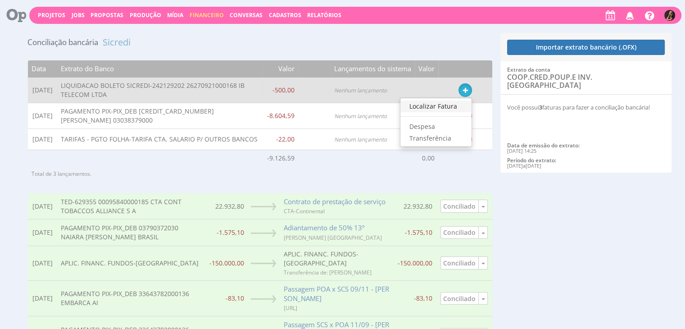
click at [432, 105] on link "Localizar Fatura" at bounding box center [435, 106] width 71 height 12
type input "450,00"
type input "550,00"
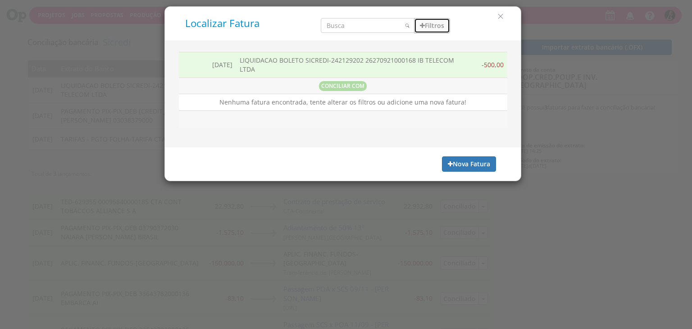
click at [435, 31] on button "Filtros" at bounding box center [432, 25] width 36 height 15
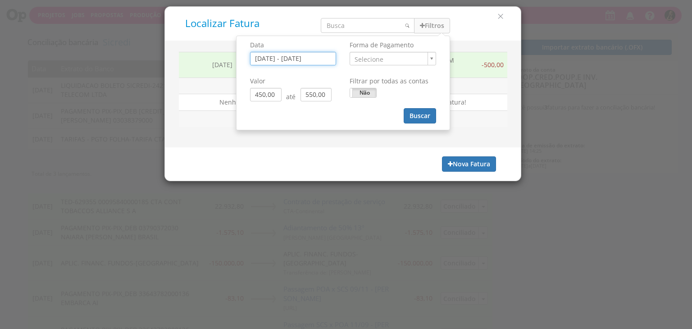
click at [305, 55] on input "08/09/2025 - 12/09/2025" at bounding box center [293, 59] width 86 height 14
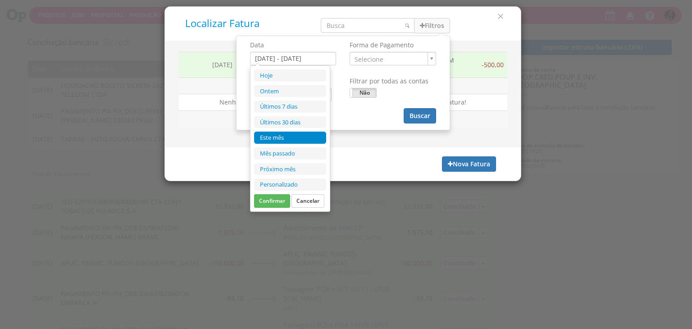
click at [277, 136] on li "Este mês" at bounding box center [290, 138] width 72 height 12
type input "01/09/2025 - 30/09/2025"
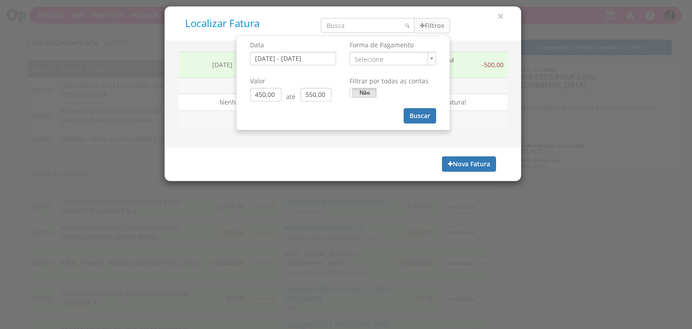
click at [367, 98] on div "Filtrar por todas as contas Sim Não" at bounding box center [393, 88] width 100 height 32
drag, startPoint x: 351, startPoint y: 91, endPoint x: 372, endPoint y: 95, distance: 21.6
click at [351, 91] on span at bounding box center [349, 92] width 5 height 9
click at [427, 114] on button "Buscar" at bounding box center [420, 115] width 32 height 15
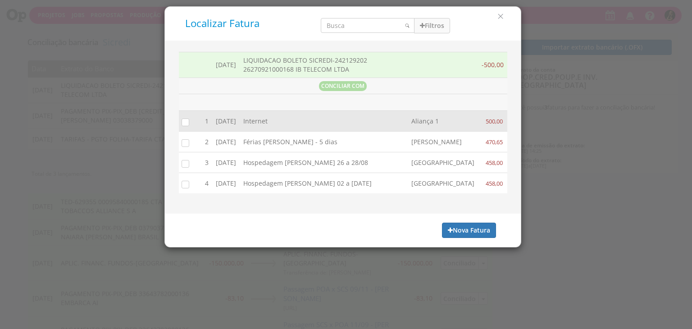
click at [185, 121] on input "checkbox" at bounding box center [183, 121] width 9 height 9
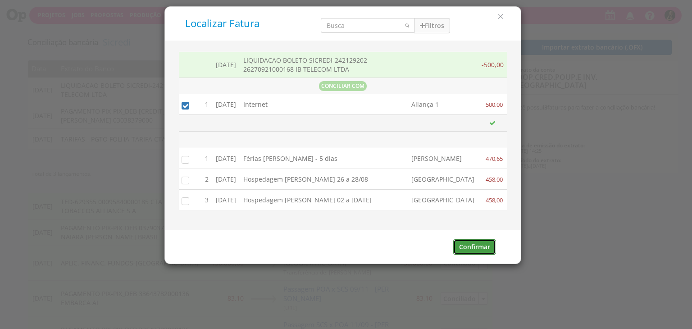
drag, startPoint x: 476, startPoint y: 256, endPoint x: 462, endPoint y: 248, distance: 16.0
click at [476, 255] on button "Confirmar" at bounding box center [474, 246] width 43 height 15
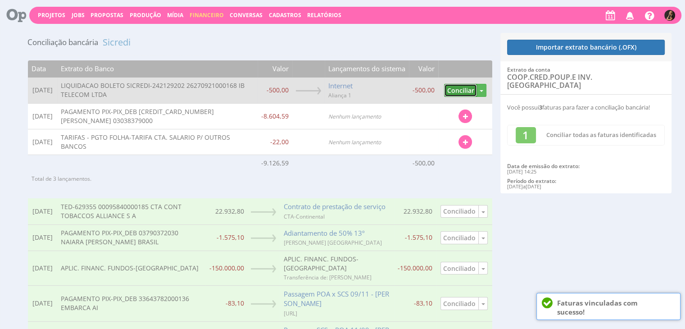
click at [453, 87] on button "Conciliar" at bounding box center [460, 90] width 33 height 13
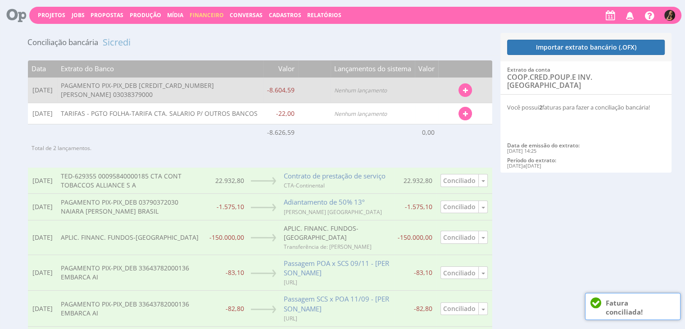
click at [468, 91] on button "button" at bounding box center [466, 90] width 14 height 14
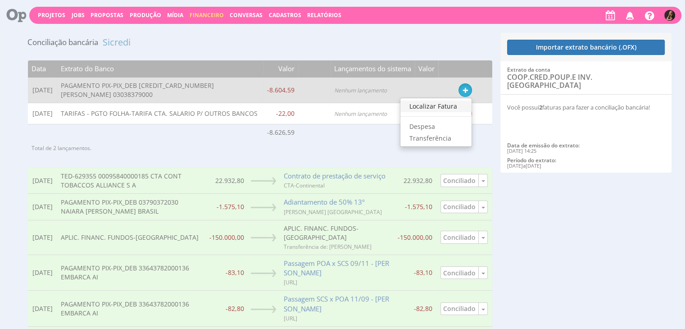
click at [454, 107] on link "Localizar Fatura" at bounding box center [435, 106] width 71 height 12
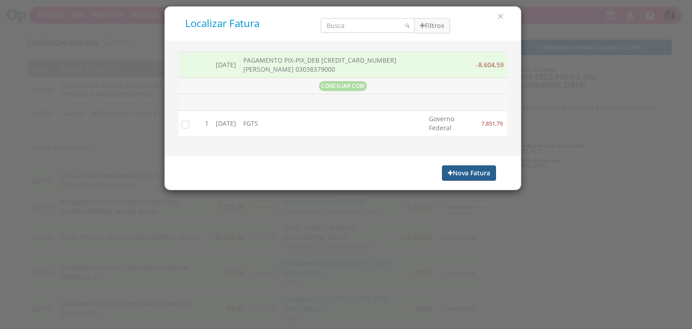
click at [450, 170] on icon "button" at bounding box center [450, 173] width 5 height 6
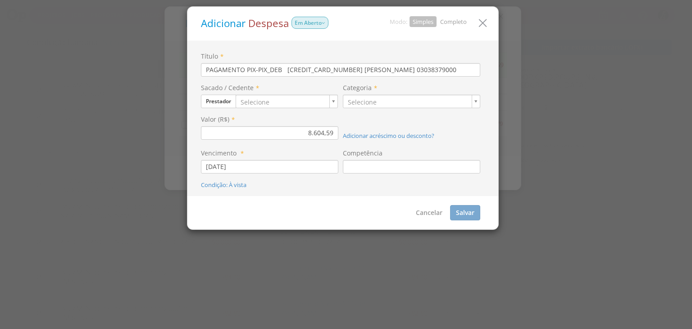
click at [459, 22] on link "Completo" at bounding box center [453, 22] width 27 height 8
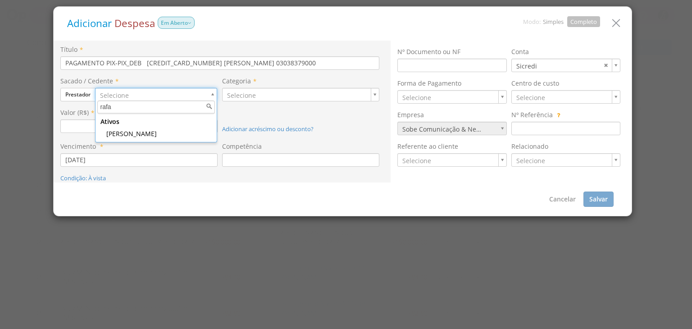
drag, startPoint x: 136, startPoint y: 134, endPoint x: 150, endPoint y: 105, distance: 31.2
click at [150, 105] on div "rafa Ativos Rafael Rodrigues Amorim undefined" at bounding box center [156, 121] width 122 height 42
type input "r"
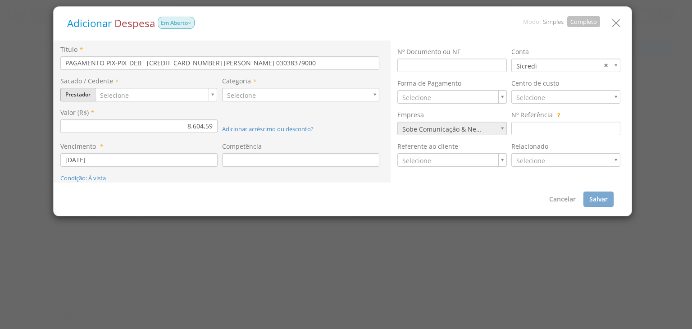
click at [86, 91] on button "Prestador" at bounding box center [77, 95] width 35 height 14
click at [86, 118] on link "Fornecedor" at bounding box center [96, 123] width 71 height 12
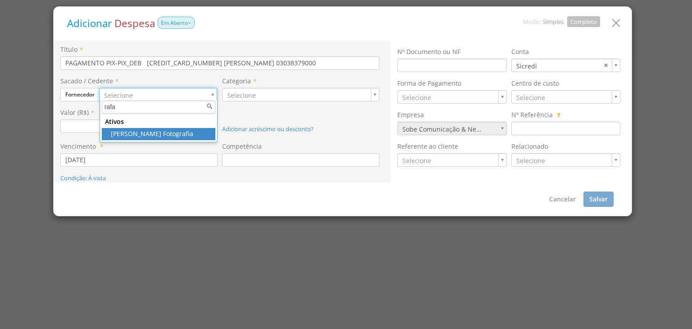
type input "rafa"
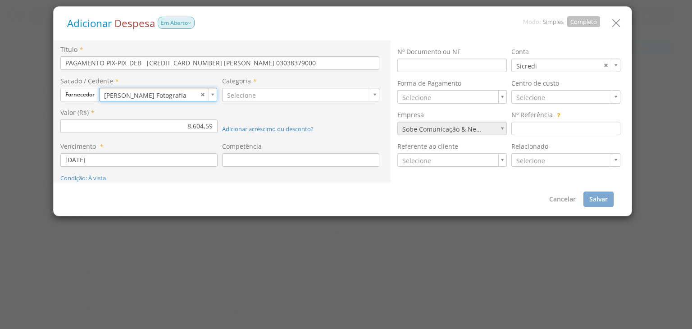
type input "1191"
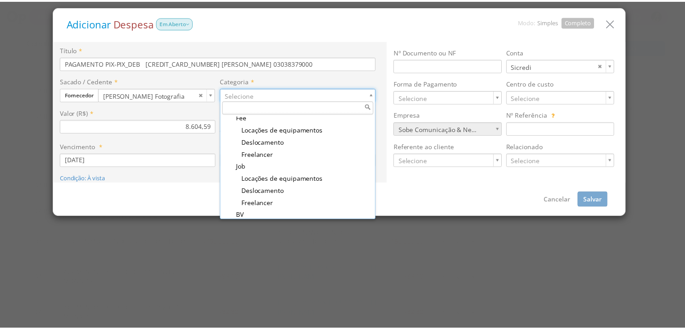
scroll to position [135, 0]
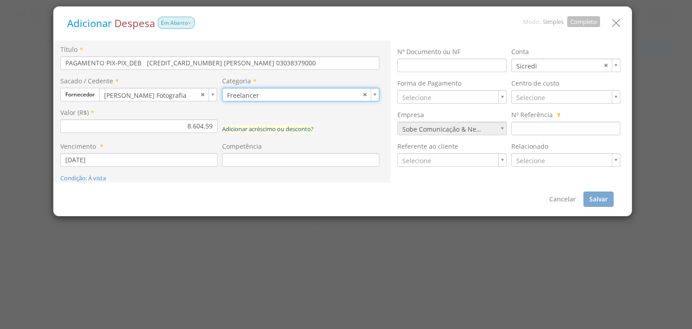
type input "103"
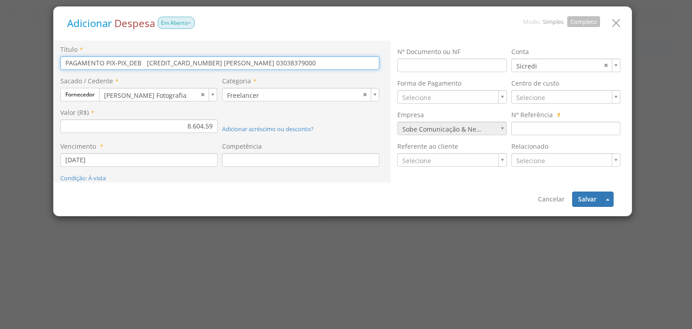
drag, startPoint x: 333, startPoint y: 62, endPoint x: 0, endPoint y: 50, distance: 333.6
click at [0, 50] on div "Adicionar Despesa Em Aberto Modo: Simples Completo Título * PAGAMENTO PIX-PIX_D…" at bounding box center [346, 164] width 692 height 329
type input "Daily Cordius - diárias + reembolsos com alimentação e pedágios"
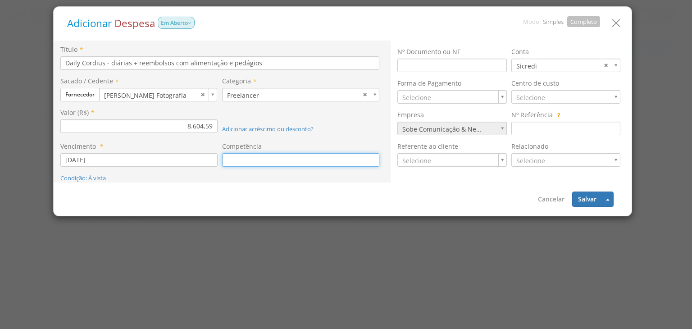
click at [245, 159] on input at bounding box center [300, 160] width 157 height 14
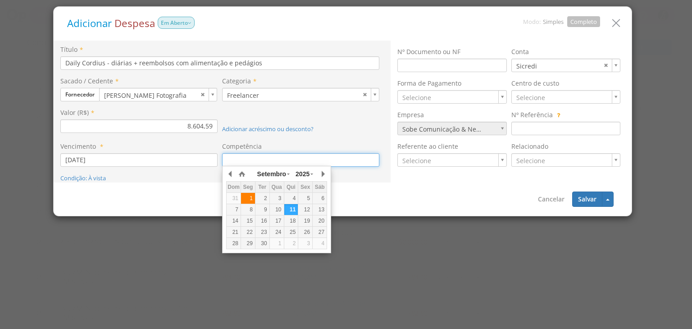
click at [249, 196] on div "1" at bounding box center [248, 199] width 14 height 8
type input "[DATE]"
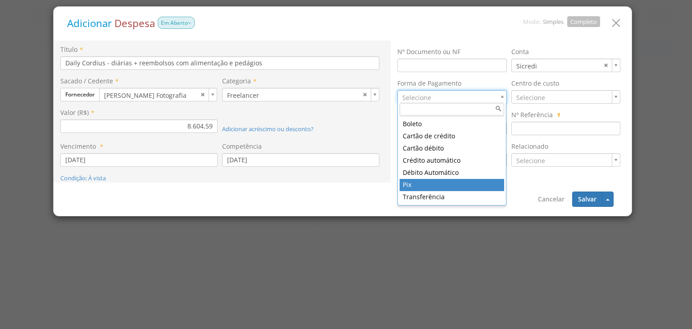
type input "11"
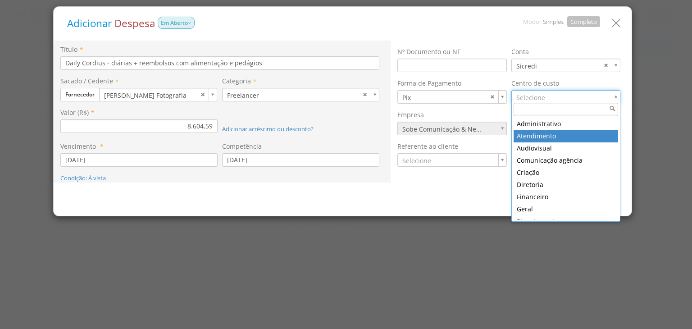
type input "7"
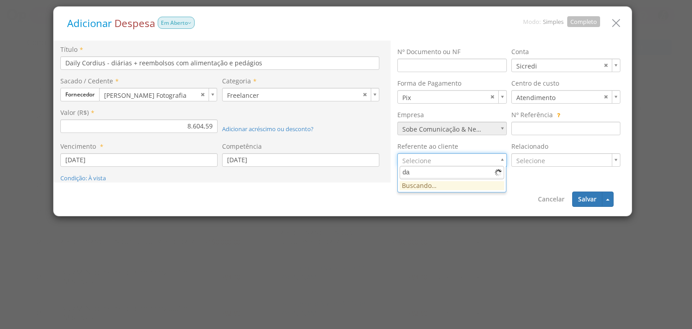
type input "d"
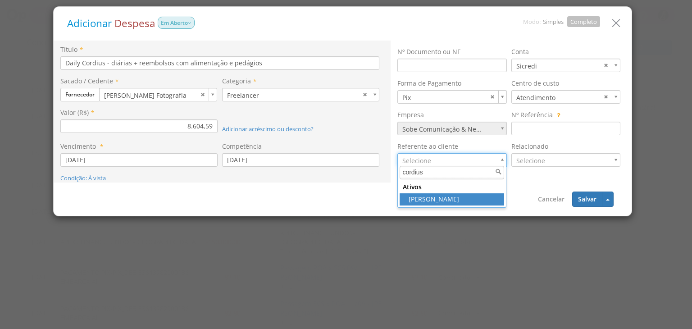
type input "cordius"
drag, startPoint x: 424, startPoint y: 199, endPoint x: 433, endPoint y: 196, distance: 9.4
type input "1281"
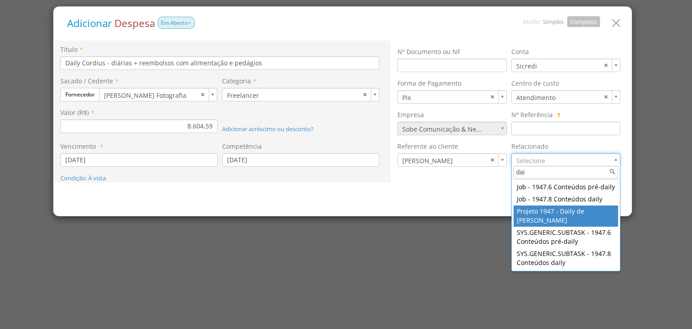
type input "dai"
type input "campaign:1947:1281:Cordius - Corteva"
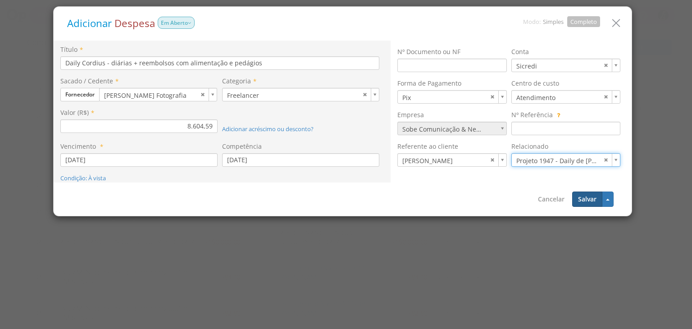
click at [587, 196] on button "Salvar" at bounding box center [587, 198] width 30 height 15
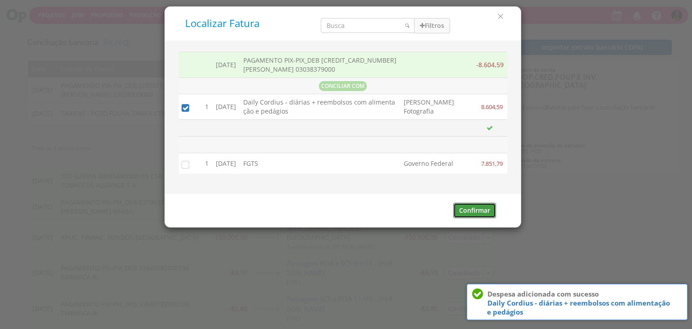
click at [460, 209] on button "Confirmar" at bounding box center [474, 210] width 43 height 15
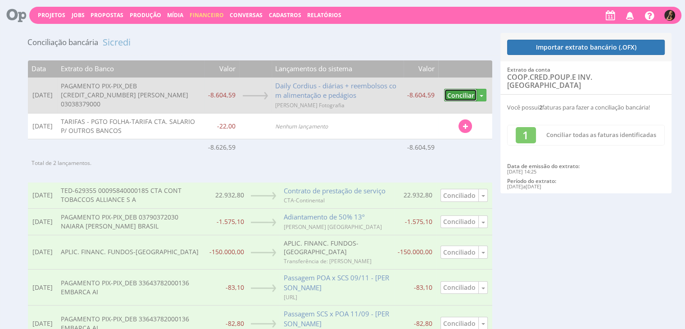
click at [458, 96] on button "Conciliar" at bounding box center [460, 95] width 33 height 13
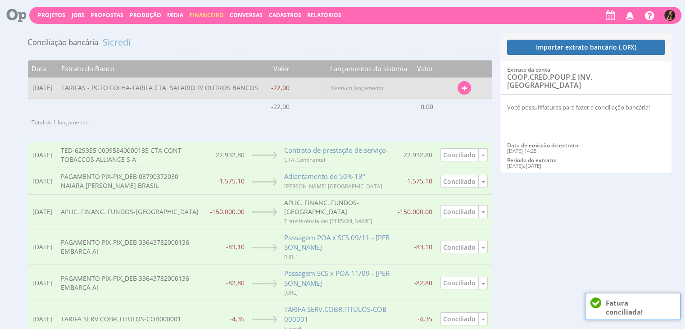
click at [465, 88] on icon "button" at bounding box center [464, 88] width 5 height 6
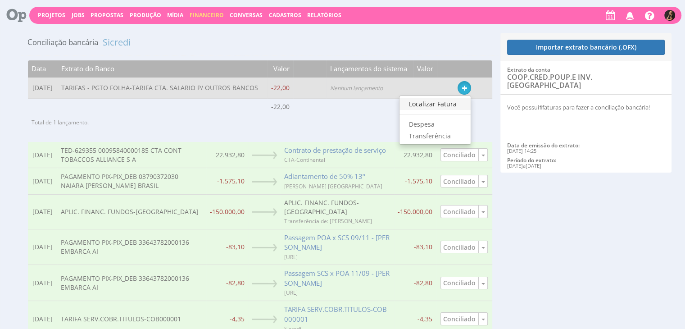
click at [434, 100] on link "Localizar Fatura" at bounding box center [435, 104] width 71 height 12
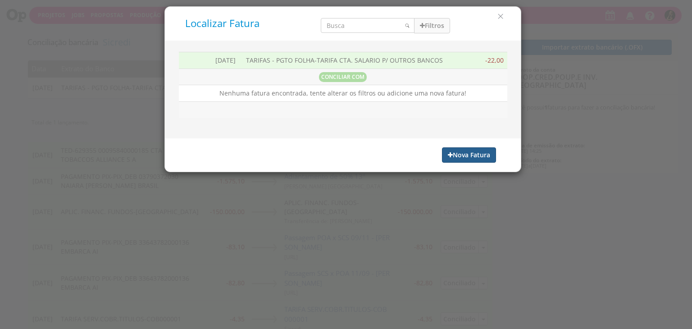
click at [464, 159] on button "Nova Fatura" at bounding box center [469, 154] width 54 height 15
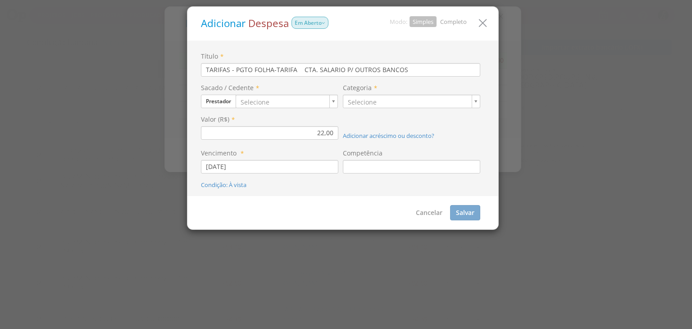
click at [446, 20] on link "Completo" at bounding box center [453, 22] width 27 height 8
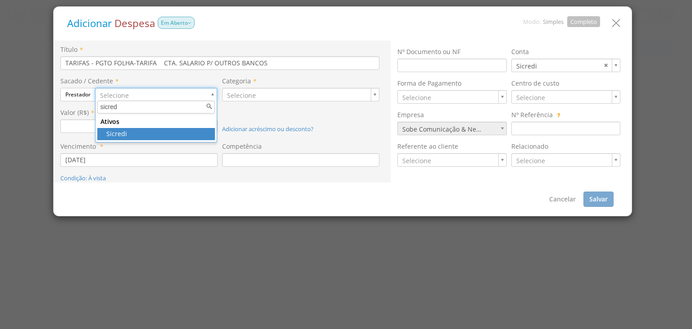
type input "sicred"
type input "360"
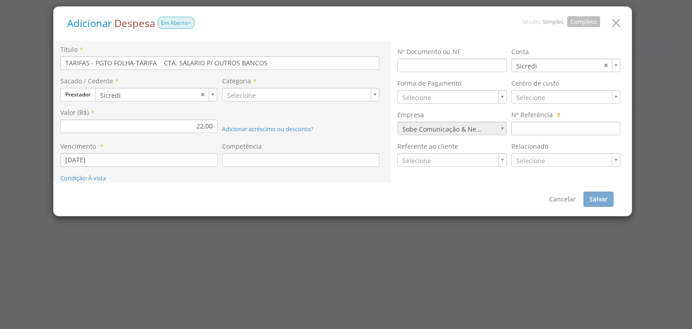
drag, startPoint x: 286, startPoint y: 86, endPoint x: 281, endPoint y: 92, distance: 7.6
click at [286, 86] on div "Categoria * Selecione" at bounding box center [300, 89] width 157 height 25
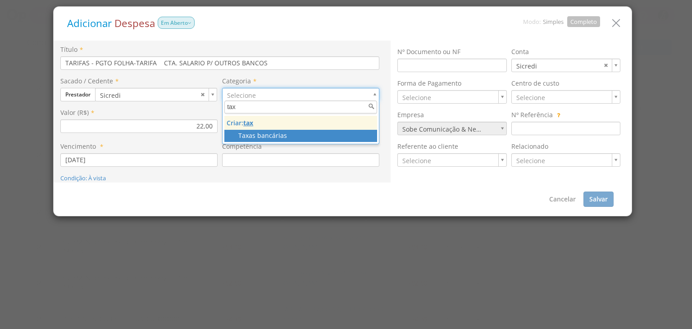
type input "tax"
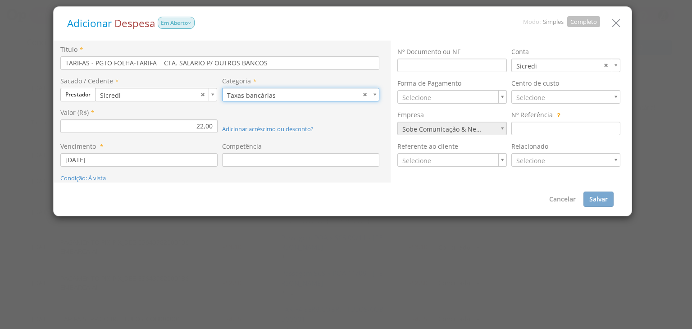
type input "120"
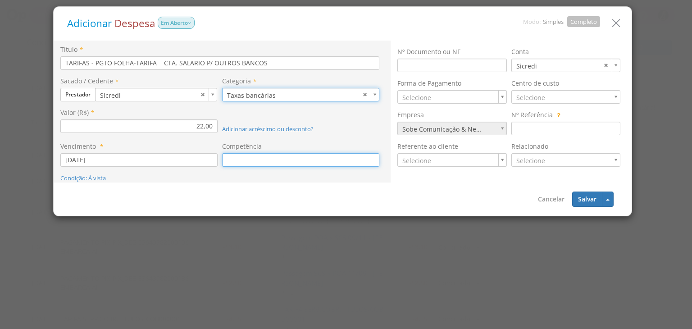
click at [274, 159] on input at bounding box center [300, 160] width 157 height 14
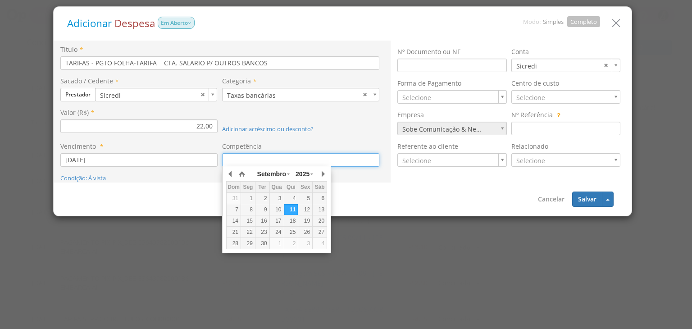
drag, startPoint x: 279, startPoint y: 210, endPoint x: 320, endPoint y: 200, distance: 42.2
click at [279, 209] on div "10" at bounding box center [277, 210] width 14 height 8
type input "[DATE]"
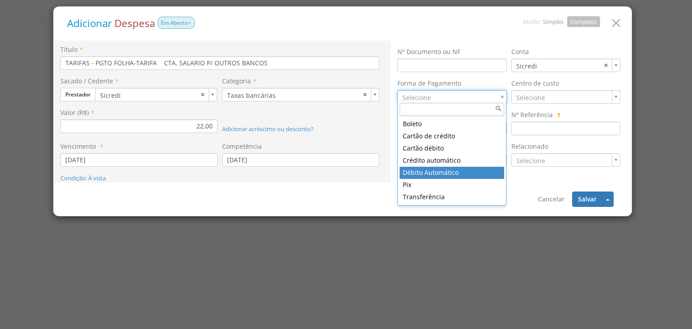
drag, startPoint x: 443, startPoint y: 173, endPoint x: 488, endPoint y: 120, distance: 69.0
type input "7"
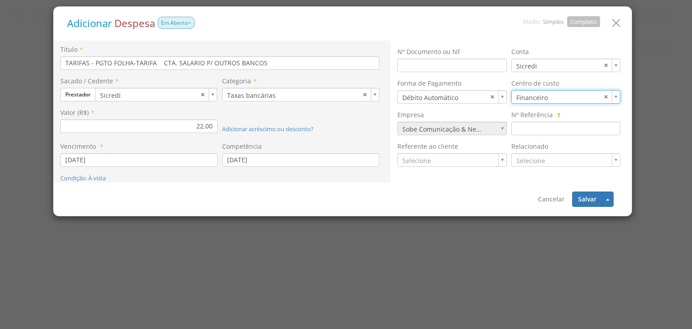
type input "17"
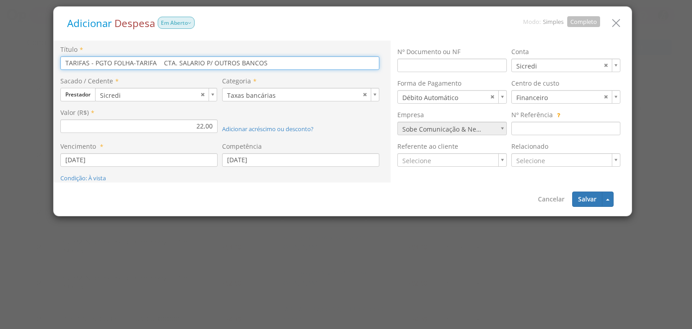
click at [160, 64] on input "TARIFAS - PGTO FOLHA-TARIFA CTA. SALARIO P/ OUTROS BANCOS" at bounding box center [219, 63] width 319 height 14
type input "TARIFAS - PGTO FOLHA-TARIFA CTA. SALARIO P/ OUTROS BANCOS"
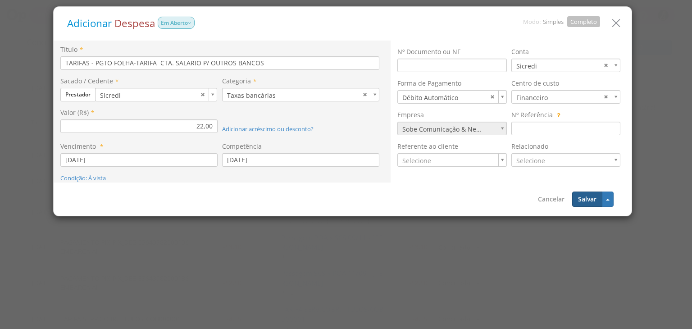
click at [586, 196] on button "Salvar" at bounding box center [587, 198] width 30 height 15
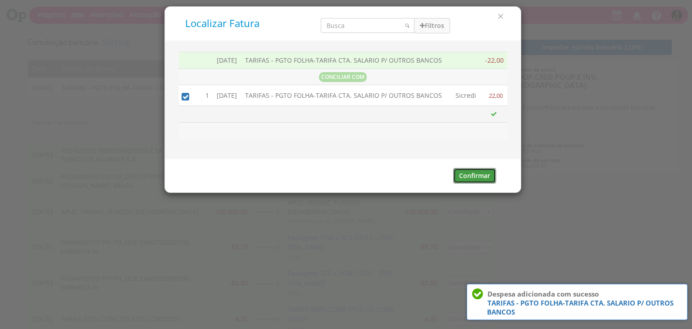
drag, startPoint x: 482, startPoint y: 172, endPoint x: 356, endPoint y: 146, distance: 129.2
click at [482, 172] on button "Confirmar" at bounding box center [474, 175] width 43 height 15
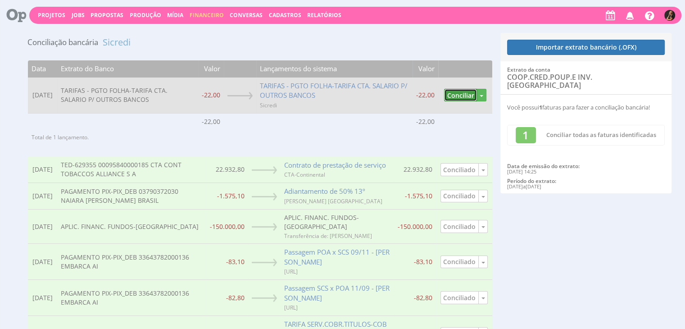
click at [459, 93] on button "Conciliar" at bounding box center [460, 95] width 33 height 13
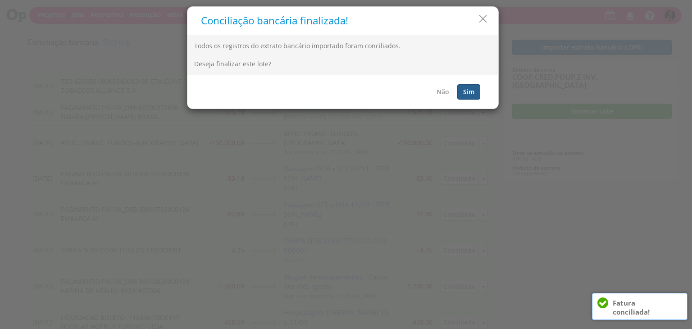
click at [469, 91] on button "Sim" at bounding box center [468, 91] width 23 height 15
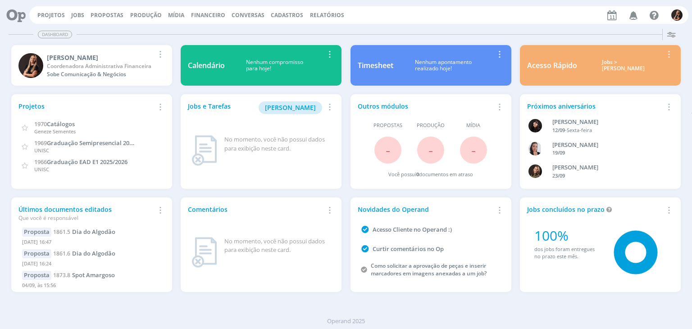
click at [675, 12] on img "button" at bounding box center [676, 14] width 11 height 11
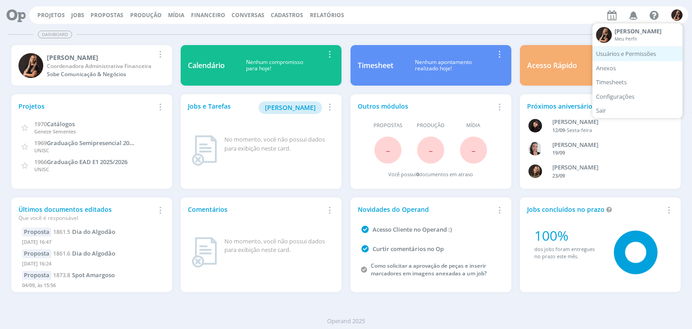
click at [648, 49] on link "Usuários e Permissões" at bounding box center [637, 54] width 90 height 14
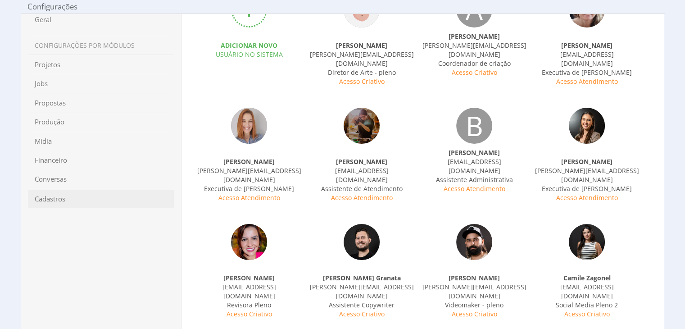
scroll to position [142, 0]
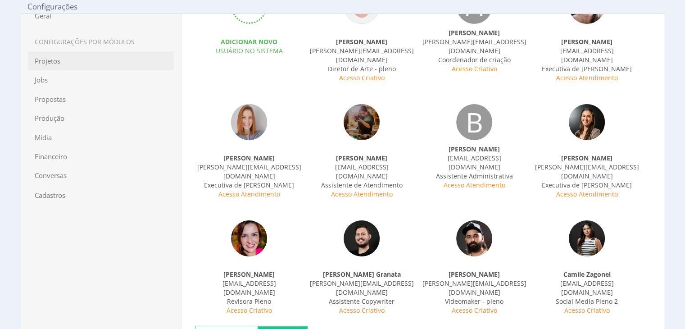
click at [60, 155] on span "Financeiro" at bounding box center [100, 156] width 147 height 19
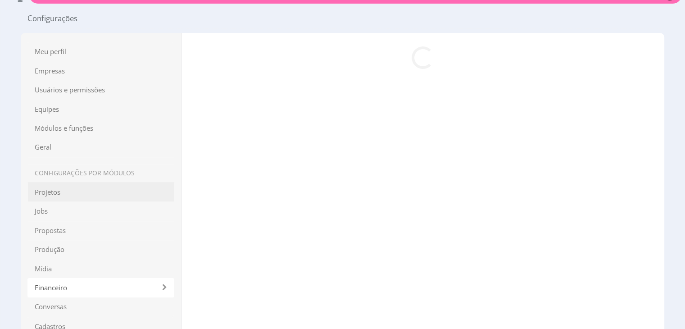
scroll to position [3, 0]
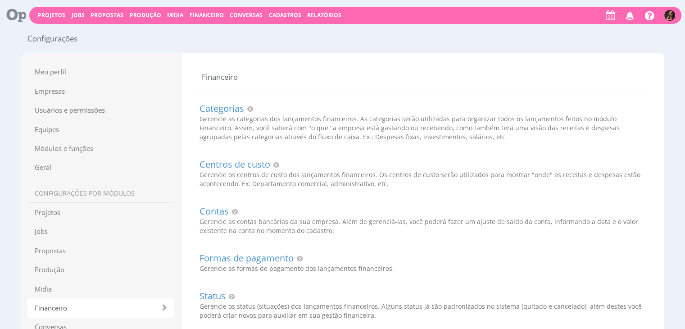
click at [5, 171] on div "Configurações Configurações Meu perfil Empresas Usuários e permissões Acesso Cl…" at bounding box center [342, 224] width 685 height 398
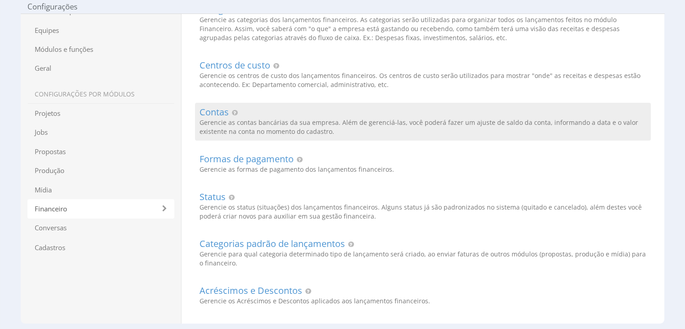
click at [222, 117] on h2 "Contas" at bounding box center [423, 112] width 447 height 10
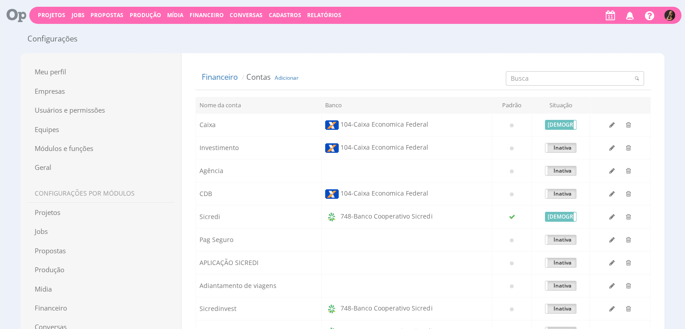
click at [290, 73] on ol "Financeiro Contas Adicionar" at bounding box center [290, 78] width 177 height 16
click at [290, 75] on link "Adicionar" at bounding box center [287, 78] width 24 height 8
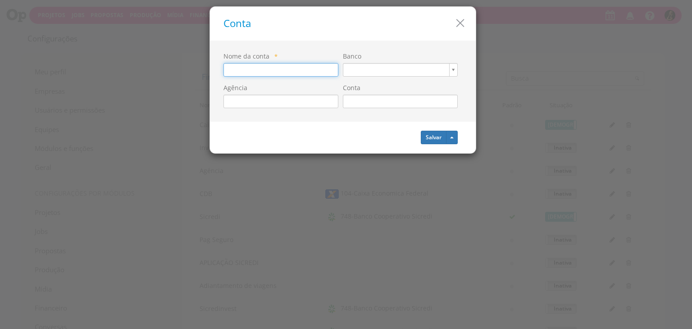
paste input "SICREDI RESGATE FACIL FIRF RL"
type input "SICREDI RESGATE FACIL FIRF RL"
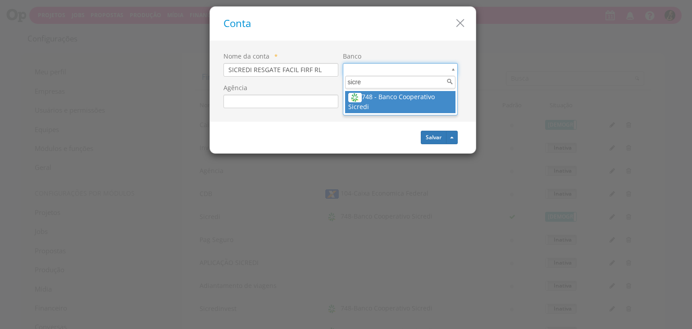
type input "sicre"
select select "100"
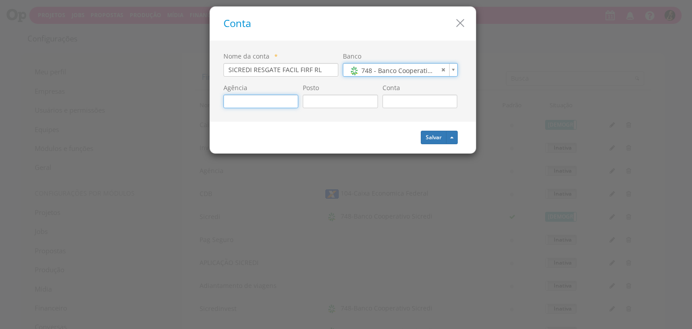
click at [277, 105] on input "text" at bounding box center [260, 102] width 75 height 14
type input "0156"
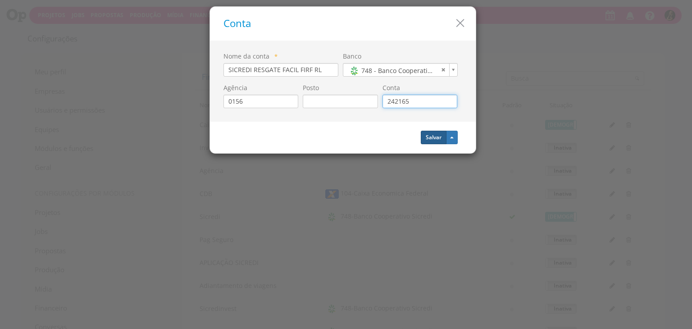
type input "242165"
click at [438, 141] on button "Salvar" at bounding box center [434, 138] width 26 height 14
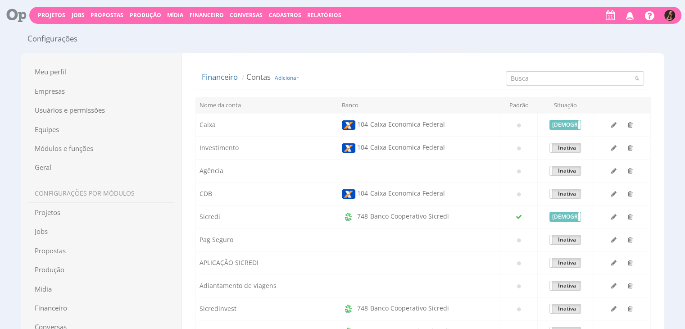
click at [214, 15] on span "Financeiro" at bounding box center [207, 15] width 34 height 8
click at [218, 30] on link "Lançamentos" at bounding box center [208, 29] width 76 height 13
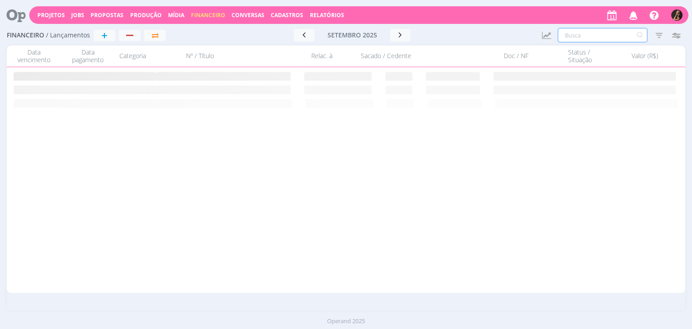
click at [577, 37] on input "text" at bounding box center [603, 35] width 90 height 14
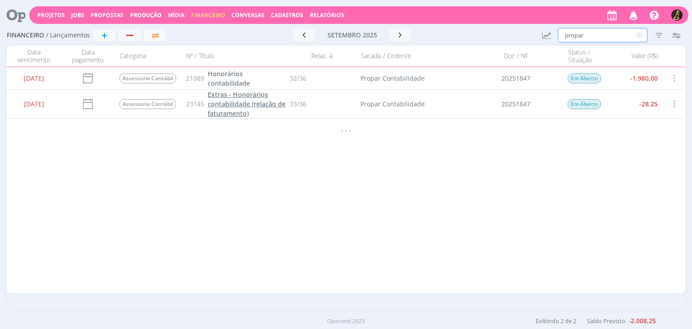
type input "propar"
click at [234, 105] on span "Extras - Honorários contabilidade (relação de faturamento)" at bounding box center [247, 103] width 78 height 27
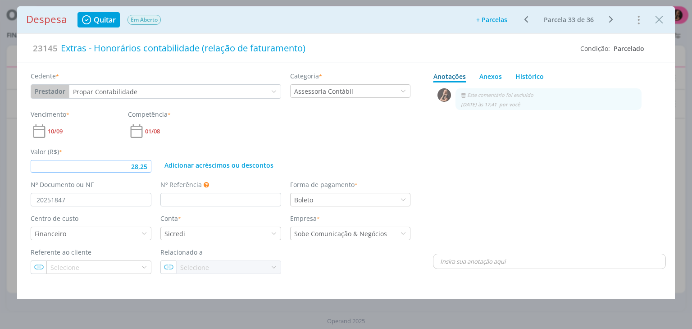
click at [141, 163] on input "28,25" at bounding box center [91, 166] width 121 height 13
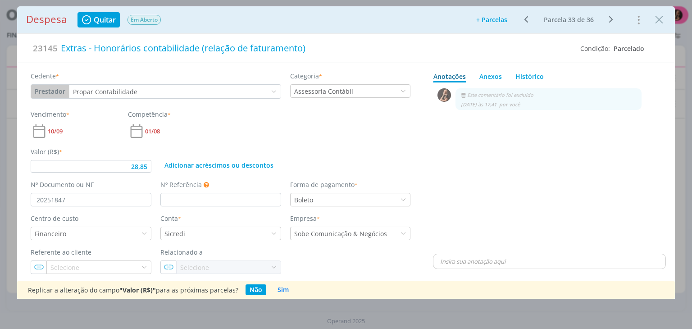
type input "28,85"
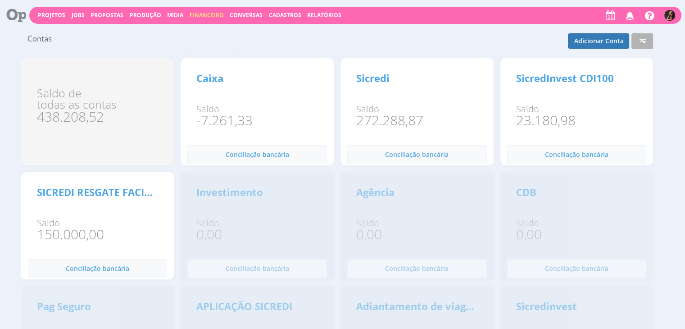
click at [200, 13] on span "Financeiro" at bounding box center [207, 15] width 34 height 8
click at [196, 29] on link "Lançamentos" at bounding box center [208, 29] width 76 height 13
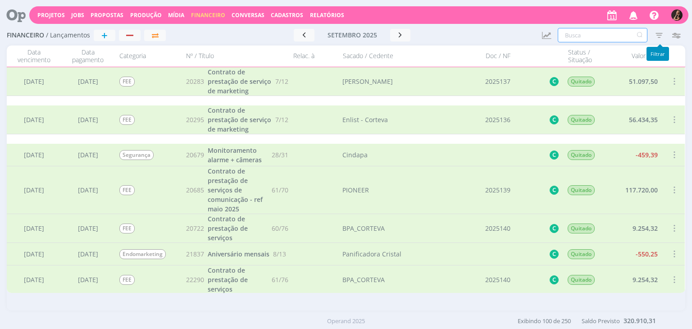
click at [610, 36] on input "text" at bounding box center [603, 35] width 90 height 14
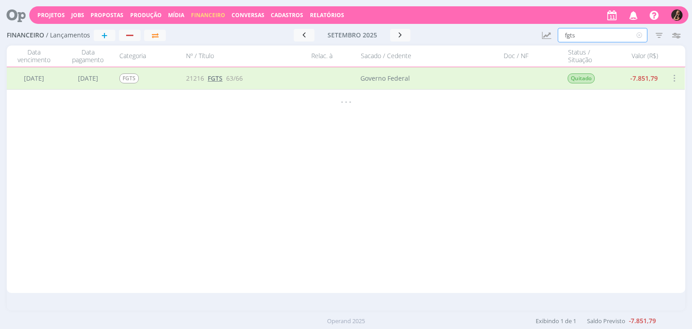
type input "fgts"
click at [209, 80] on span "FGTS" at bounding box center [215, 78] width 15 height 9
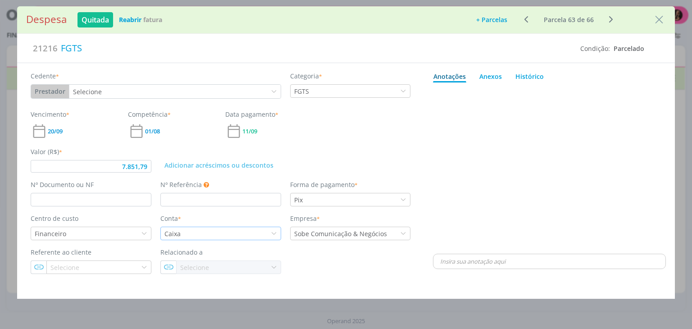
click at [206, 233] on div "Caixa" at bounding box center [220, 234] width 121 height 14
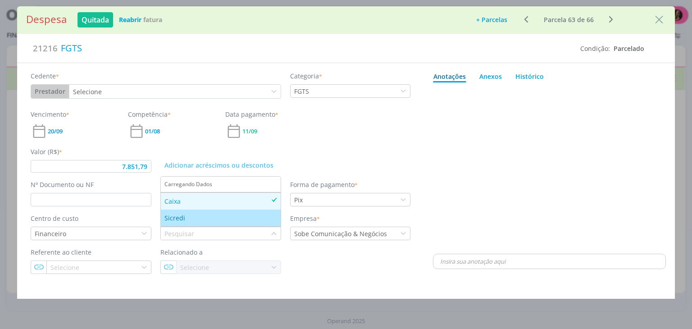
drag, startPoint x: 202, startPoint y: 217, endPoint x: 248, endPoint y: 209, distance: 46.5
click at [202, 216] on div "Sicredi" at bounding box center [220, 217] width 113 height 9
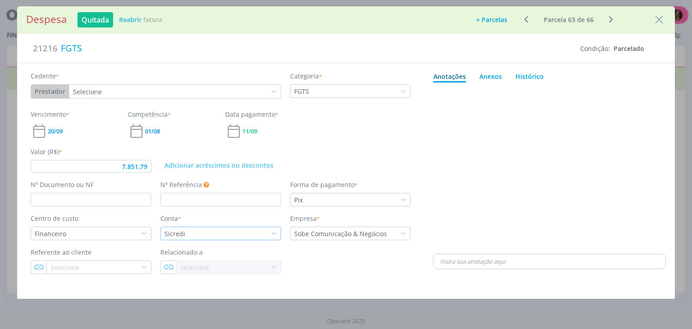
type input "7.851,79"
click at [656, 16] on icon "Close" at bounding box center [659, 20] width 14 height 14
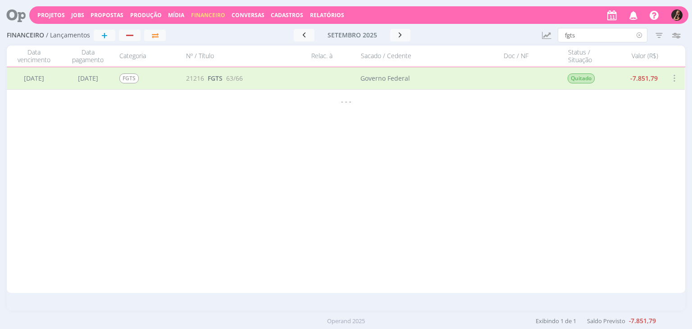
click at [638, 35] on icon at bounding box center [639, 35] width 11 height 14
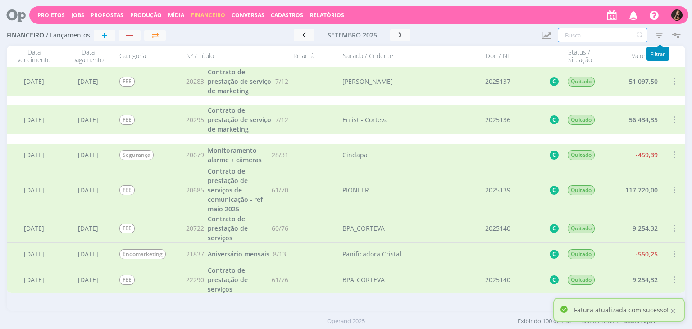
click at [619, 34] on input "text" at bounding box center [603, 35] width 90 height 14
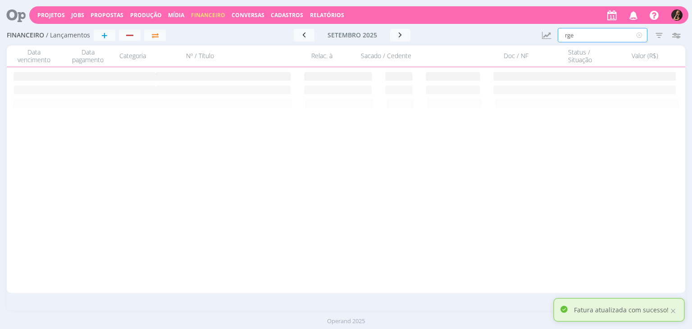
type input "rge"
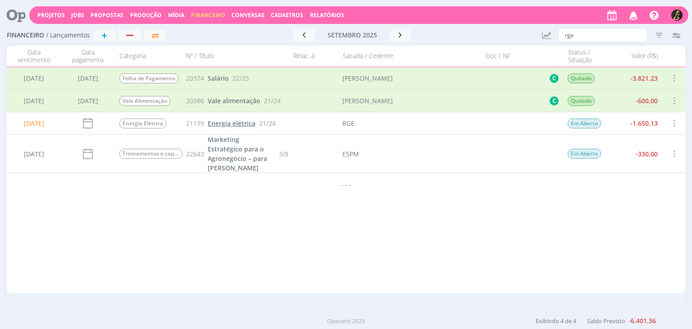
click at [219, 125] on span "Energia elétrica" at bounding box center [232, 123] width 48 height 9
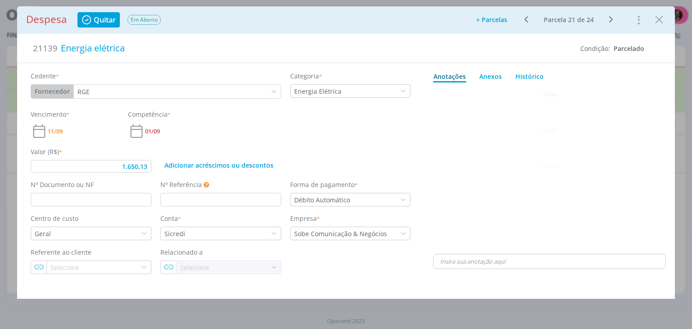
click at [94, 18] on span "Quitar" at bounding box center [105, 19] width 22 height 7
type input "1.650,13"
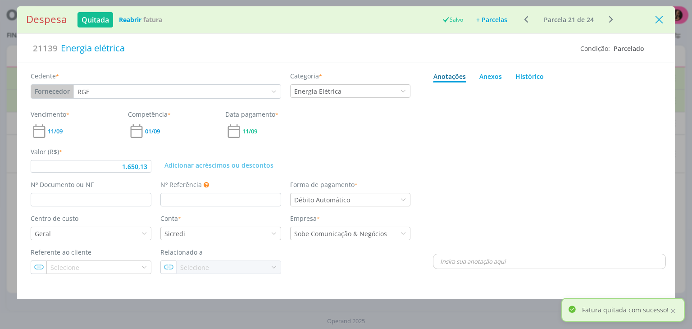
click at [660, 19] on icon "Close" at bounding box center [659, 20] width 14 height 14
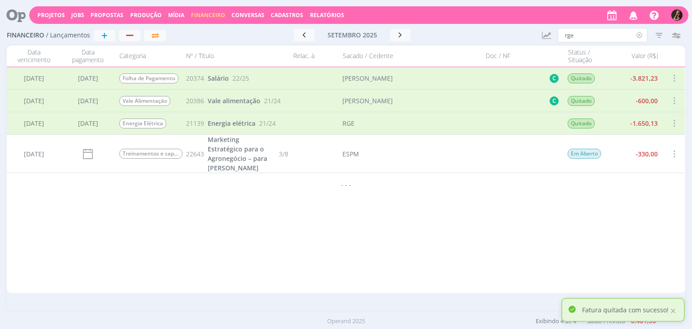
click at [641, 35] on icon at bounding box center [639, 35] width 11 height 14
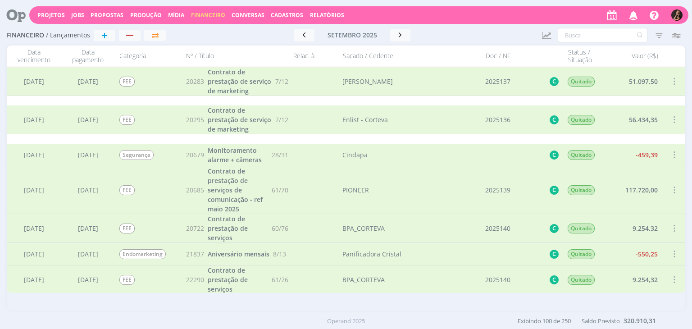
click at [194, 15] on span "Financeiro" at bounding box center [208, 15] width 34 height 8
click at [187, 59] on link "Contas" at bounding box center [209, 61] width 76 height 14
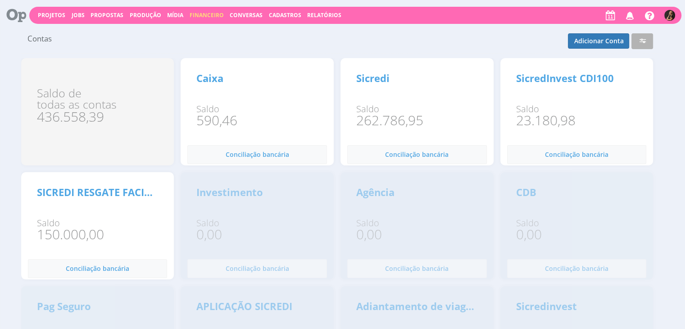
click at [187, 19] on button "Financeiro" at bounding box center [207, 15] width 40 height 9
click at [207, 24] on link "Lançamentos" at bounding box center [208, 29] width 76 height 13
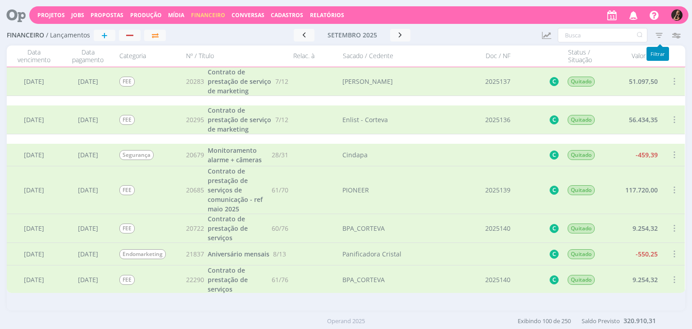
click at [658, 35] on icon "button" at bounding box center [659, 35] width 16 height 16
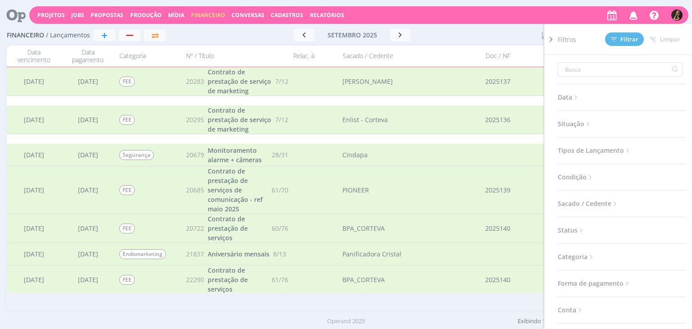
click at [562, 116] on div "Data Mês atual Considerar 2 selecionados Somente Atrasados Situação Abertas Qui…" at bounding box center [622, 265] width 128 height 420
click at [568, 119] on span "Situação" at bounding box center [575, 124] width 34 height 12
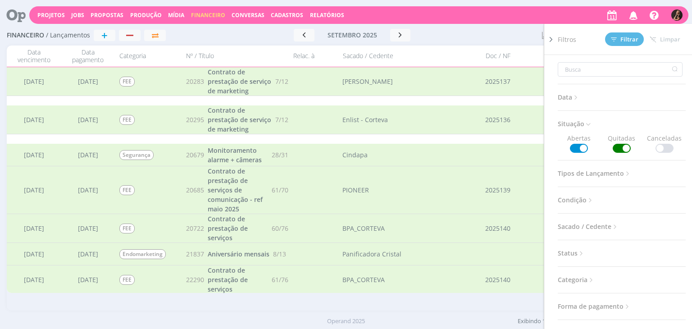
click at [623, 147] on span at bounding box center [622, 148] width 18 height 9
click at [619, 36] on button "Filtrar" at bounding box center [624, 39] width 39 height 14
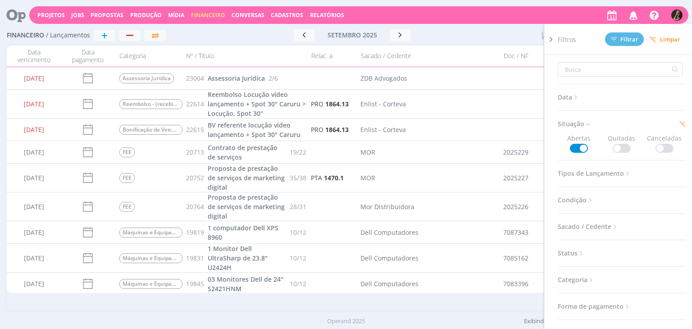
click at [450, 36] on div at bounding box center [488, 35] width 91 height 13
